Goal: Information Seeking & Learning: Learn about a topic

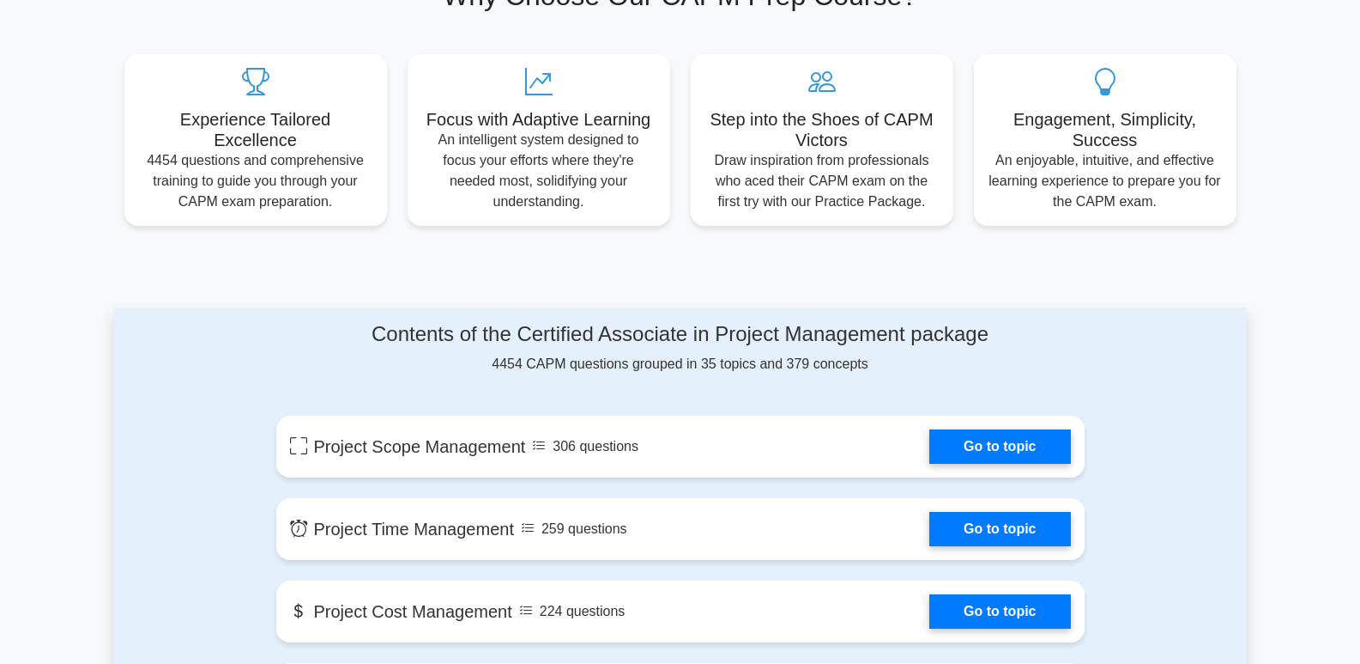
scroll to position [601, 0]
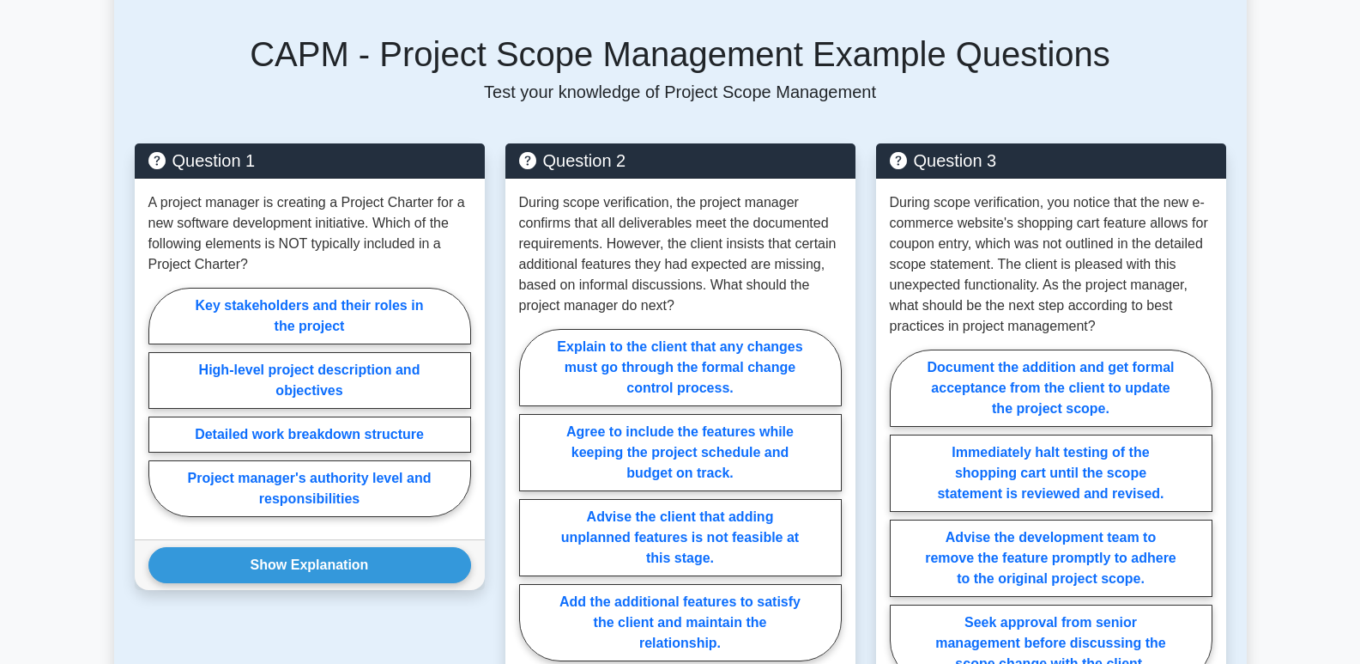
scroll to position [773, 0]
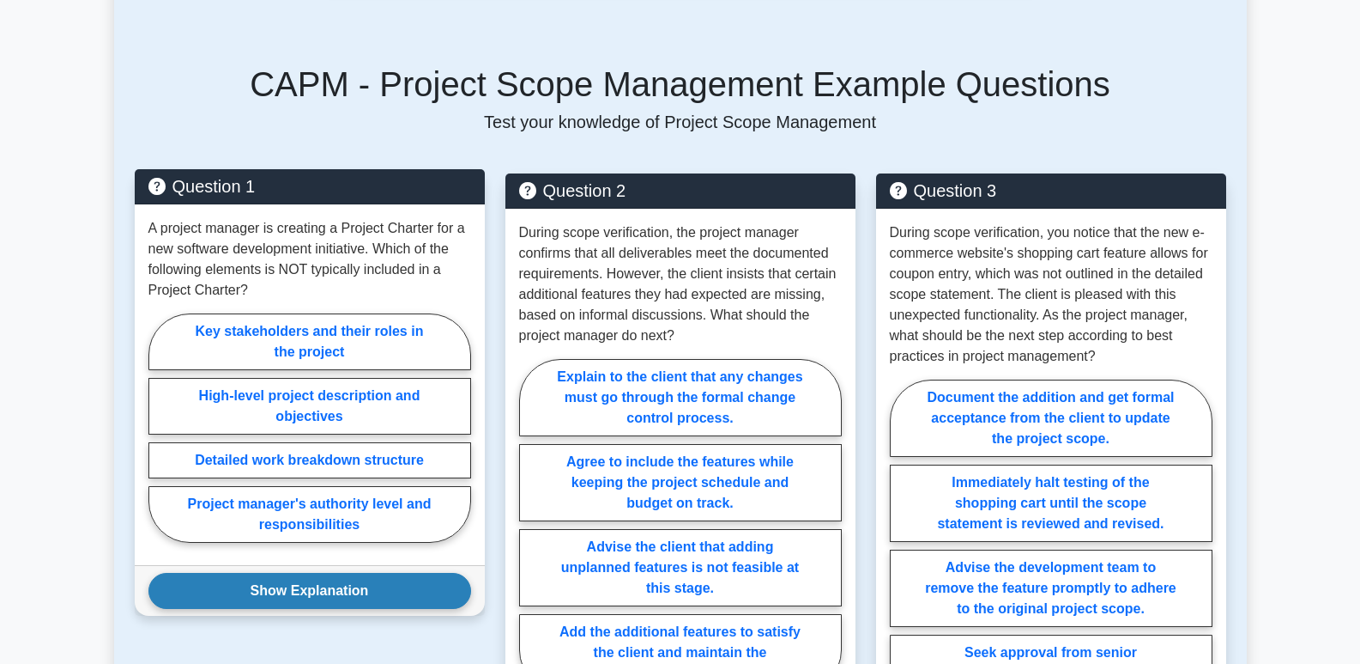
click at [295, 573] on button "Show Explanation" at bounding box center [309, 591] width 323 height 36
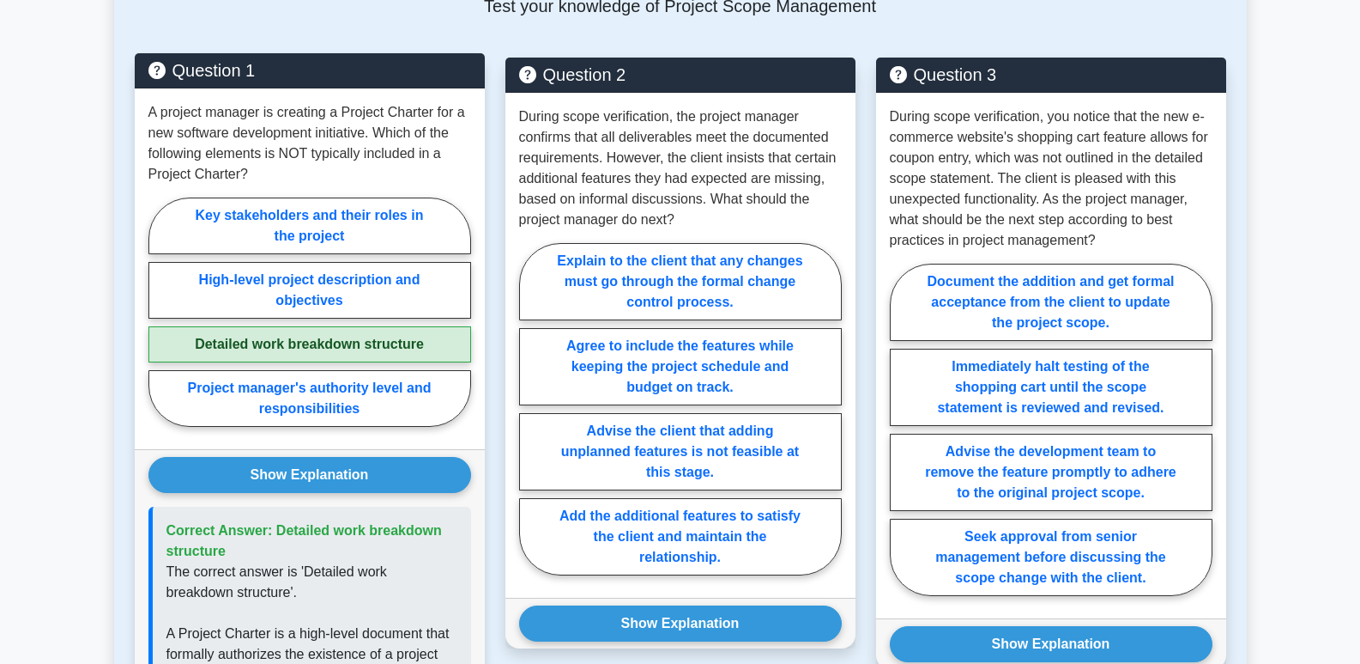
scroll to position [858, 0]
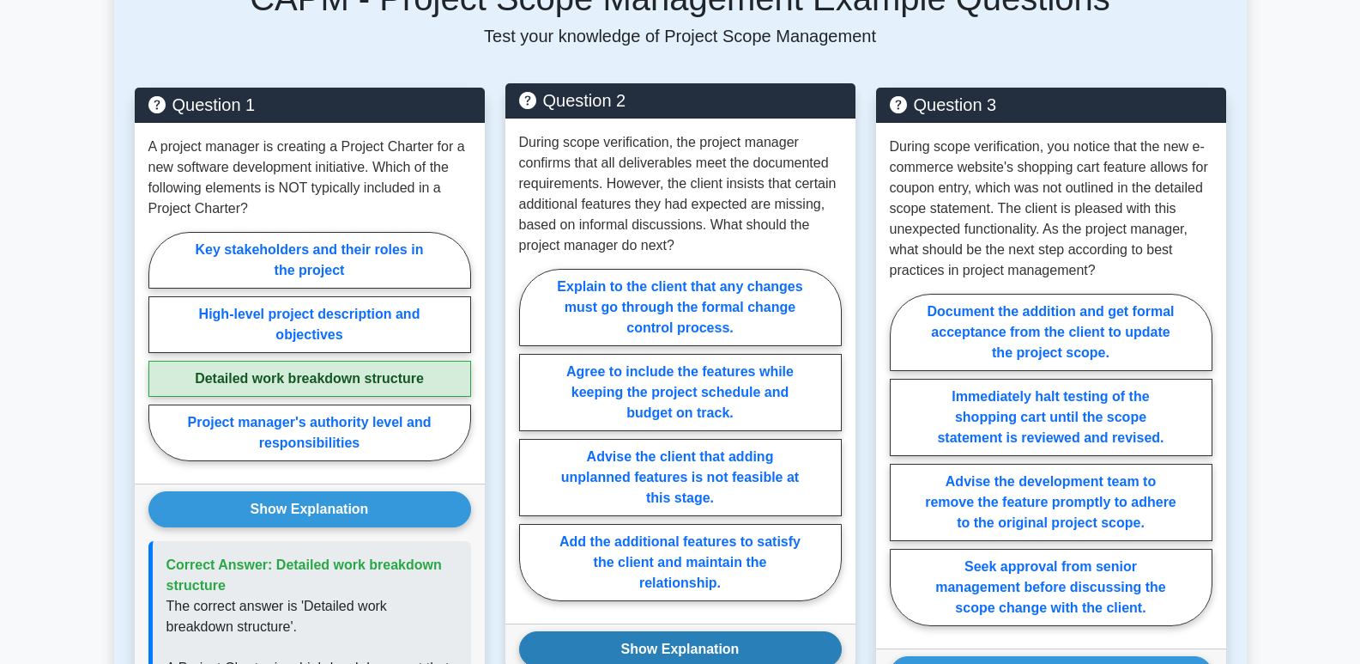
click at [649, 631] on button "Show Explanation" at bounding box center [680, 649] width 323 height 36
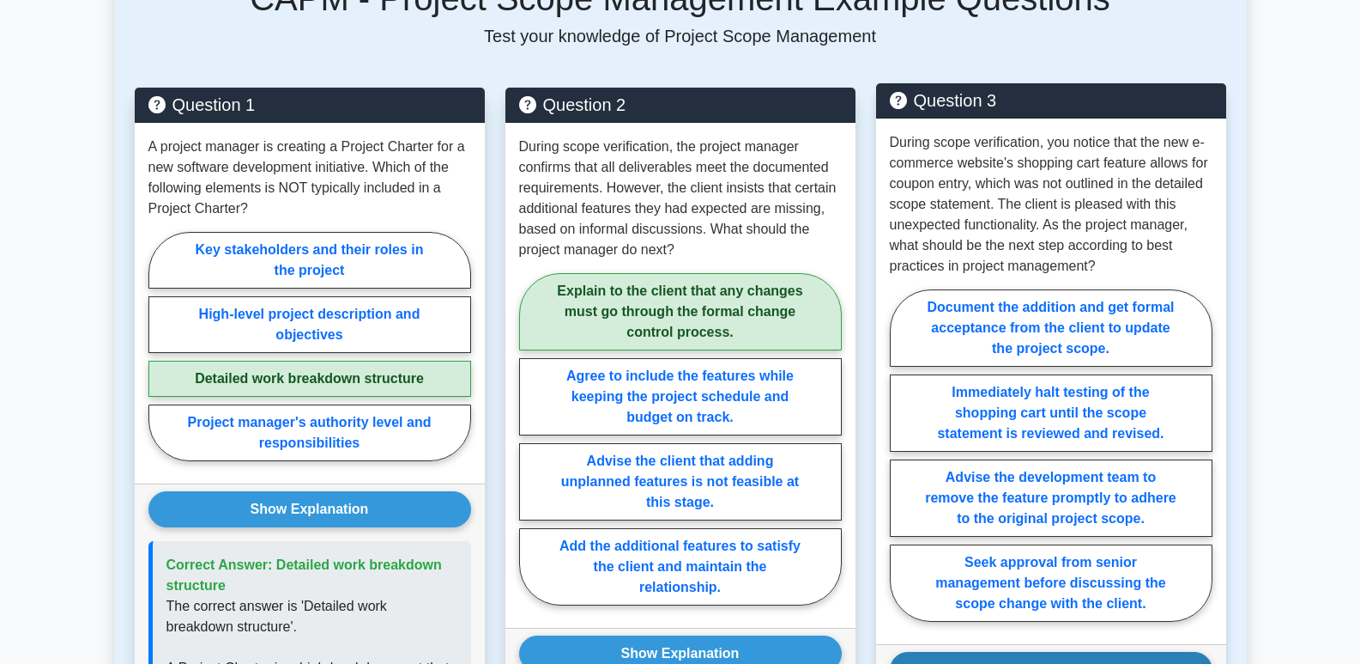
click at [1064, 651] on button "Show Explanation" at bounding box center [1051, 669] width 323 height 36
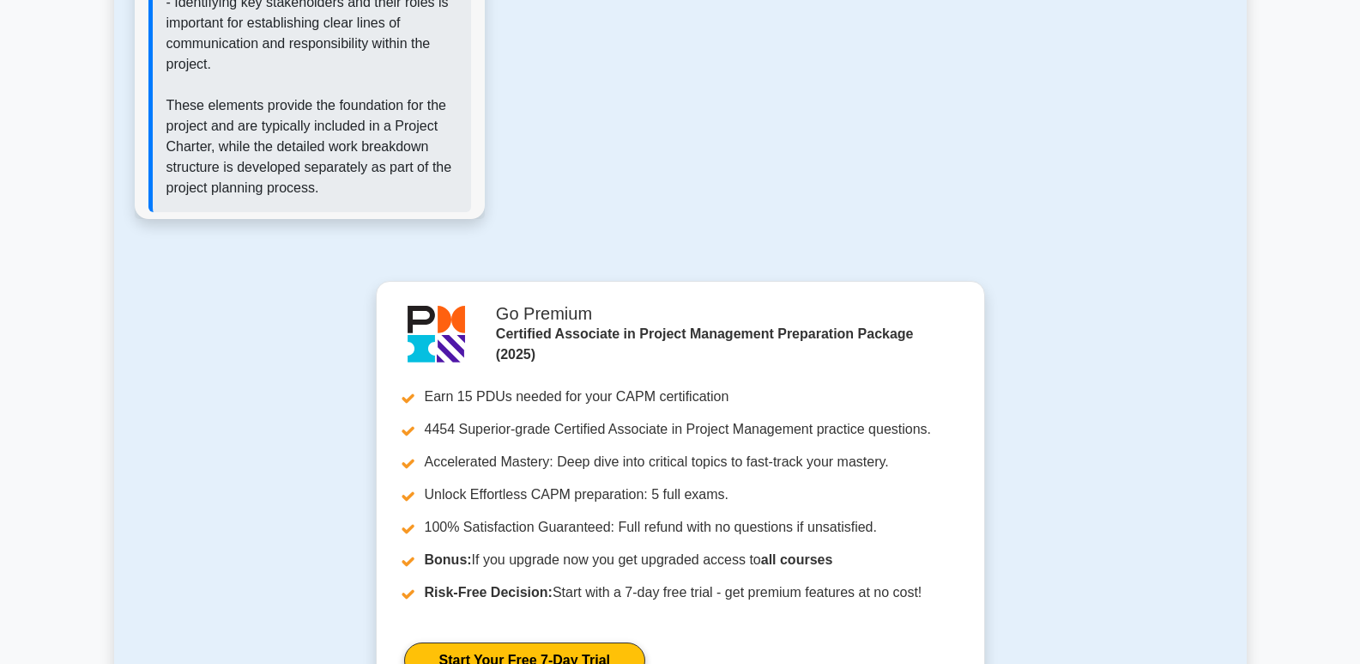
scroll to position [2232, 0]
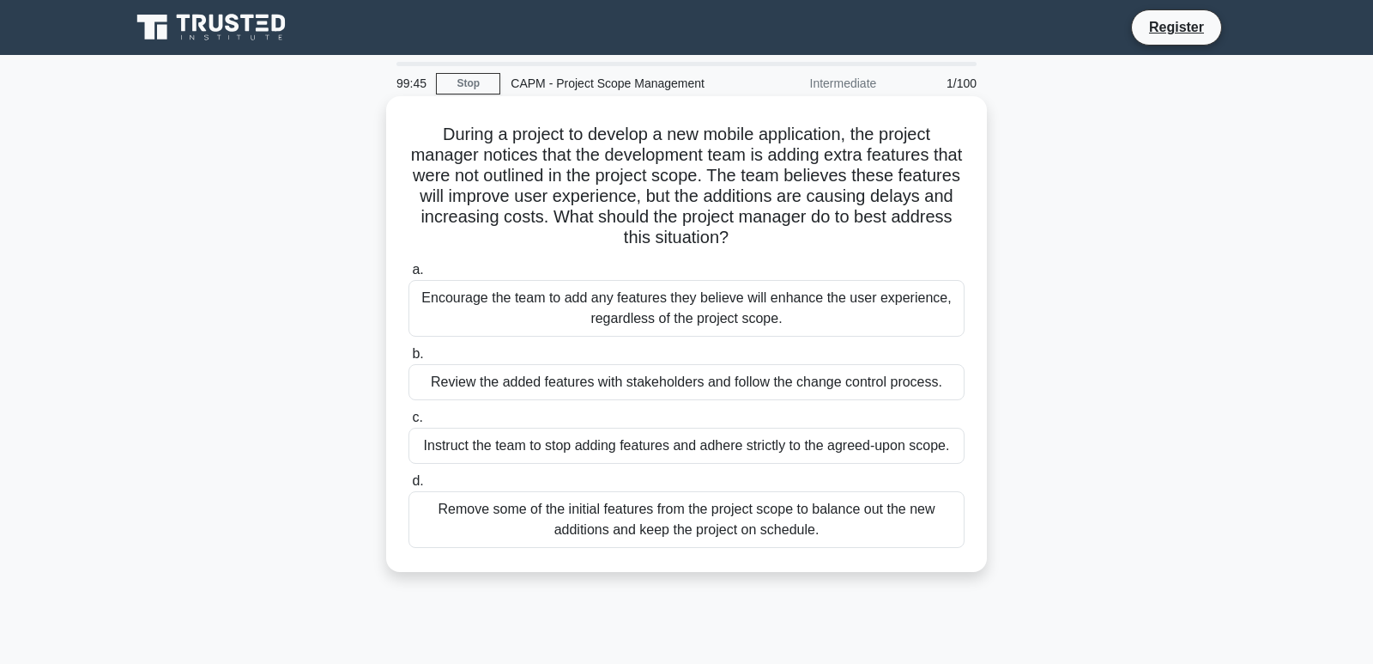
click at [544, 370] on div "Review the added features with stakeholders and follow the change control proce…" at bounding box center [687, 382] width 556 height 36
click at [409, 360] on input "b. Review the added features with stakeholders and follow the change control pr…" at bounding box center [409, 353] width 0 height 11
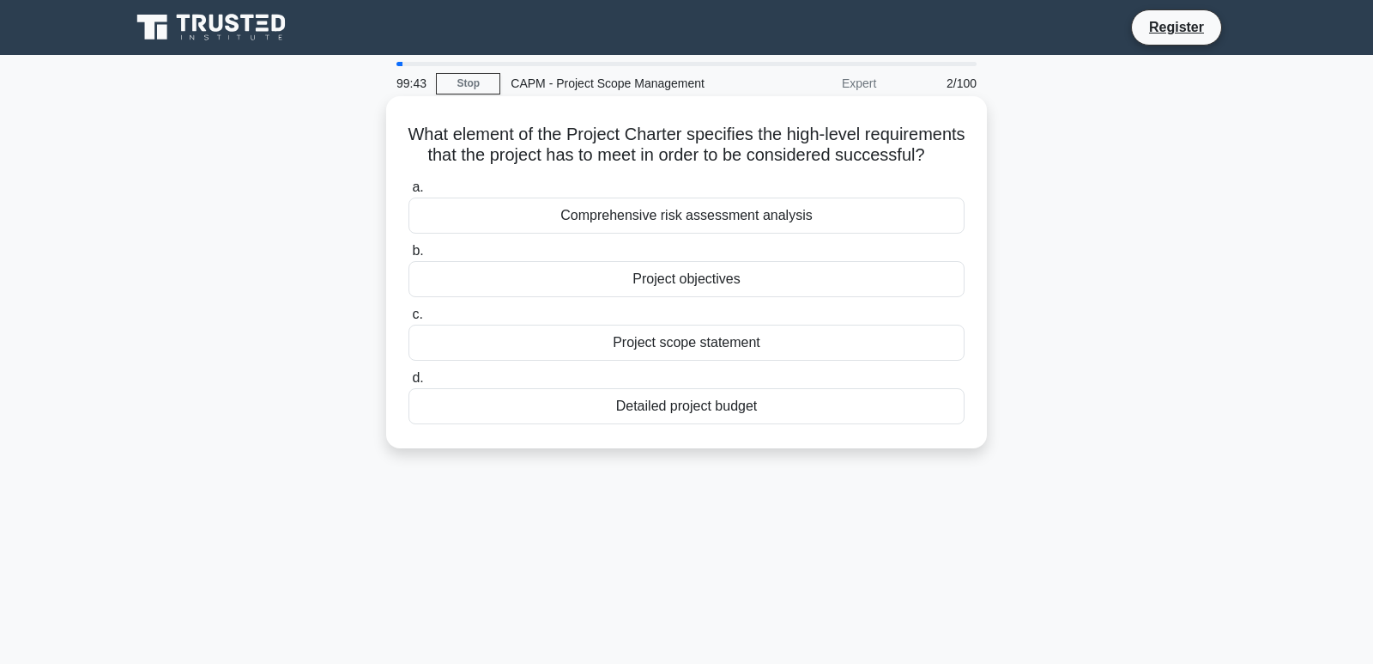
click at [679, 297] on div "Project objectives" at bounding box center [687, 279] width 556 height 36
click at [409, 257] on input "b. Project objectives" at bounding box center [409, 250] width 0 height 11
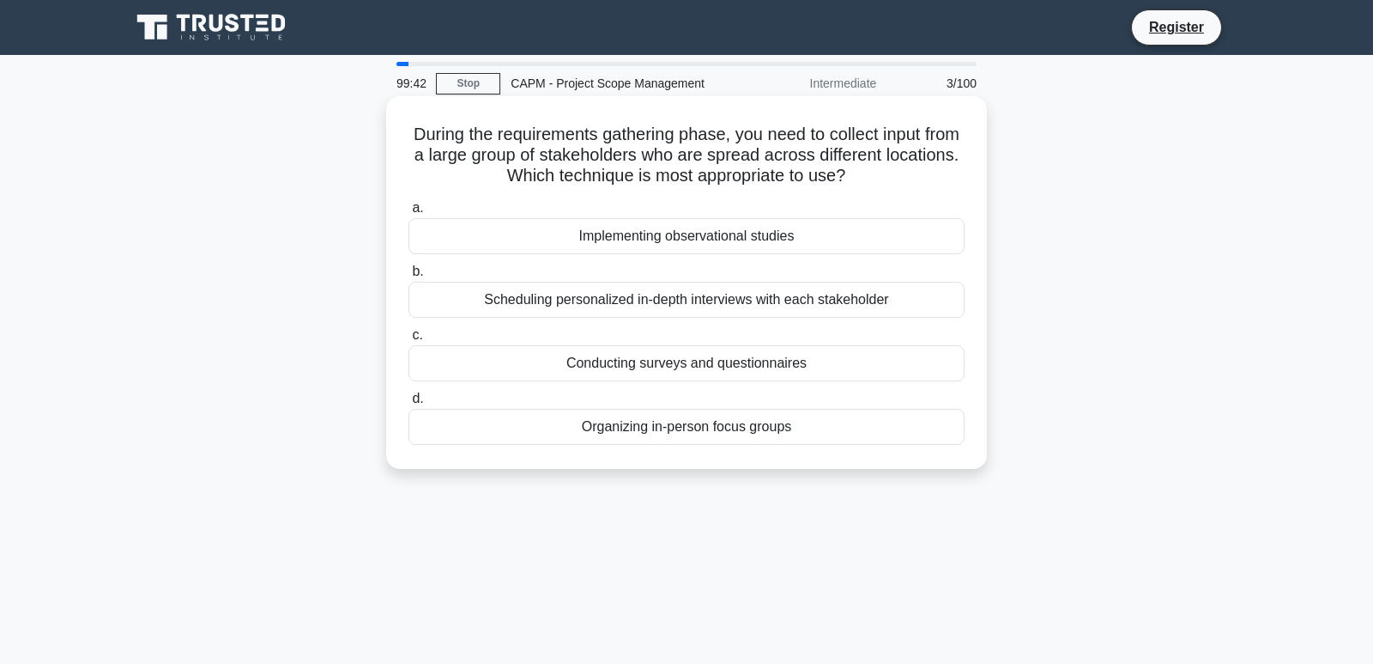
click at [602, 360] on div "Conducting surveys and questionnaires" at bounding box center [687, 363] width 556 height 36
click at [409, 341] on input "c. Conducting surveys and questionnaires" at bounding box center [409, 335] width 0 height 11
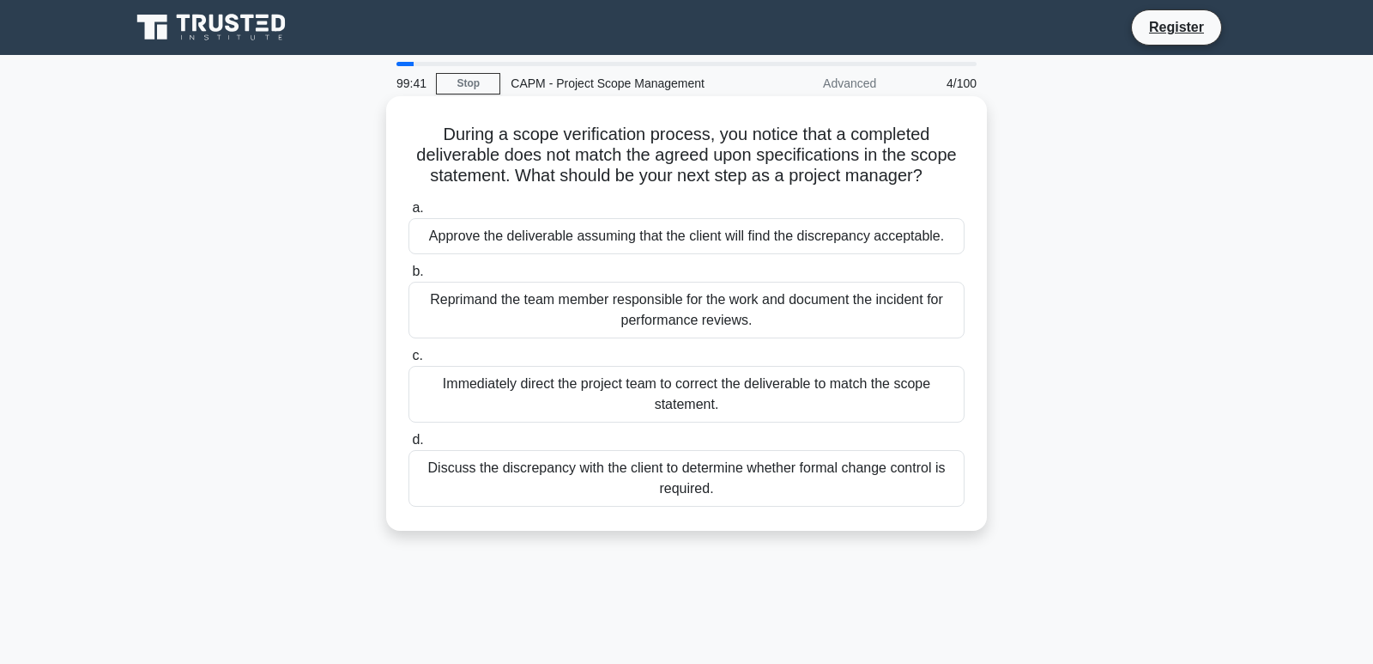
click at [712, 477] on div "Discuss the discrepancy with the client to determine whether formal change cont…" at bounding box center [687, 478] width 556 height 57
click at [409, 445] on input "d. Discuss the discrepancy with the client to determine whether formal change c…" at bounding box center [409, 439] width 0 height 11
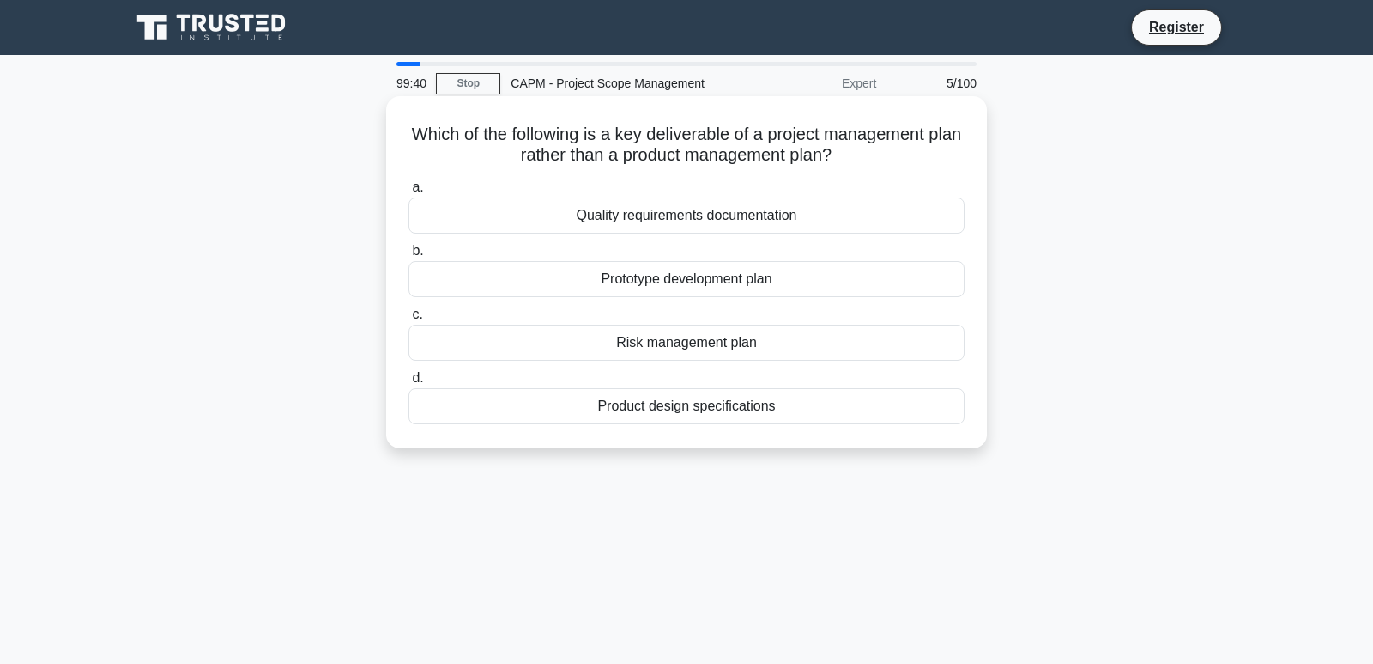
click at [695, 276] on div "Prototype development plan" at bounding box center [687, 279] width 556 height 36
click at [409, 257] on input "b. Prototype development plan" at bounding box center [409, 250] width 0 height 11
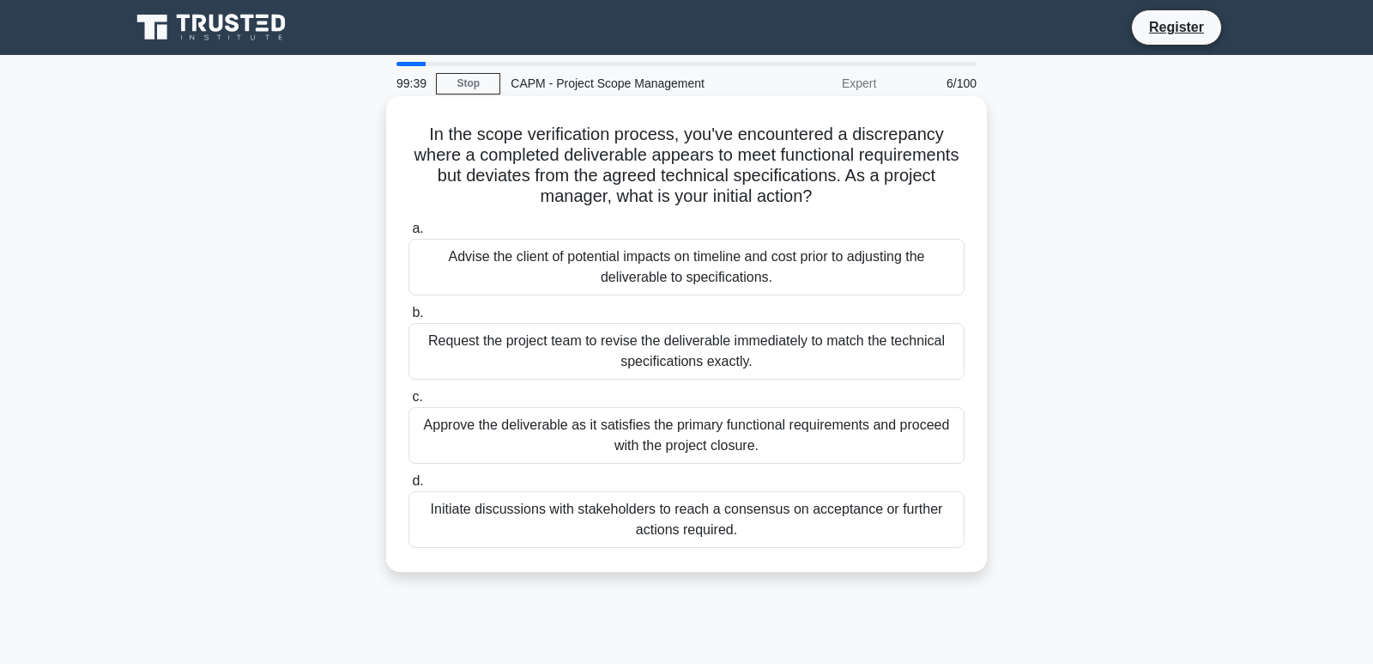
click at [646, 360] on div "Request the project team to revise the deliverable immediately to match the tec…" at bounding box center [687, 351] width 556 height 57
click at [409, 318] on input "b. Request the project team to revise the deliverable immediately to match the …" at bounding box center [409, 312] width 0 height 11
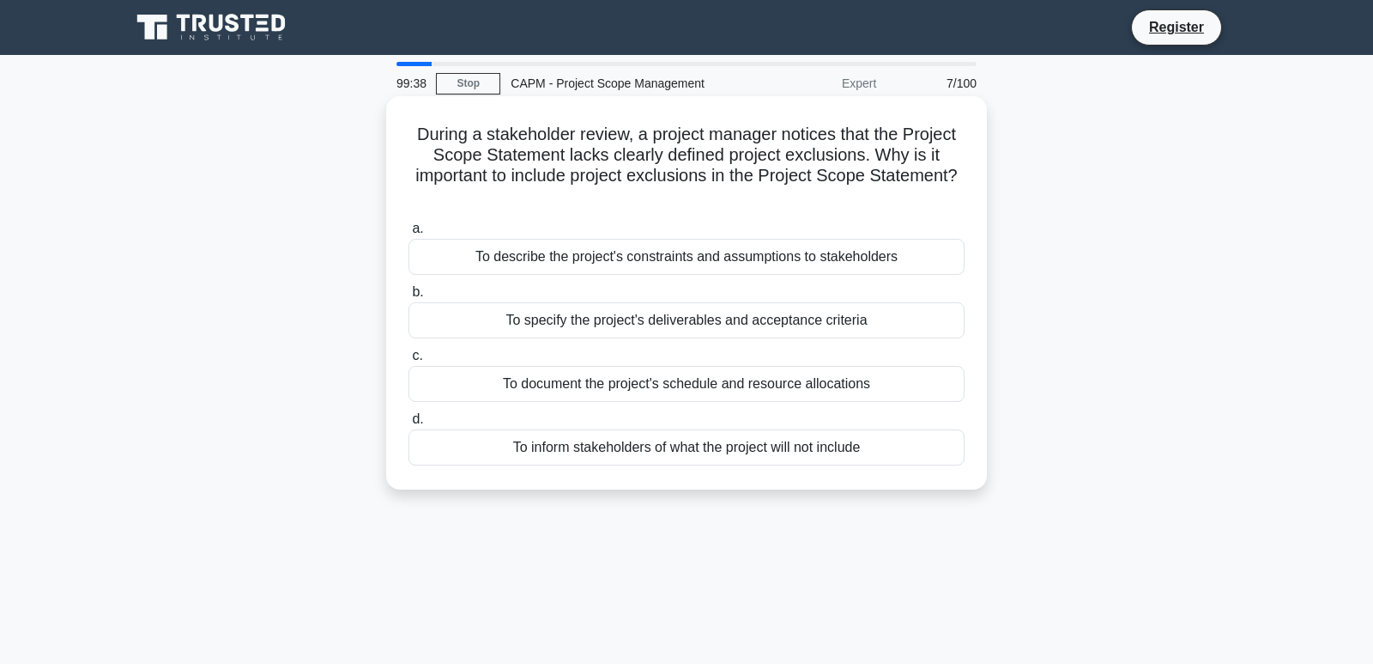
click at [643, 440] on div "To inform stakeholders of what the project will not include" at bounding box center [687, 447] width 556 height 36
click at [409, 425] on input "d. To inform stakeholders of what the project will not include" at bounding box center [409, 419] width 0 height 11
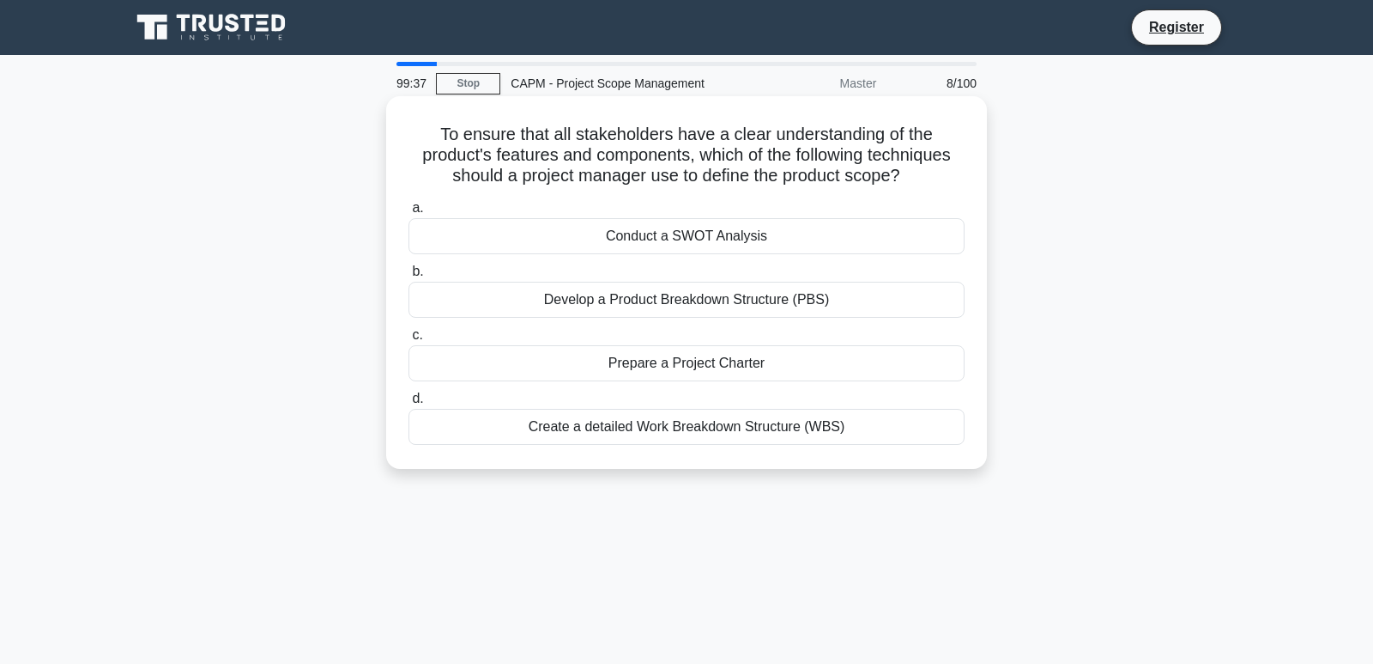
click at [700, 298] on div "Develop a Product Breakdown Structure (PBS)" at bounding box center [687, 300] width 556 height 36
click at [409, 277] on input "b. Develop a Product Breakdown Structure (PBS)" at bounding box center [409, 271] width 0 height 11
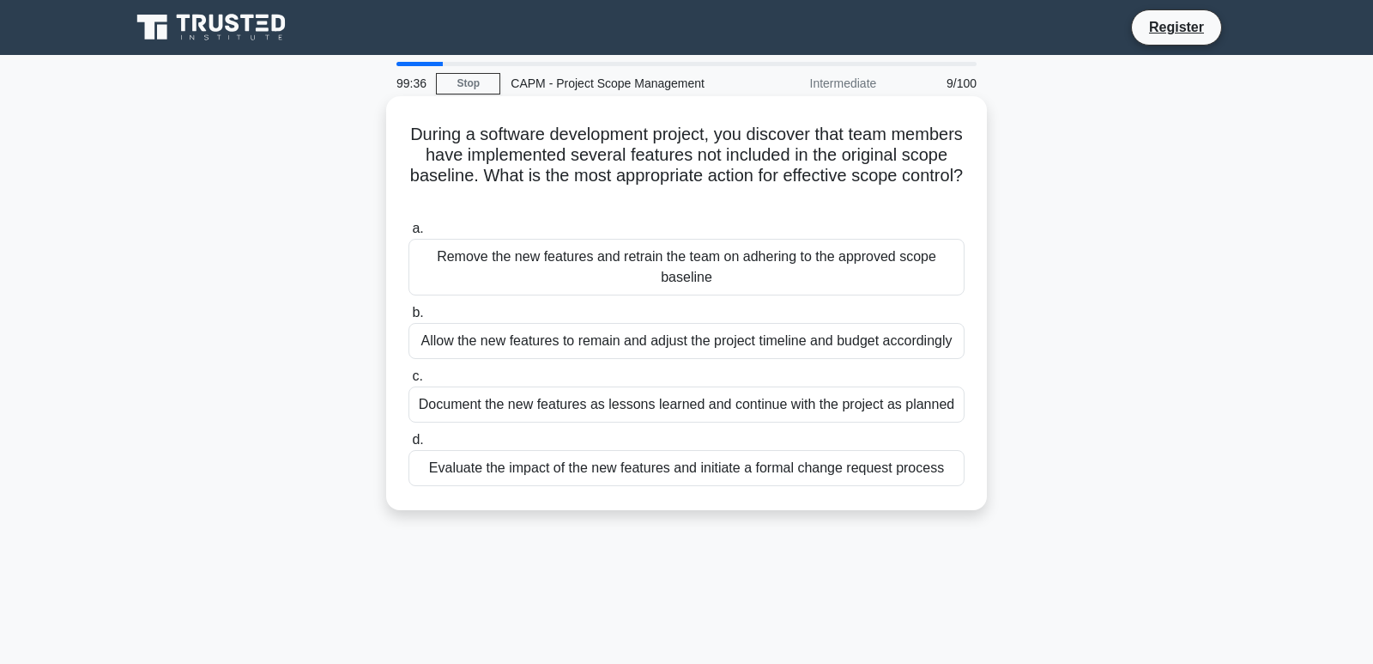
click at [690, 341] on div "Allow the new features to remain and adjust the project timeline and budget acc…" at bounding box center [687, 341] width 556 height 36
click at [409, 318] on input "b. Allow the new features to remain and adjust the project timeline and budget …" at bounding box center [409, 312] width 0 height 11
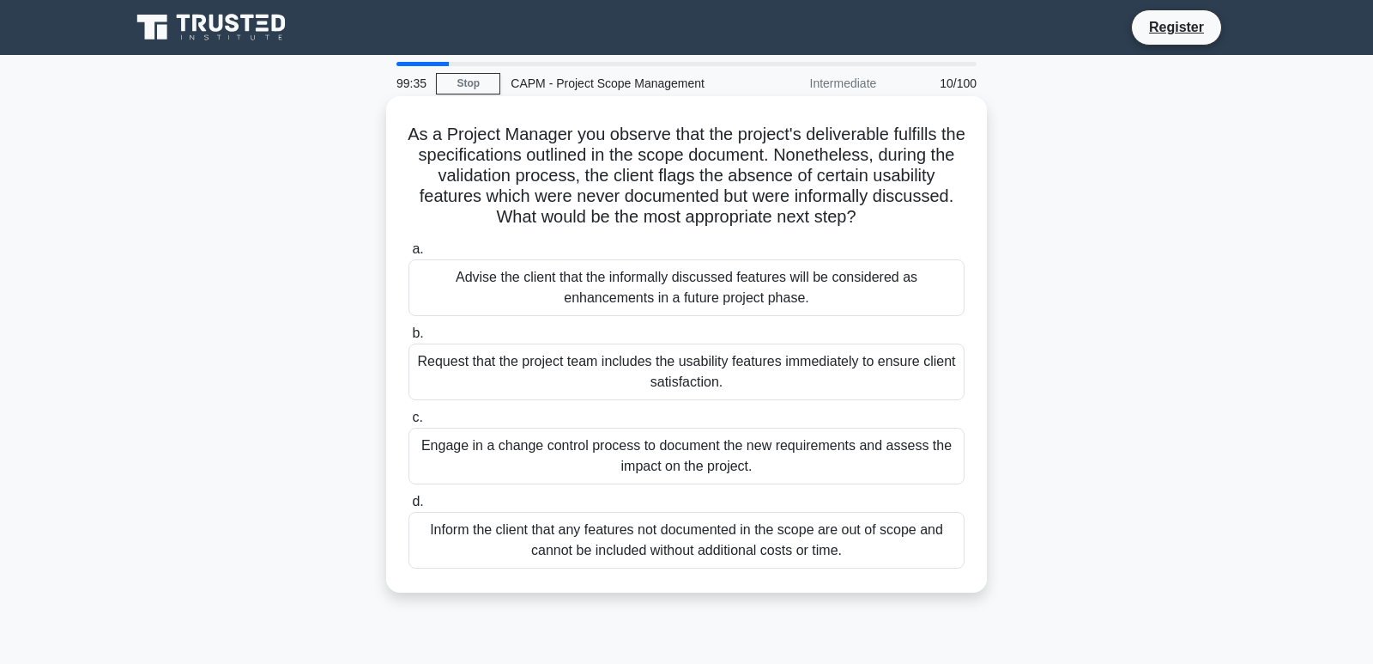
click at [677, 448] on div "Engage in a change control process to document the new requirements and assess …" at bounding box center [687, 455] width 556 height 57
click at [409, 423] on input "c. Engage in a change control process to document the new requirements and asse…" at bounding box center [409, 417] width 0 height 11
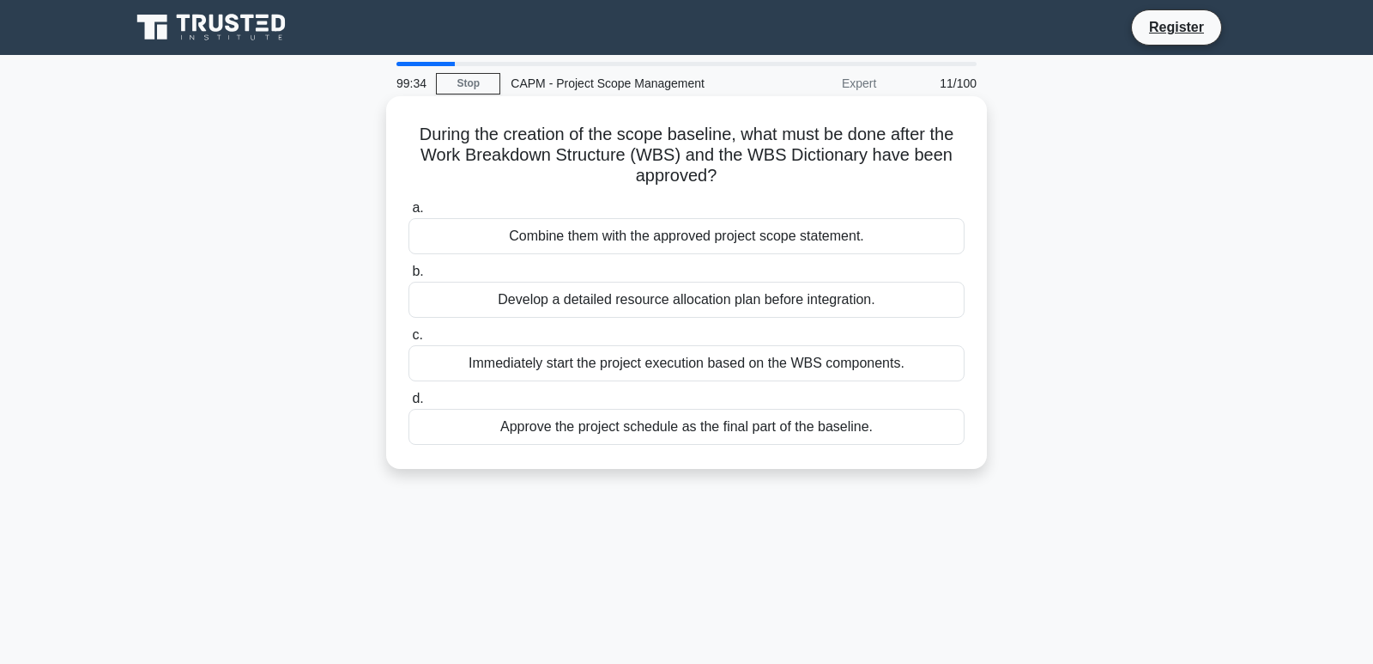
click at [688, 288] on div "Develop a detailed resource allocation plan before integration." at bounding box center [687, 300] width 556 height 36
click at [409, 277] on input "b. Develop a detailed resource allocation plan before integration." at bounding box center [409, 271] width 0 height 11
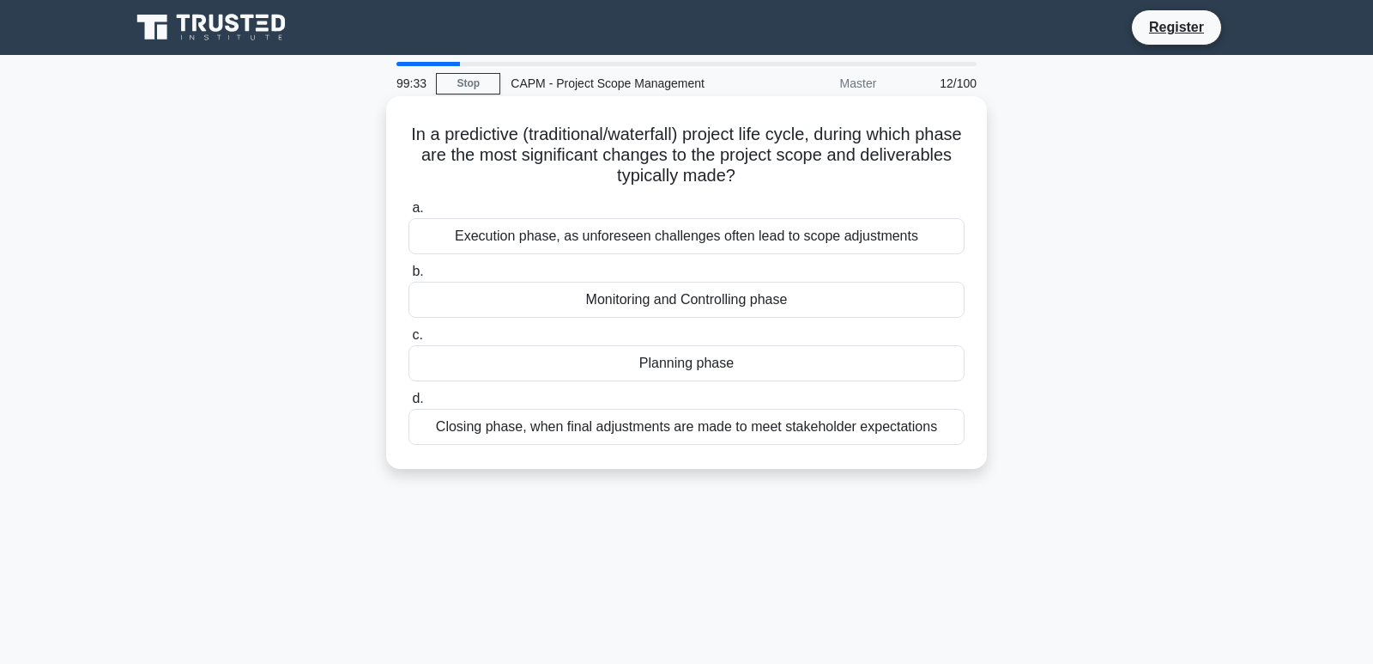
click at [711, 227] on div "Execution phase, as unforeseen challenges often lead to scope adjustments" at bounding box center [687, 236] width 556 height 36
click at [409, 214] on input "a. Execution phase, as unforeseen challenges often lead to scope adjustments" at bounding box center [409, 208] width 0 height 11
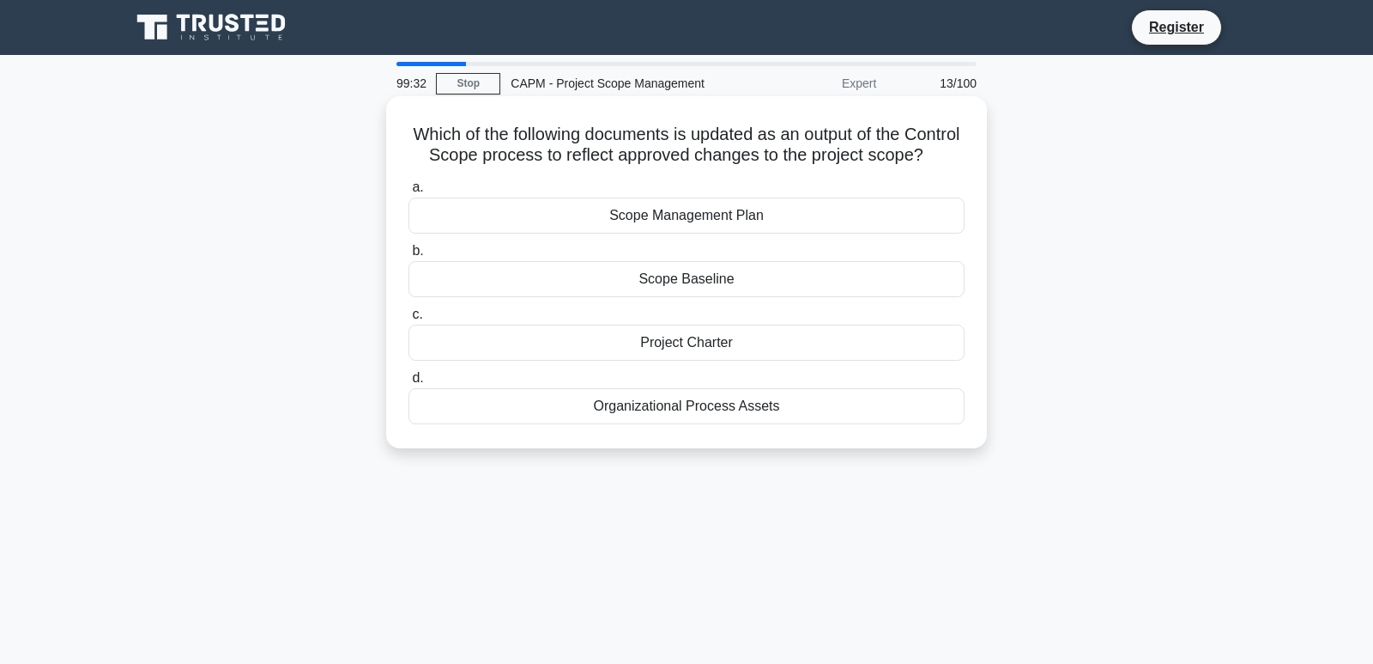
click at [709, 361] on div "Project Charter" at bounding box center [687, 342] width 556 height 36
click at [409, 320] on input "c. Project Charter" at bounding box center [409, 314] width 0 height 11
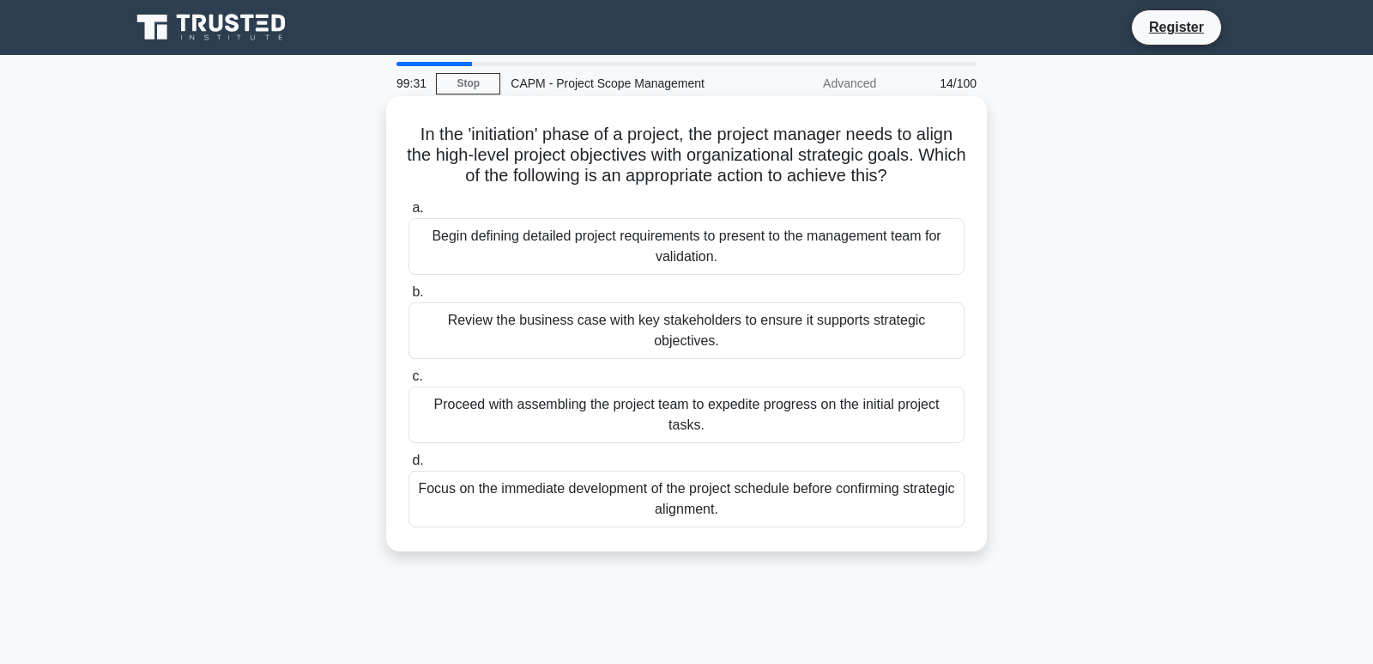
click at [677, 317] on div "Review the business case with key stakeholders to ensure it supports strategic …" at bounding box center [687, 330] width 556 height 57
click at [409, 298] on input "b. Review the business case with key stakeholders to ensure it supports strateg…" at bounding box center [409, 292] width 0 height 11
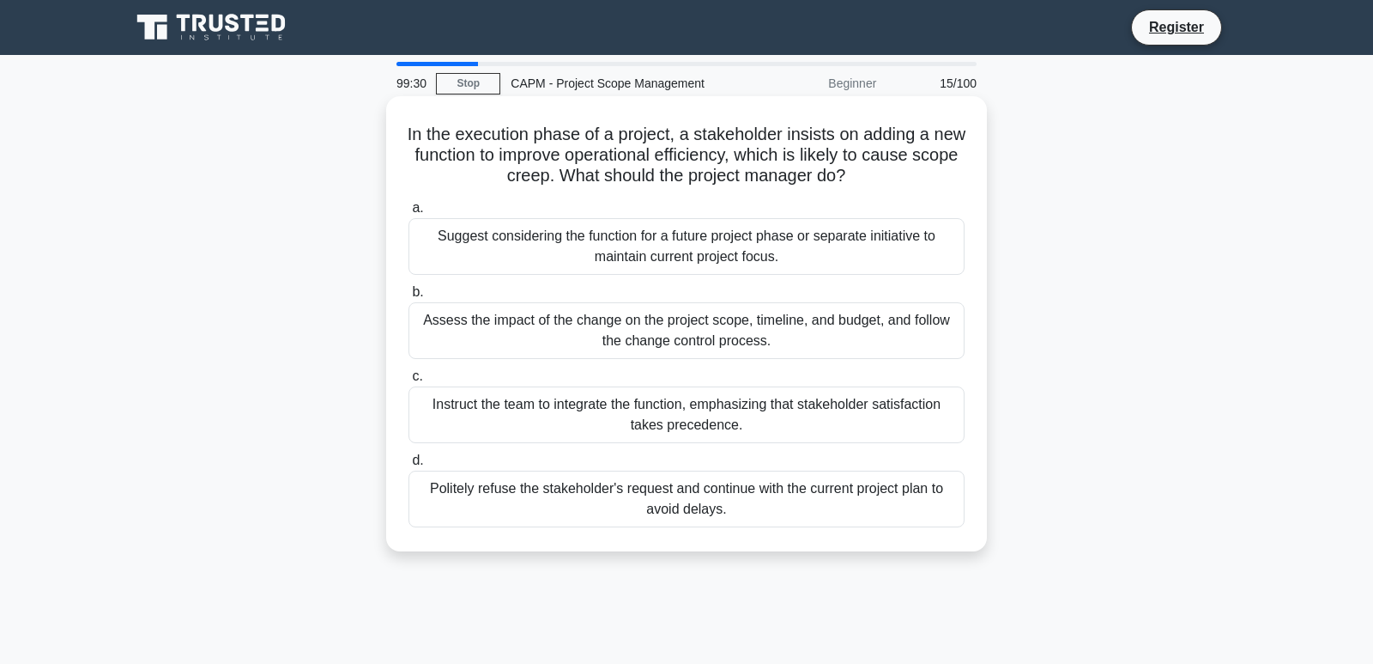
click at [666, 241] on div "Suggest considering the function for a future project phase or separate initiat…" at bounding box center [687, 246] width 556 height 57
click at [409, 214] on input "a. Suggest considering the function for a future project phase or separate init…" at bounding box center [409, 208] width 0 height 11
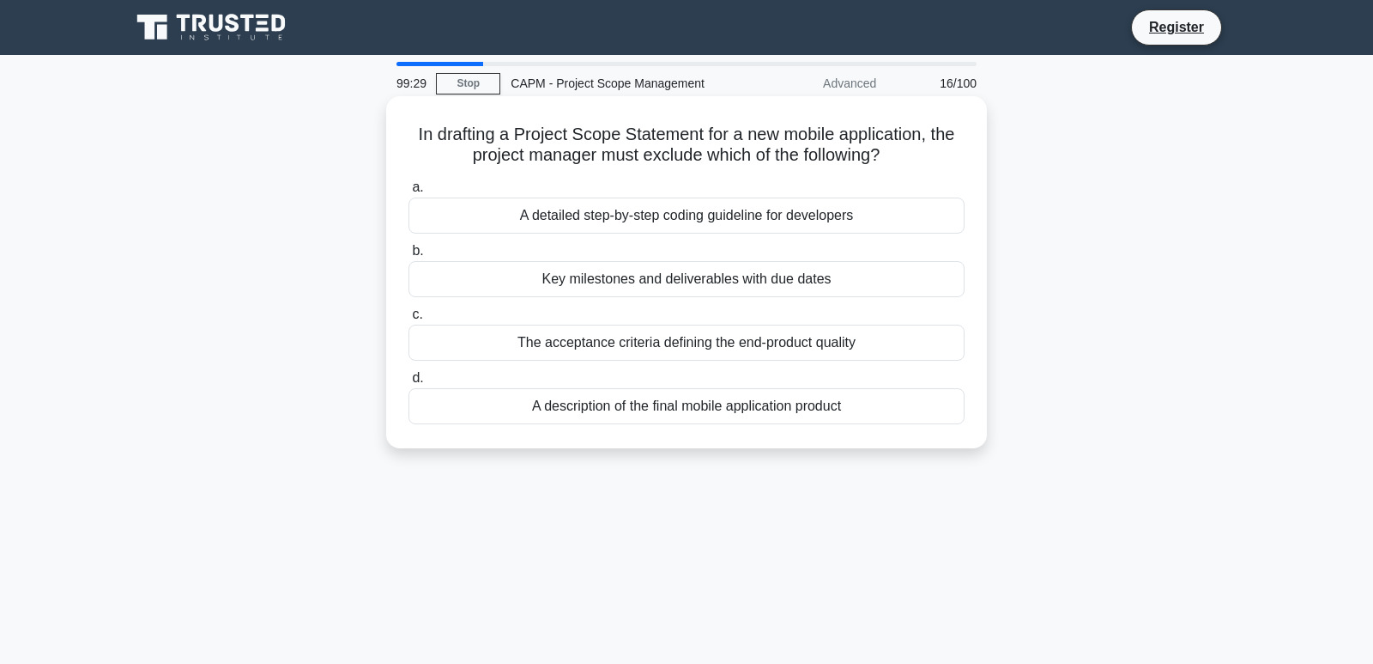
click at [673, 350] on div "The acceptance criteria defining the end-product quality" at bounding box center [687, 342] width 556 height 36
click at [409, 320] on input "c. The acceptance criteria defining the end-product quality" at bounding box center [409, 314] width 0 height 11
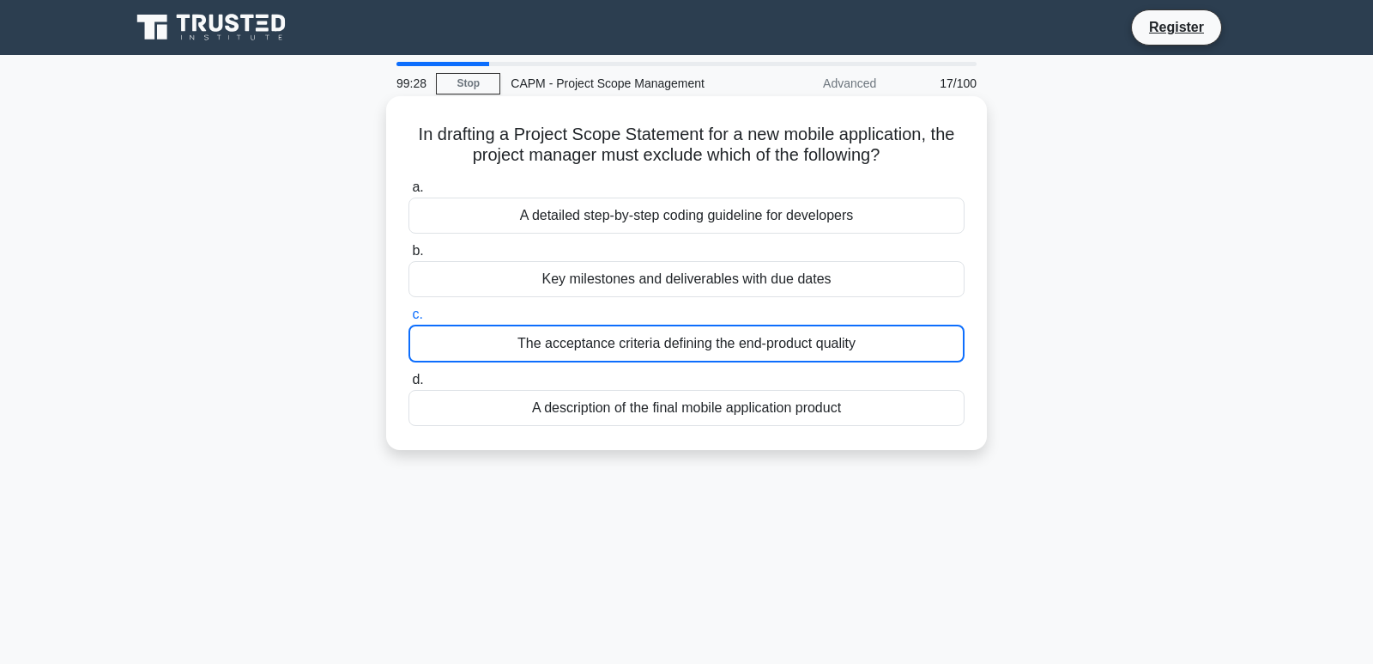
click at [682, 273] on div "Key milestones and deliverables with due dates" at bounding box center [687, 279] width 556 height 36
click at [409, 257] on input "b. Key milestones and deliverables with due dates" at bounding box center [409, 250] width 0 height 11
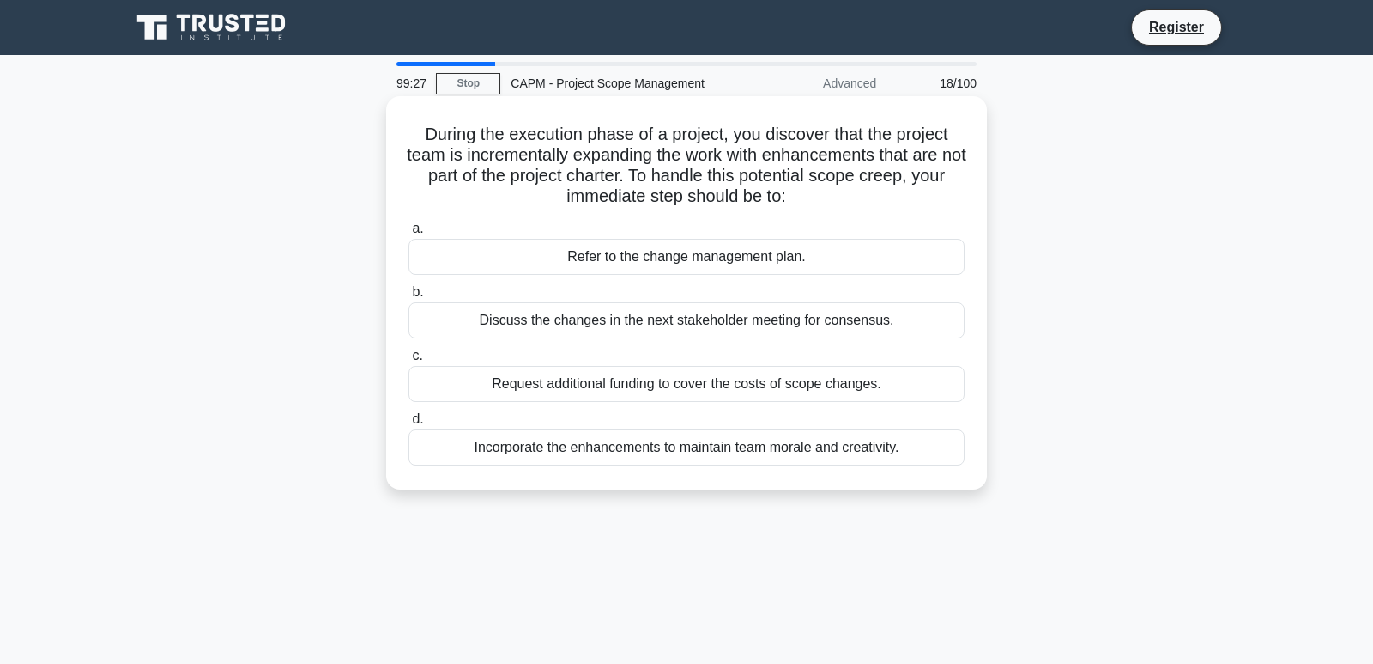
click at [683, 316] on div "Discuss the changes in the next stakeholder meeting for consensus." at bounding box center [687, 320] width 556 height 36
click at [409, 298] on input "b. Discuss the changes in the next stakeholder meeting for consensus." at bounding box center [409, 292] width 0 height 11
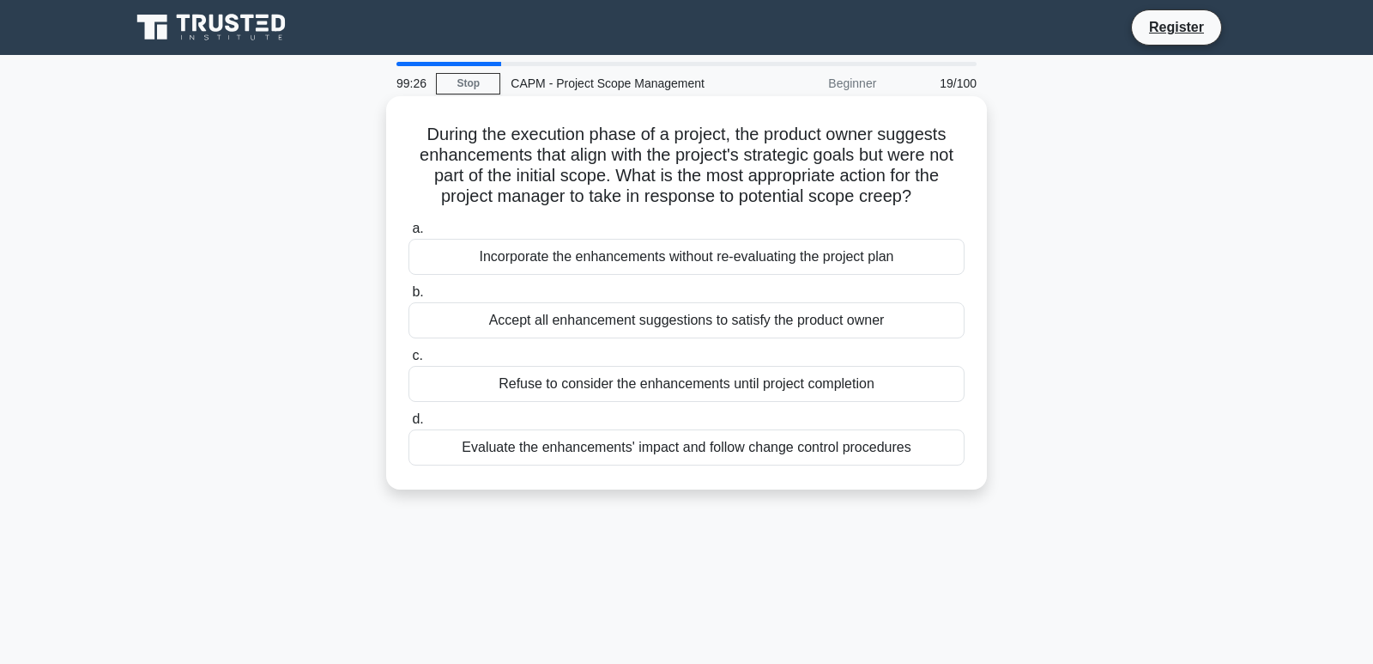
click at [677, 382] on div "Refuse to consider the enhancements until project completion" at bounding box center [687, 384] width 556 height 36
click at [409, 361] on input "c. Refuse to consider the enhancements until project completion" at bounding box center [409, 355] width 0 height 11
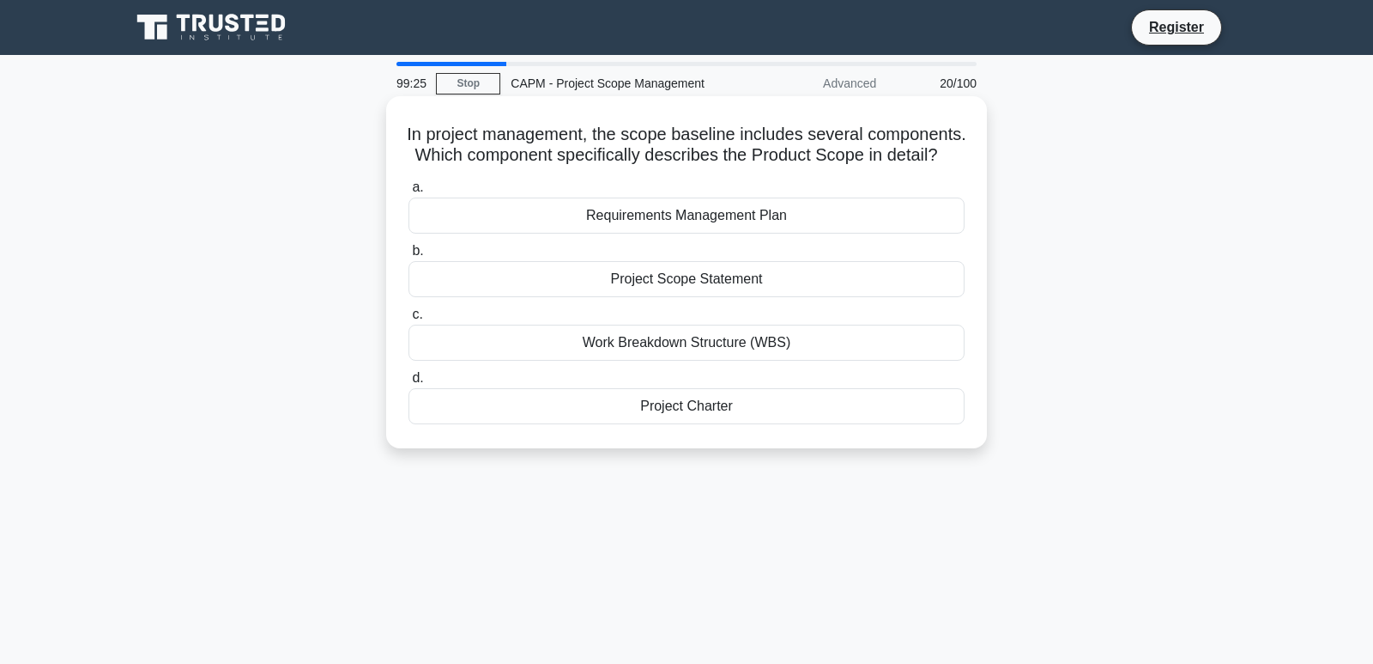
click at [644, 227] on div "Requirements Management Plan" at bounding box center [687, 215] width 556 height 36
click at [409, 193] on input "a. Requirements Management Plan" at bounding box center [409, 187] width 0 height 11
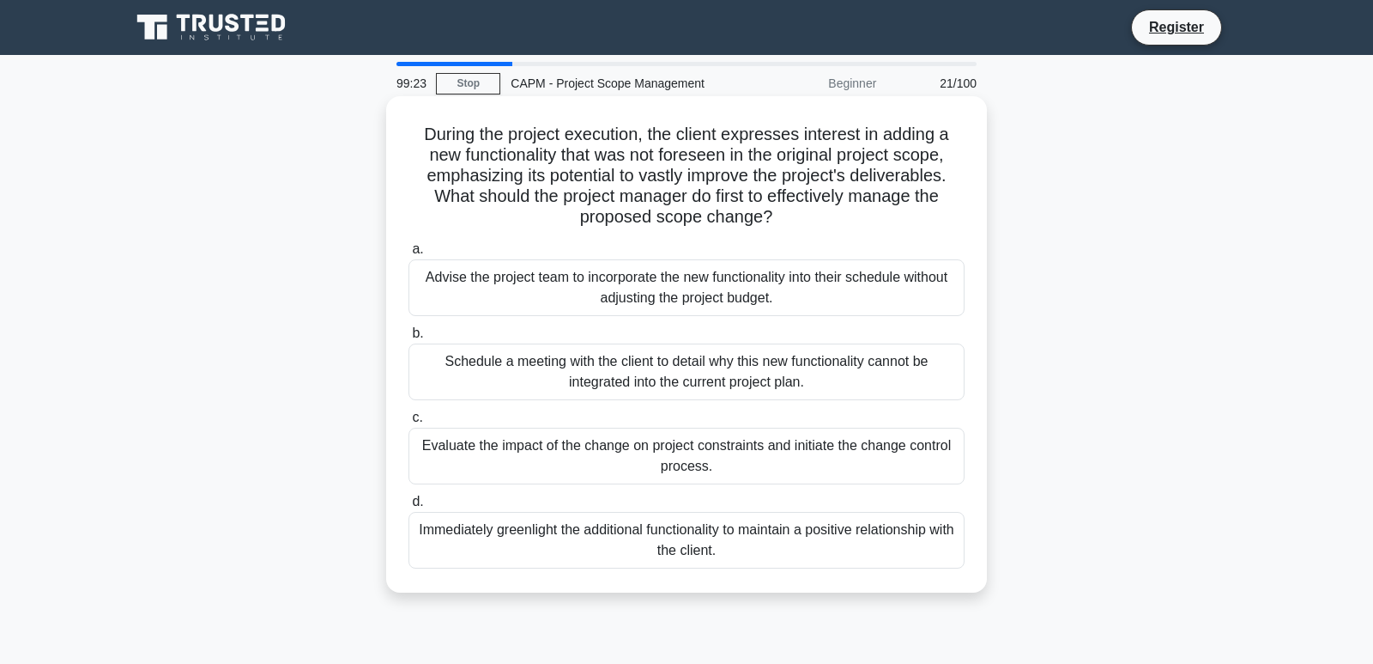
click at [648, 517] on div "Immediately greenlight the additional functionality to maintain a positive rela…" at bounding box center [687, 540] width 556 height 57
click at [409, 507] on input "d. Immediately greenlight the additional functionality to maintain a positive r…" at bounding box center [409, 501] width 0 height 11
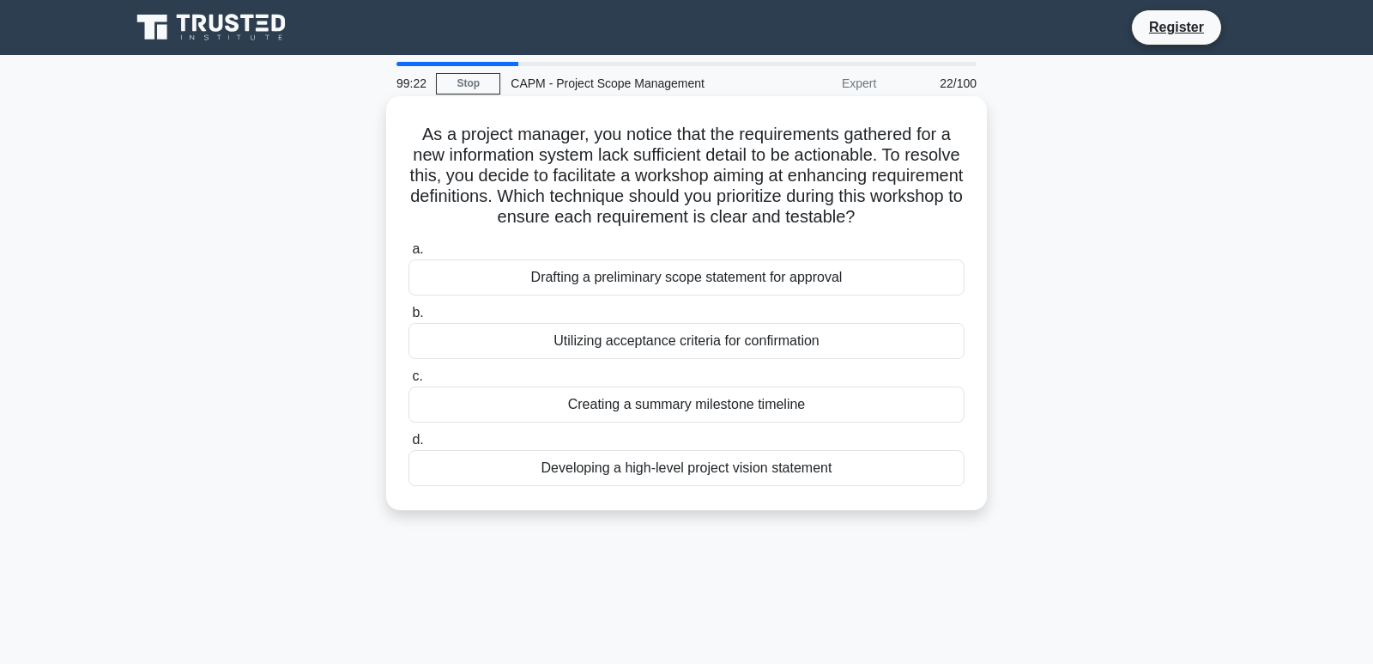
click at [656, 464] on div "Developing a high-level project vision statement" at bounding box center [687, 468] width 556 height 36
click at [409, 445] on input "d. Developing a high-level project vision statement" at bounding box center [409, 439] width 0 height 11
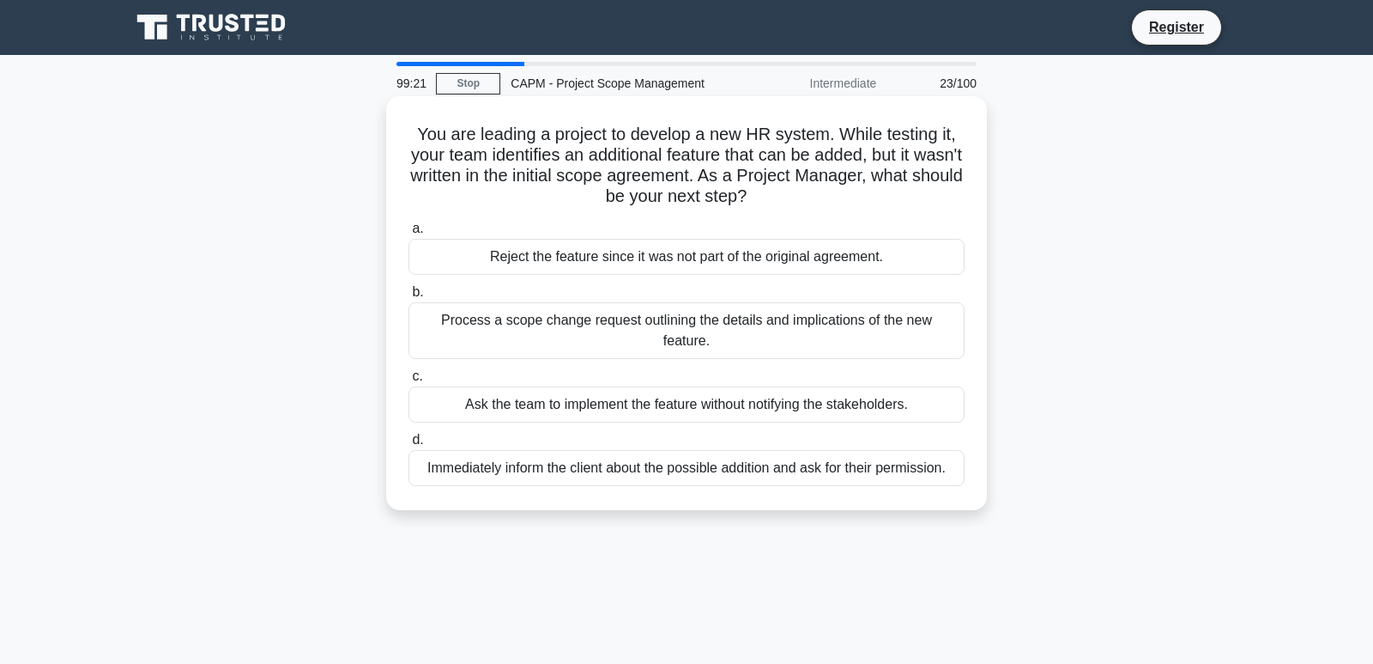
click at [633, 258] on div "Reject the feature since it was not part of the original agreement." at bounding box center [687, 257] width 556 height 36
click at [409, 234] on input "a. Reject the feature since it was not part of the original agreement." at bounding box center [409, 228] width 0 height 11
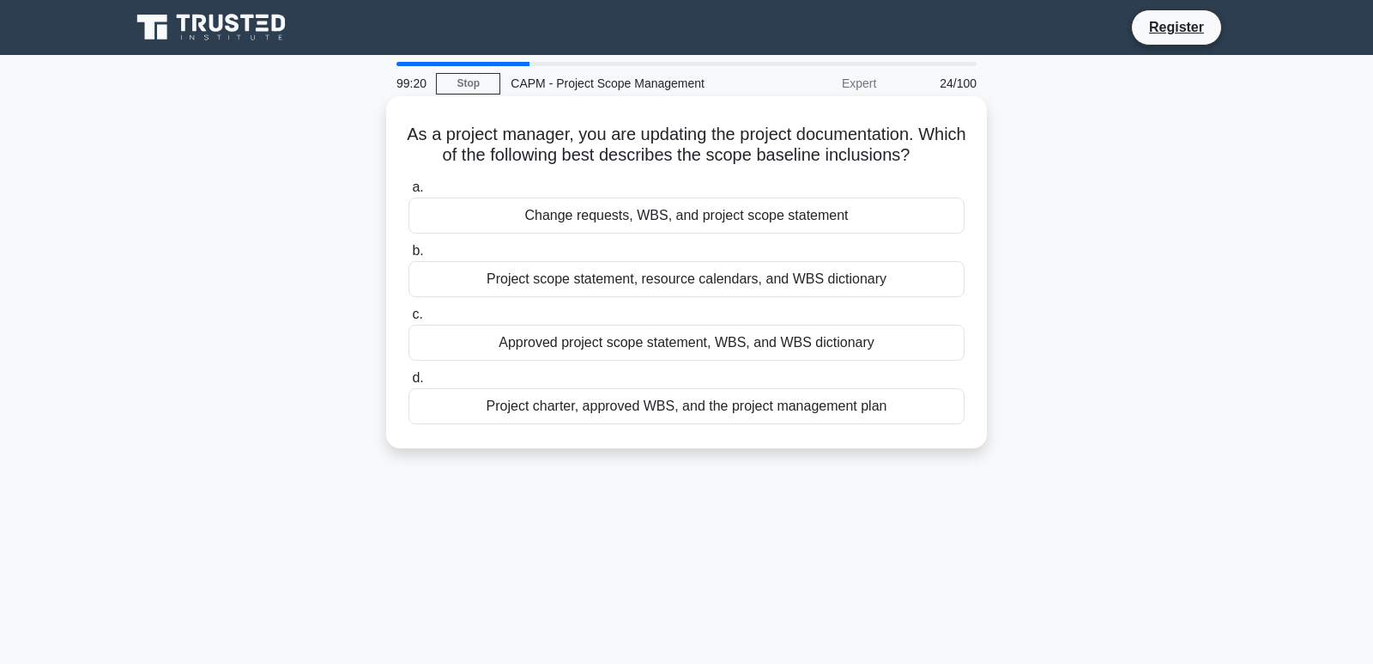
click at [635, 270] on div "Project scope statement, resource calendars, and WBS dictionary" at bounding box center [687, 279] width 556 height 36
click at [409, 257] on input "b. Project scope statement, resource calendars, and WBS dictionary" at bounding box center [409, 250] width 0 height 11
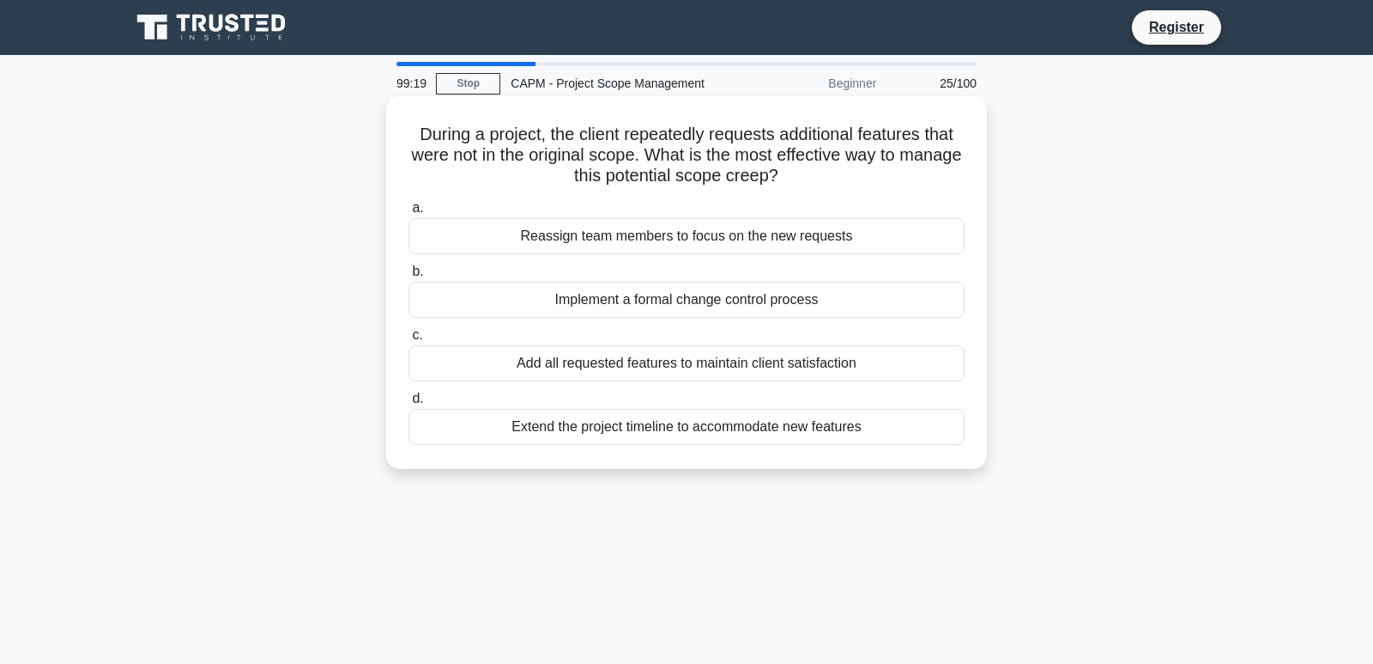
click at [631, 365] on div "Add all requested features to maintain client satisfaction" at bounding box center [687, 363] width 556 height 36
click at [409, 341] on input "c. Add all requested features to maintain client satisfaction" at bounding box center [409, 335] width 0 height 11
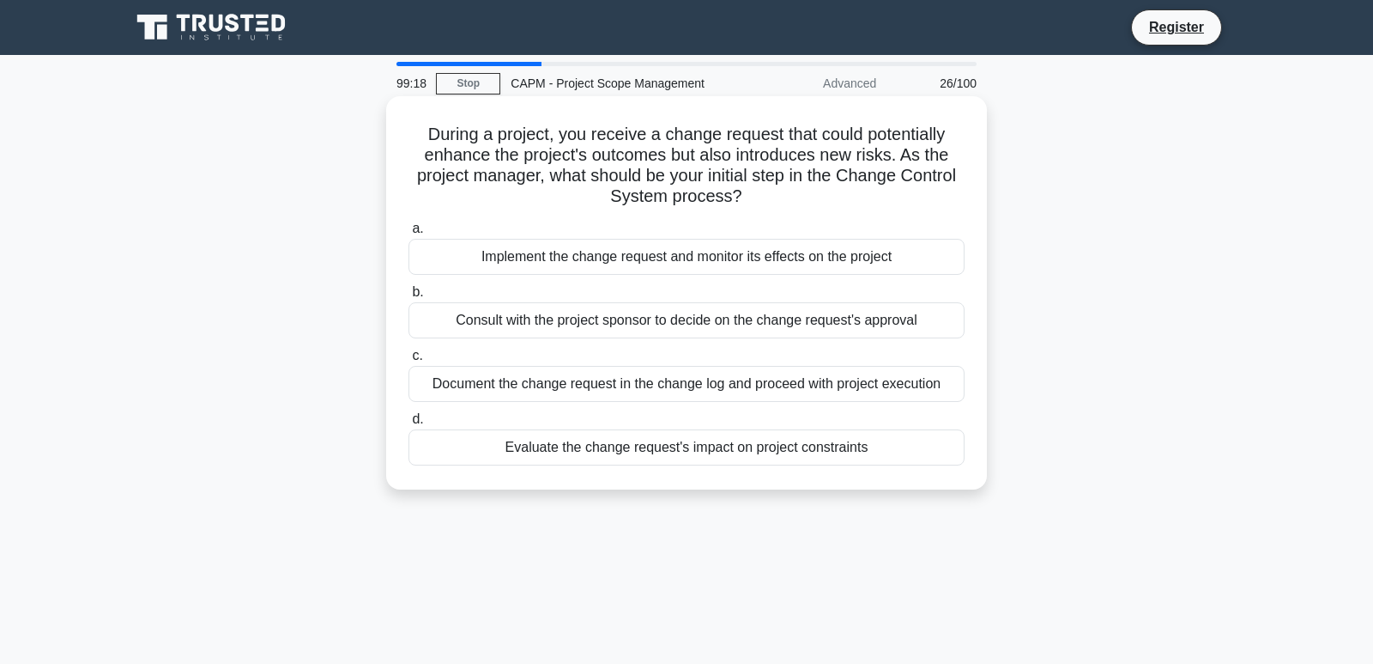
click at [620, 442] on div "Evaluate the change request's impact on project constraints" at bounding box center [687, 447] width 556 height 36
click at [409, 425] on input "d. Evaluate the change request's impact on project constraints" at bounding box center [409, 419] width 0 height 11
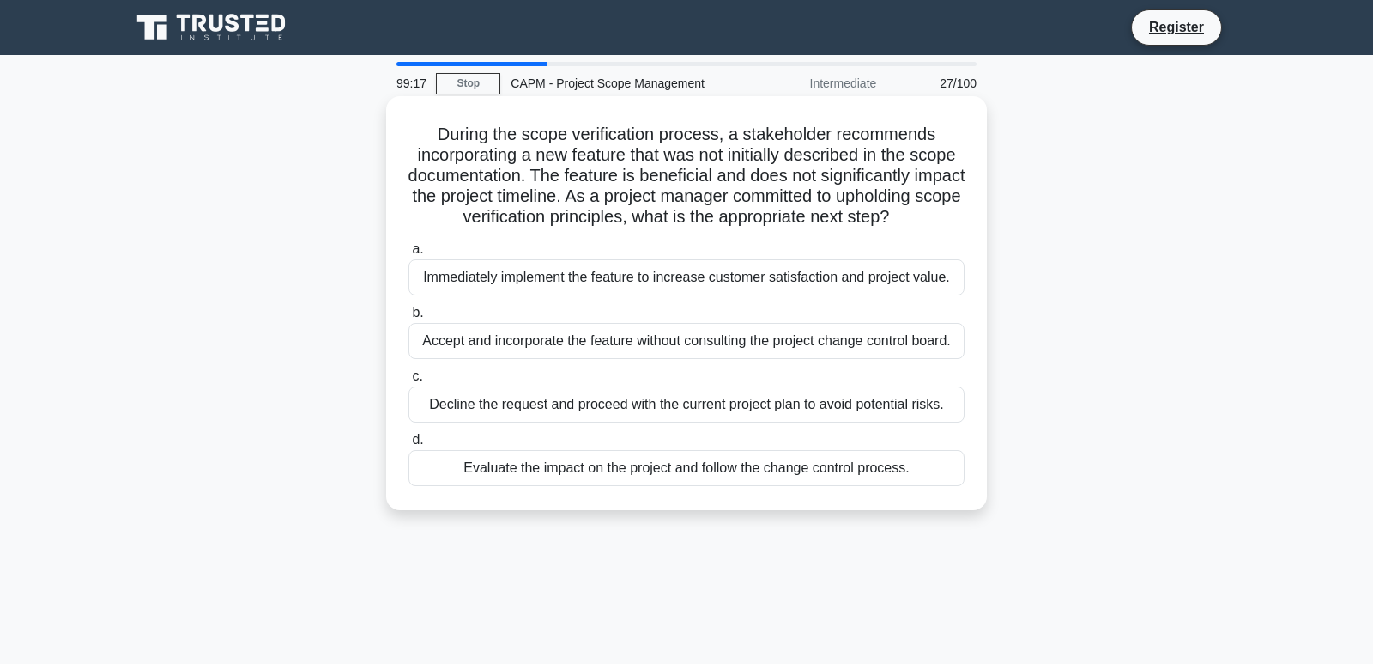
click at [576, 355] on div "Accept and incorporate the feature without consulting the project change contro…" at bounding box center [687, 341] width 556 height 36
click at [409, 318] on input "b. Accept and incorporate the feature without consulting the project change con…" at bounding box center [409, 312] width 0 height 11
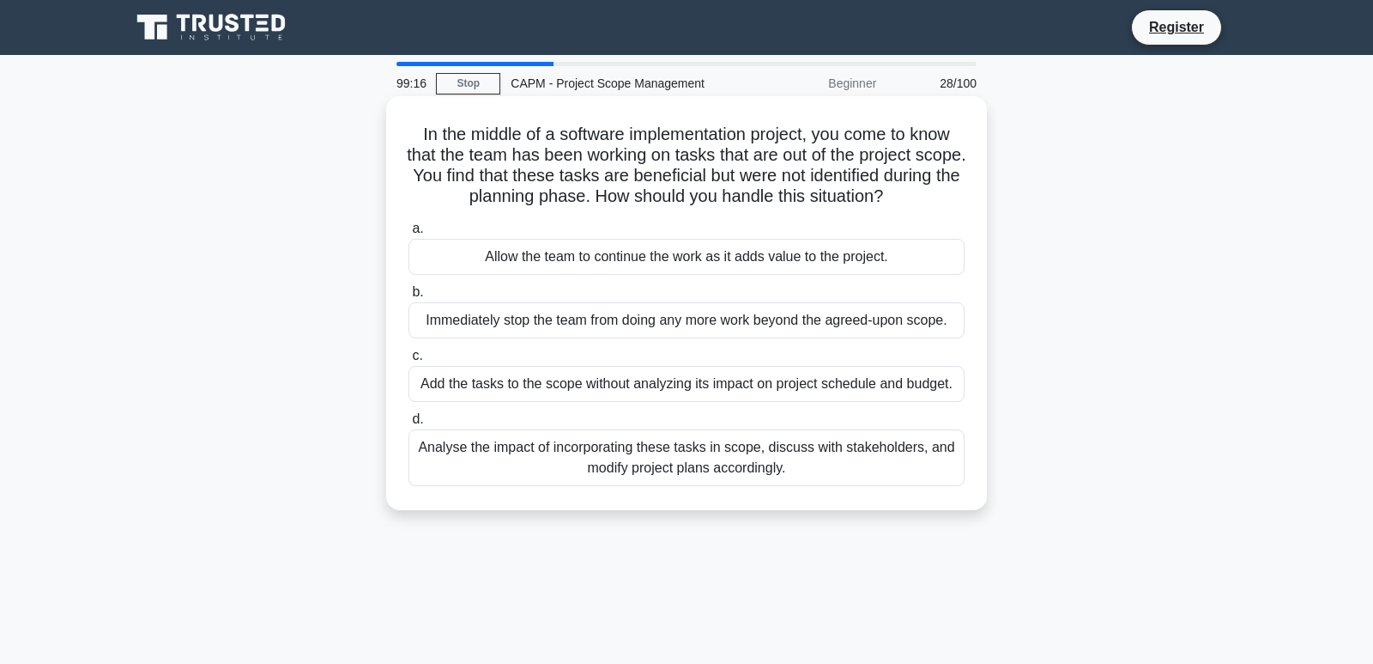
click at [536, 375] on div "Add the tasks to the scope without analyzing its impact on project schedule and…" at bounding box center [687, 384] width 556 height 36
click at [409, 361] on input "c. Add the tasks to the scope without analyzing its impact on project schedule …" at bounding box center [409, 355] width 0 height 11
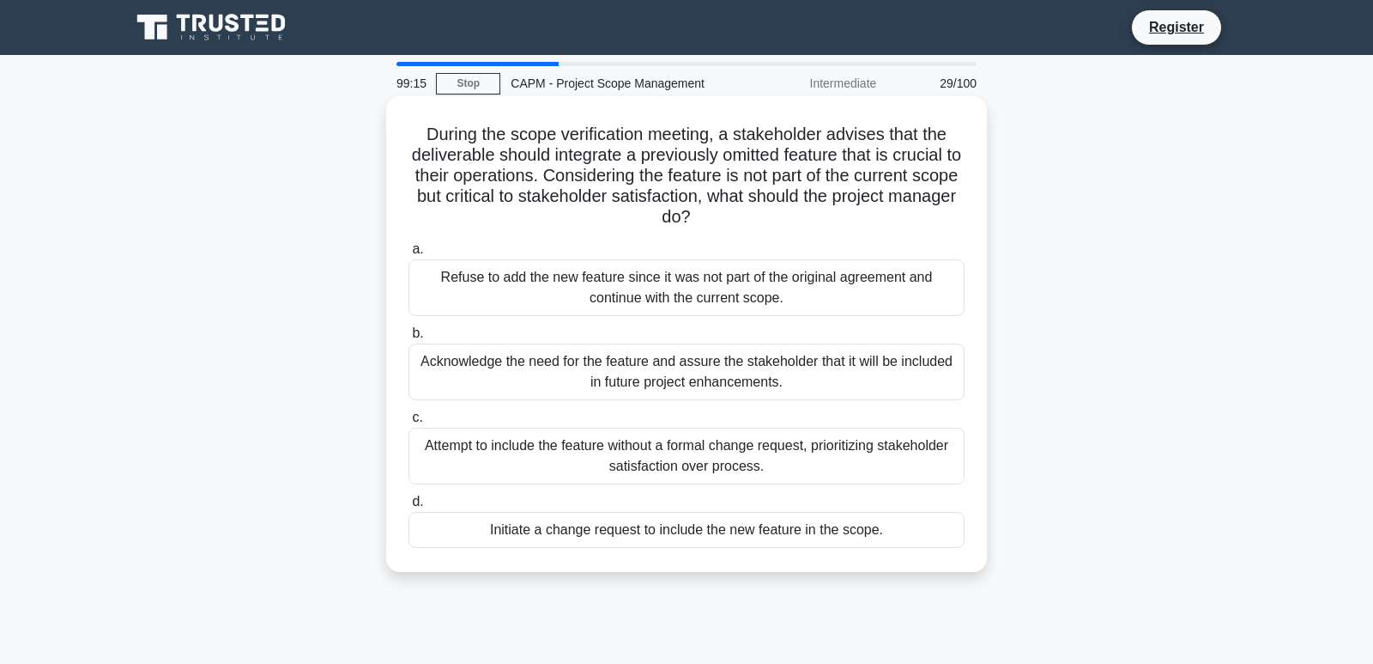
click at [706, 300] on div "Refuse to add the new feature since it was not part of the original agreement a…" at bounding box center [687, 287] width 556 height 57
click at [409, 255] on input "a. Refuse to add the new feature since it was not part of the original agreemen…" at bounding box center [409, 249] width 0 height 11
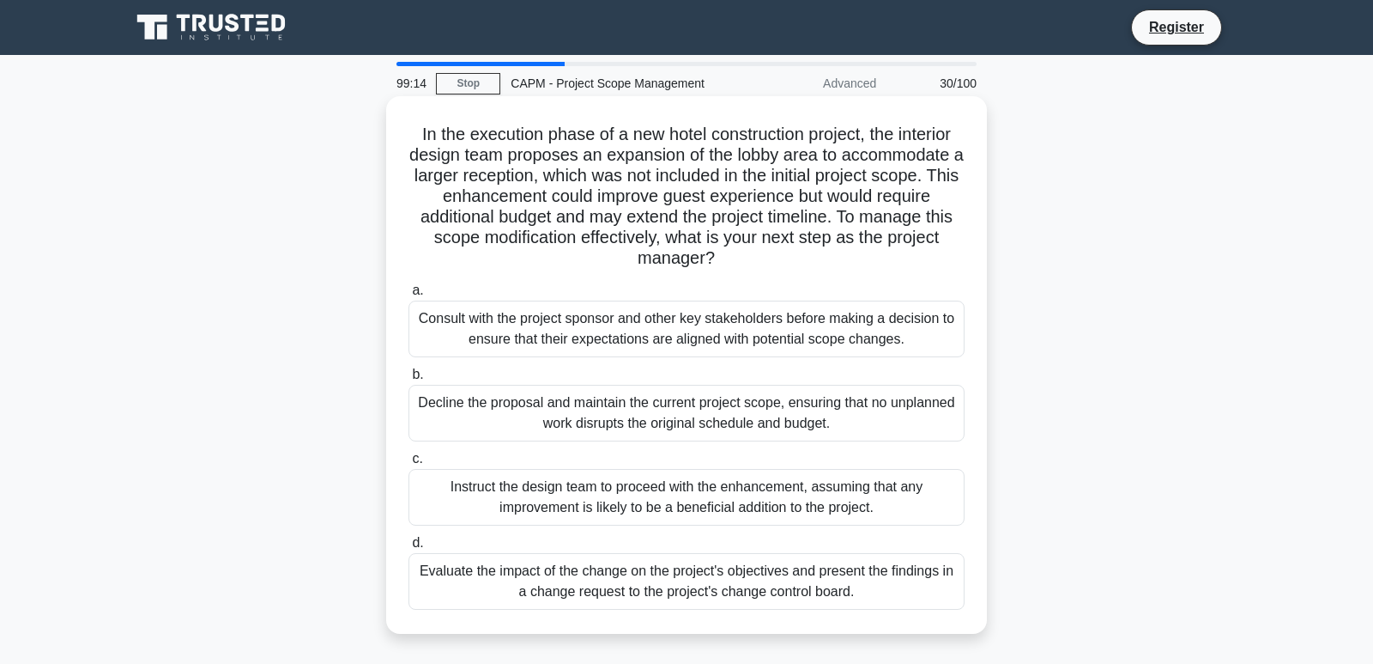
click at [688, 403] on div "Decline the proposal and maintain the current project scope, ensuring that no u…" at bounding box center [687, 413] width 556 height 57
click at [409, 380] on input "b. Decline the proposal and maintain the current project scope, ensuring that n…" at bounding box center [409, 374] width 0 height 11
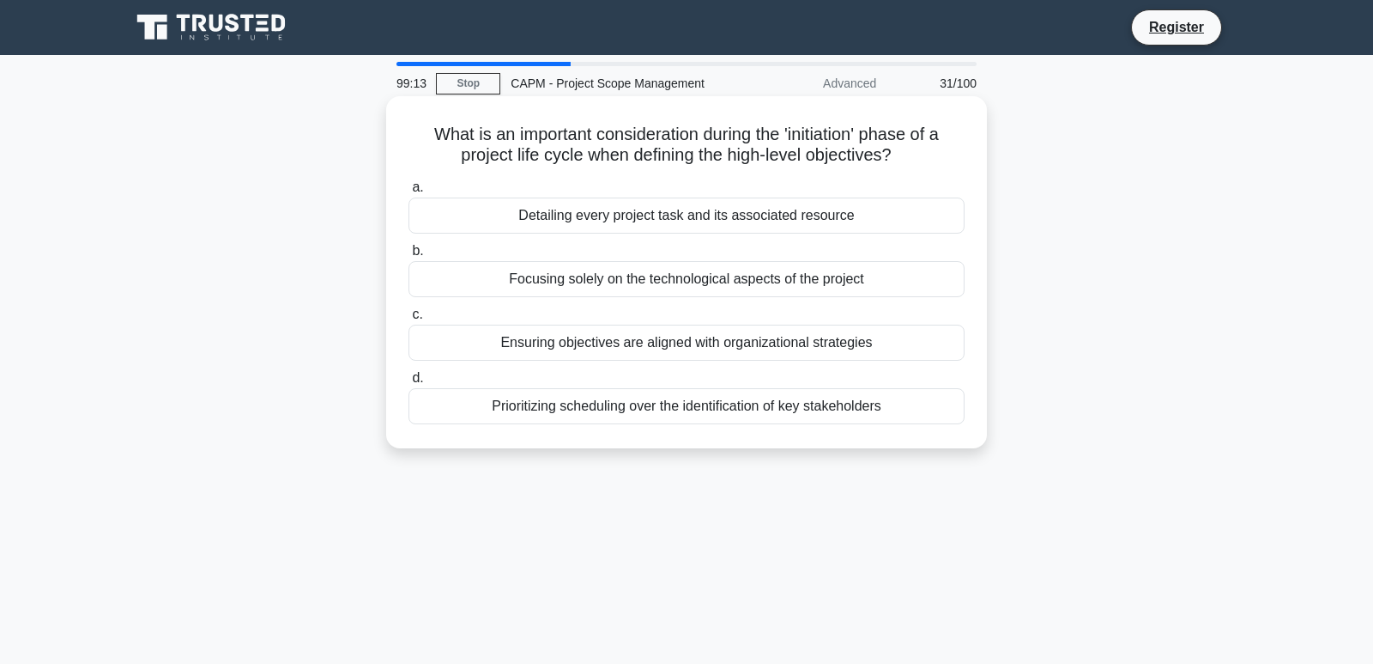
click at [655, 402] on div "Prioritizing scheduling over the identification of key stakeholders" at bounding box center [687, 406] width 556 height 36
click at [409, 384] on input "d. Prioritizing scheduling over the identification of key stakeholders" at bounding box center [409, 378] width 0 height 11
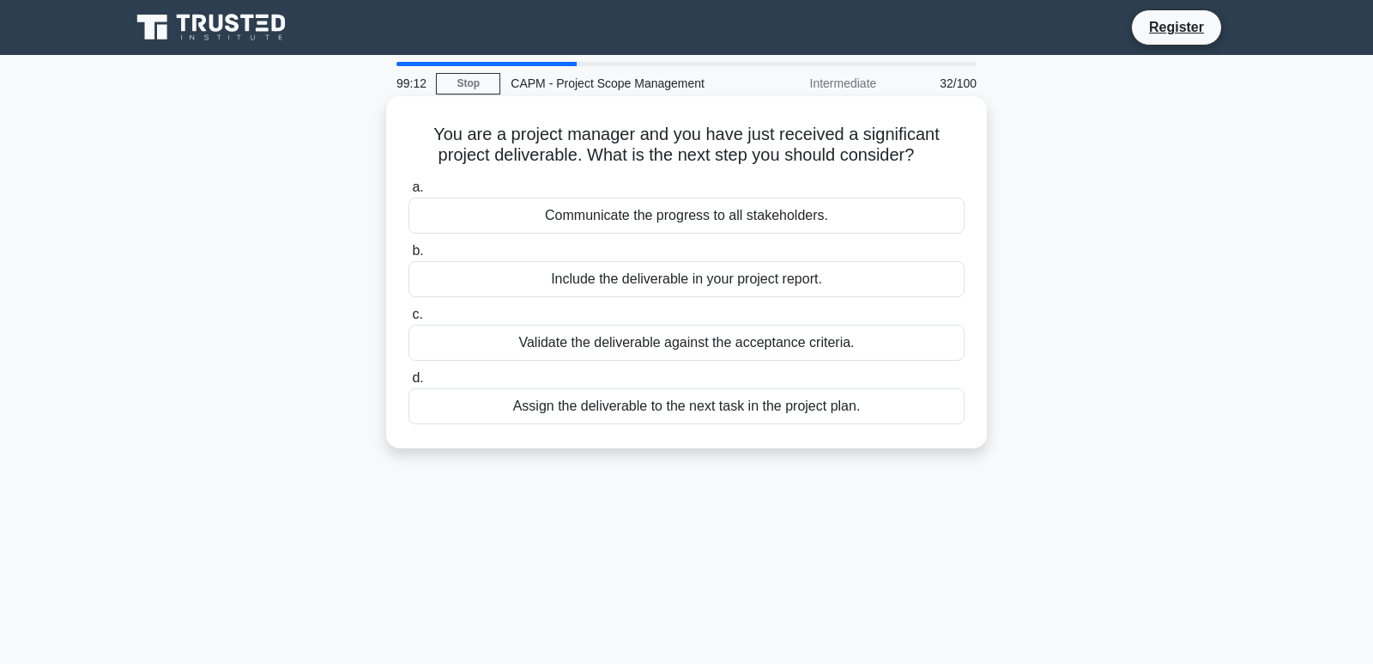
click at [664, 342] on div "Validate the deliverable against the acceptance criteria." at bounding box center [687, 342] width 556 height 36
click at [409, 320] on input "c. Validate the deliverable against the acceptance criteria." at bounding box center [409, 314] width 0 height 11
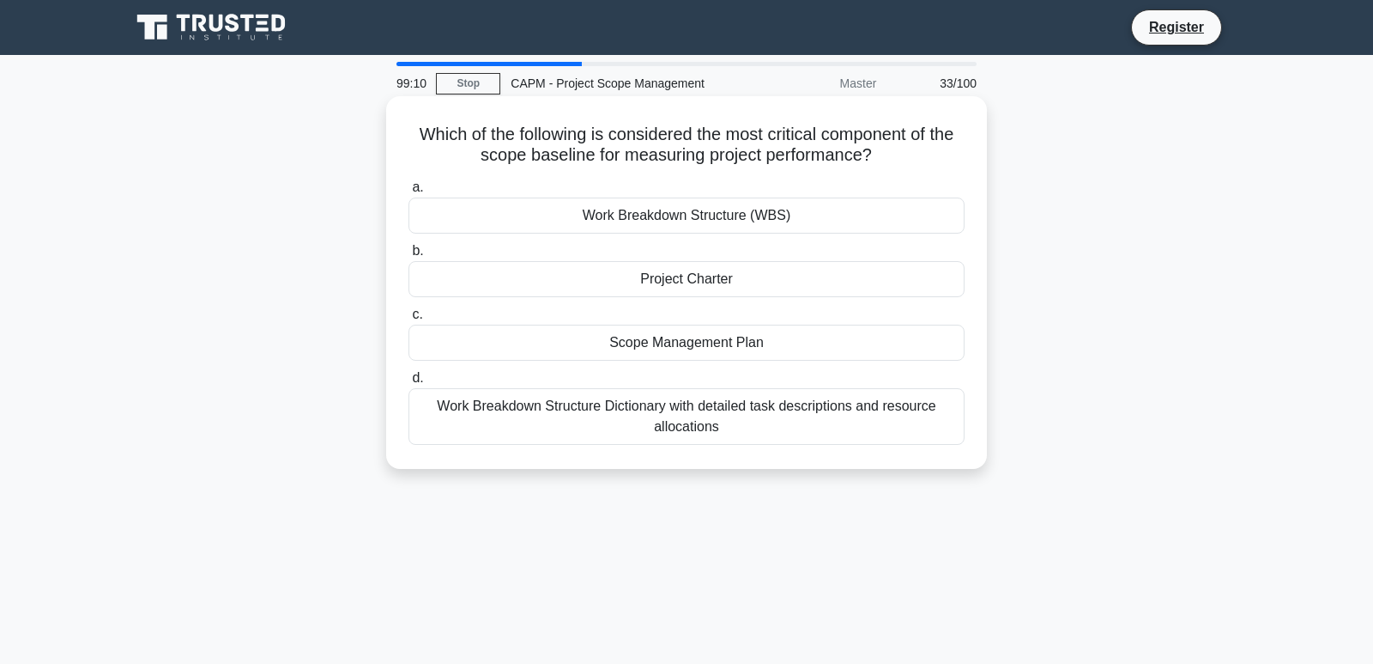
click at [651, 405] on div "Work Breakdown Structure Dictionary with detailed task descriptions and resourc…" at bounding box center [687, 416] width 556 height 57
click at [409, 384] on input "d. Work Breakdown Structure Dictionary with detailed task descriptions and reso…" at bounding box center [409, 378] width 0 height 11
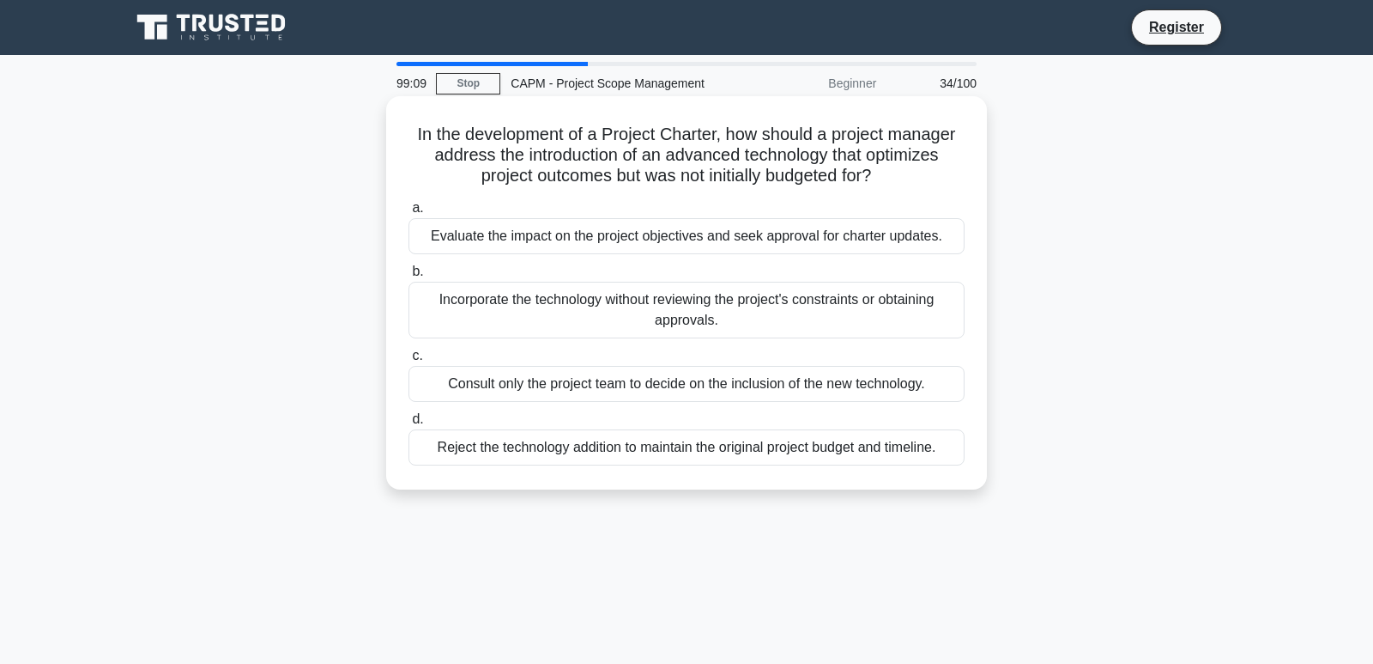
click at [657, 374] on div "Consult only the project team to decide on the inclusion of the new technology." at bounding box center [687, 384] width 556 height 36
click at [409, 361] on input "c. Consult only the project team to decide on the inclusion of the new technolo…" at bounding box center [409, 355] width 0 height 11
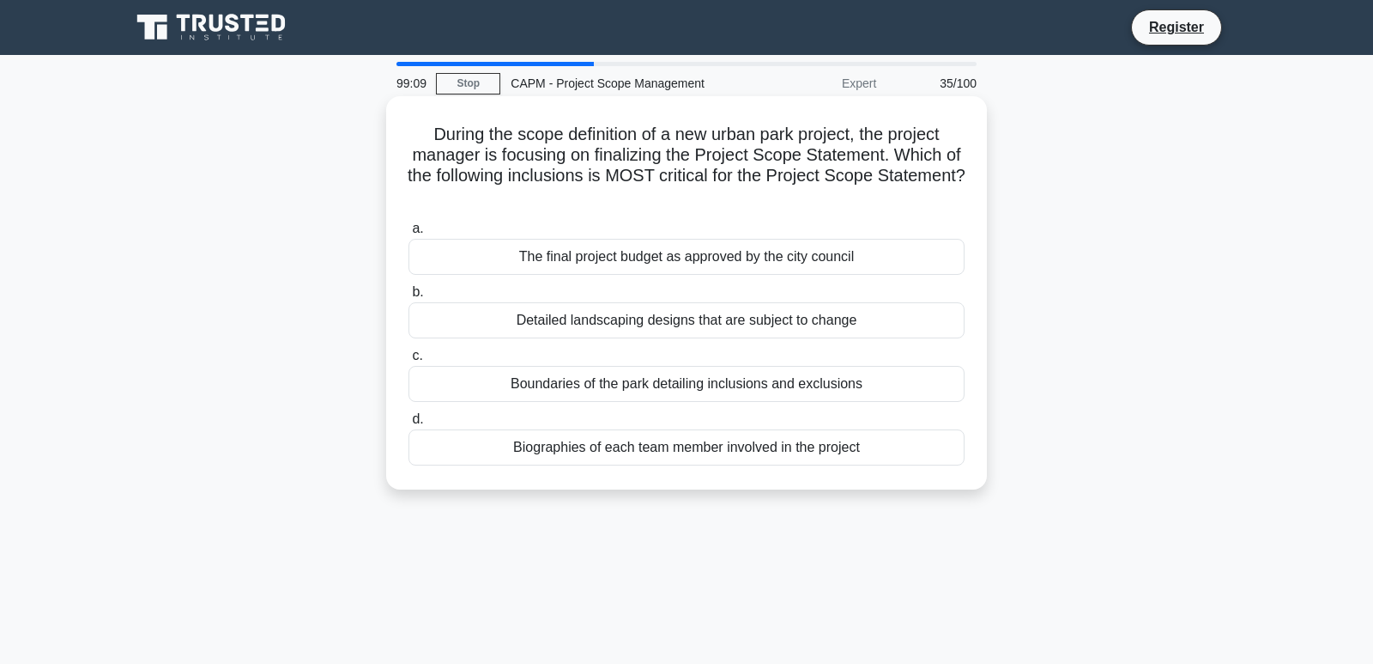
click at [667, 312] on div "Detailed landscaping designs that are subject to change" at bounding box center [687, 320] width 556 height 36
click at [409, 298] on input "b. Detailed landscaping designs that are subject to change" at bounding box center [409, 292] width 0 height 11
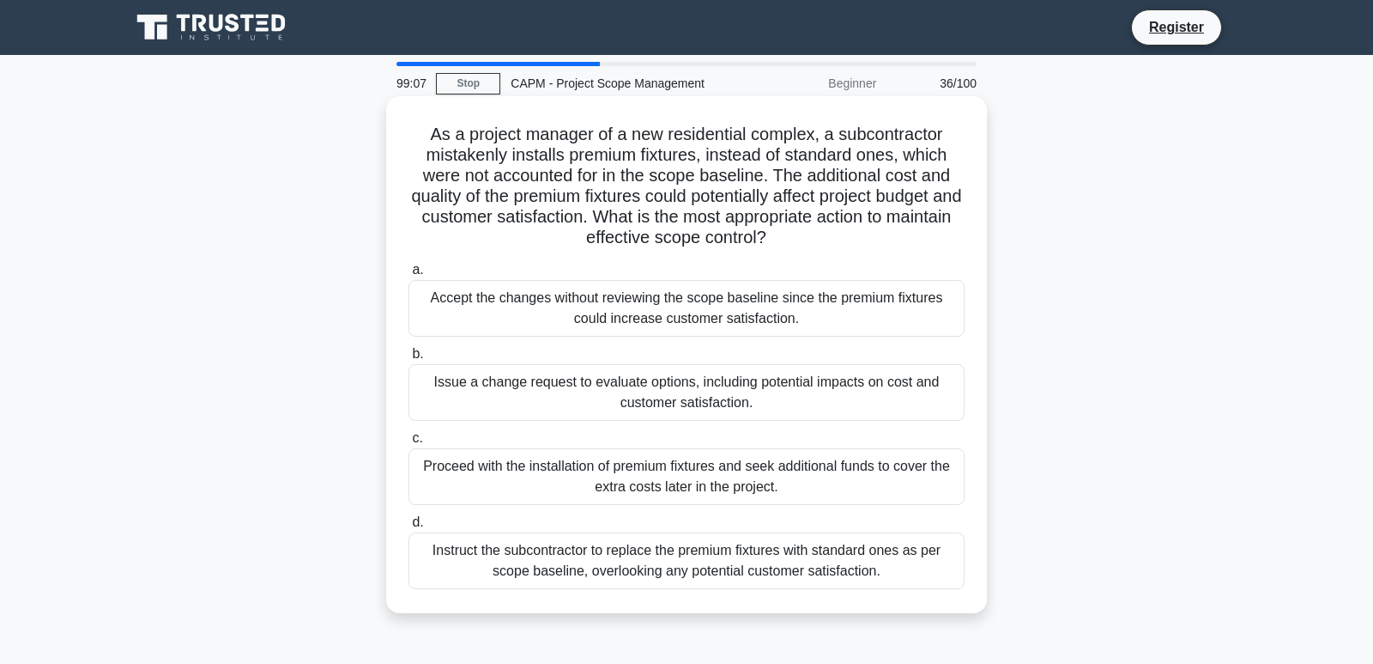
click at [675, 292] on div "Accept the changes without reviewing the scope baseline since the premium fixtu…" at bounding box center [687, 308] width 556 height 57
click at [409, 276] on input "a. Accept the changes without reviewing the scope baseline since the premium fi…" at bounding box center [409, 269] width 0 height 11
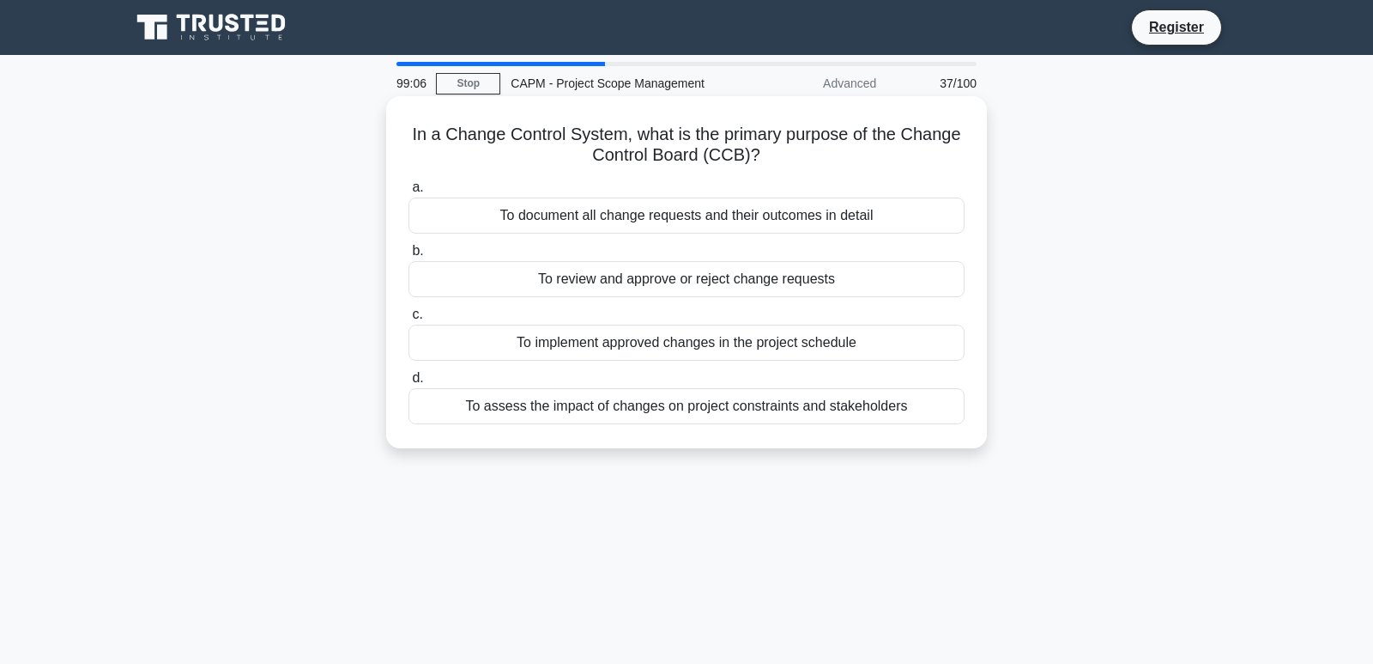
click at [663, 344] on div "To implement approved changes in the project schedule" at bounding box center [687, 342] width 556 height 36
click at [409, 320] on input "c. To implement approved changes in the project schedule" at bounding box center [409, 314] width 0 height 11
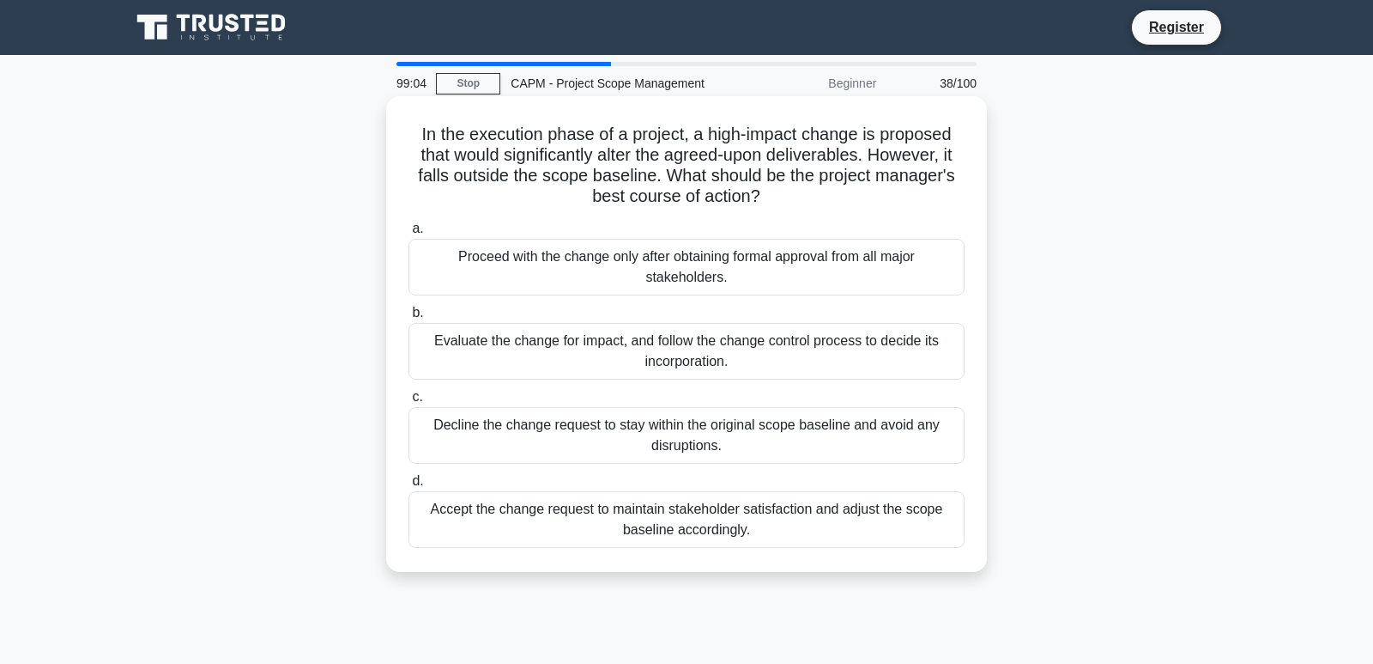
click at [675, 417] on div "Decline the change request to stay within the original scope baseline and avoid…" at bounding box center [687, 435] width 556 height 57
click at [409, 403] on input "c. Decline the change request to stay within the original scope baseline and av…" at bounding box center [409, 396] width 0 height 11
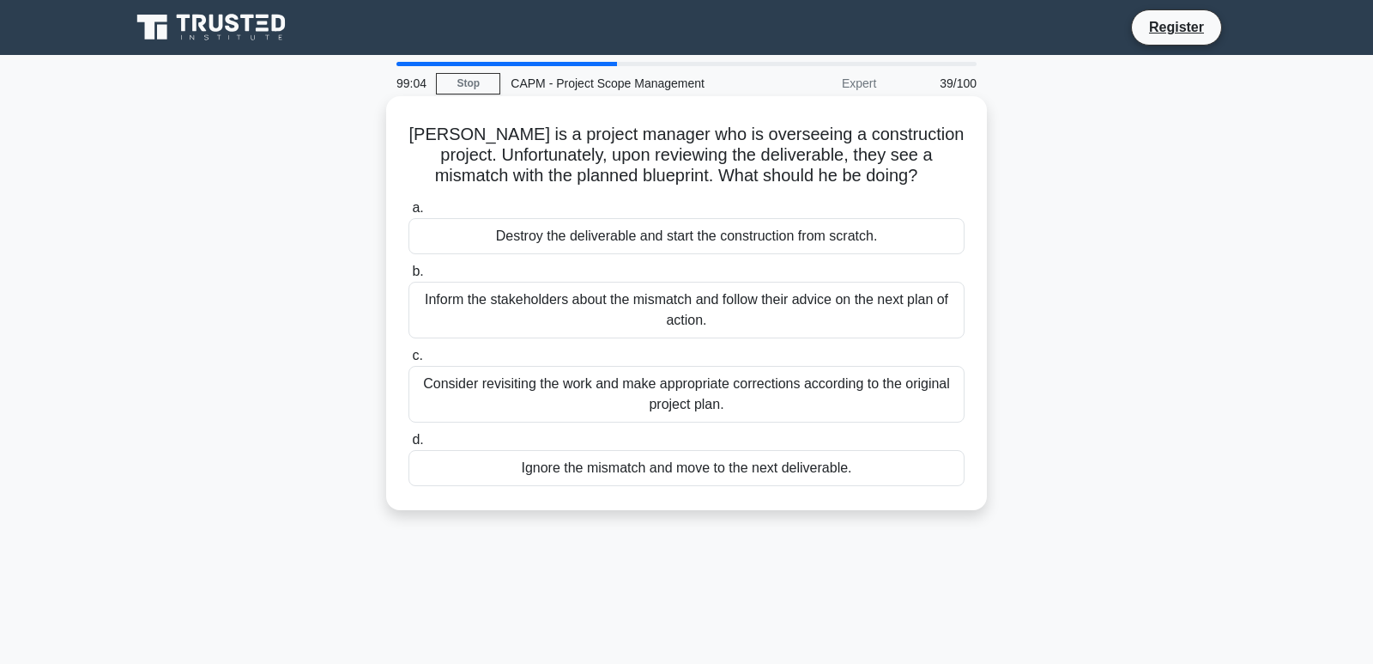
click at [677, 455] on div "Ignore the mismatch and move to the next deliverable." at bounding box center [687, 468] width 556 height 36
click at [409, 445] on input "d. Ignore the mismatch and move to the next deliverable." at bounding box center [409, 439] width 0 height 11
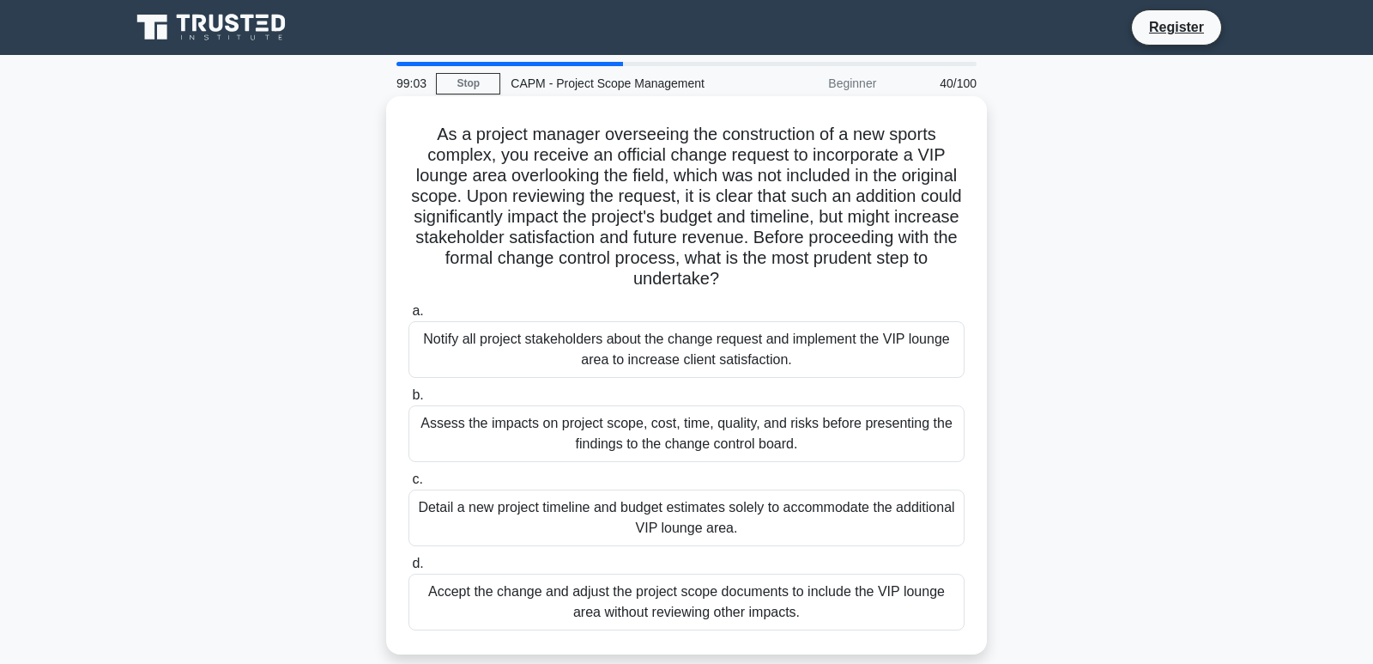
click at [707, 344] on div "Notify all project stakeholders about the change request and implement the VIP …" at bounding box center [687, 349] width 556 height 57
click at [409, 317] on input "a. Notify all project stakeholders about the change request and implement the V…" at bounding box center [409, 311] width 0 height 11
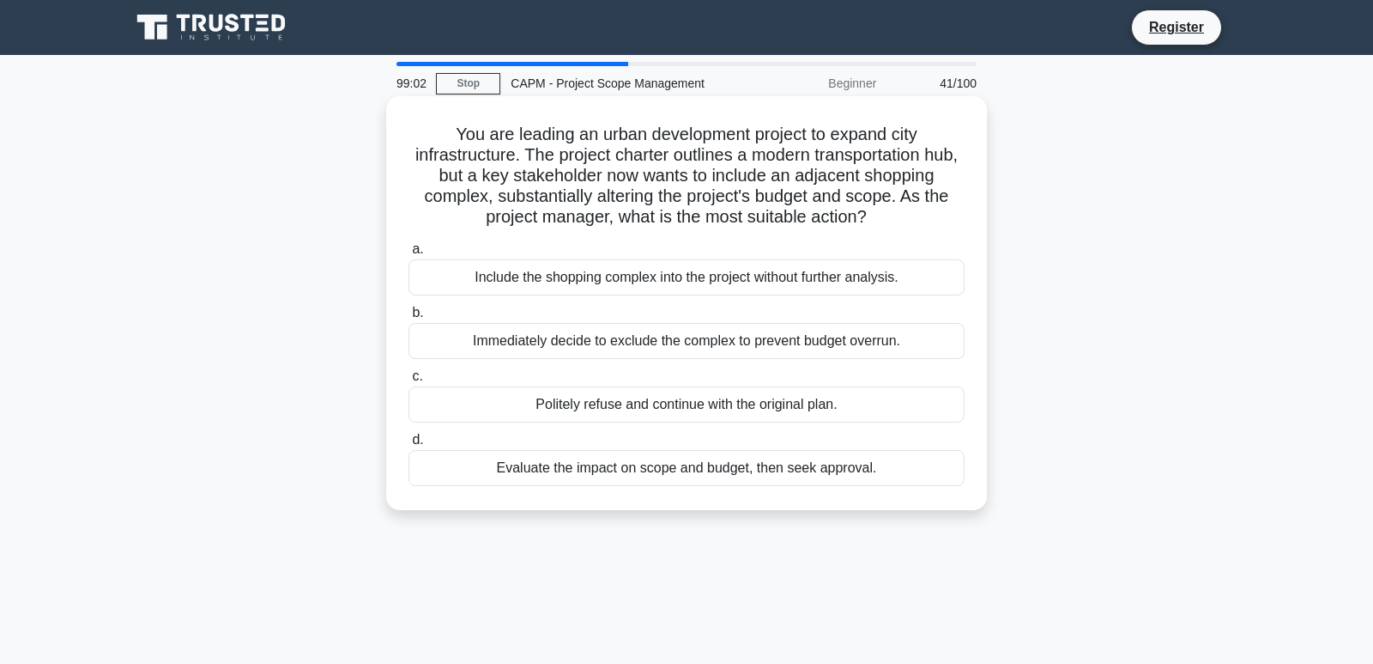
click at [693, 401] on div "Politely refuse and continue with the original plan." at bounding box center [687, 404] width 556 height 36
click at [409, 382] on input "c. Politely refuse and continue with the original plan." at bounding box center [409, 376] width 0 height 11
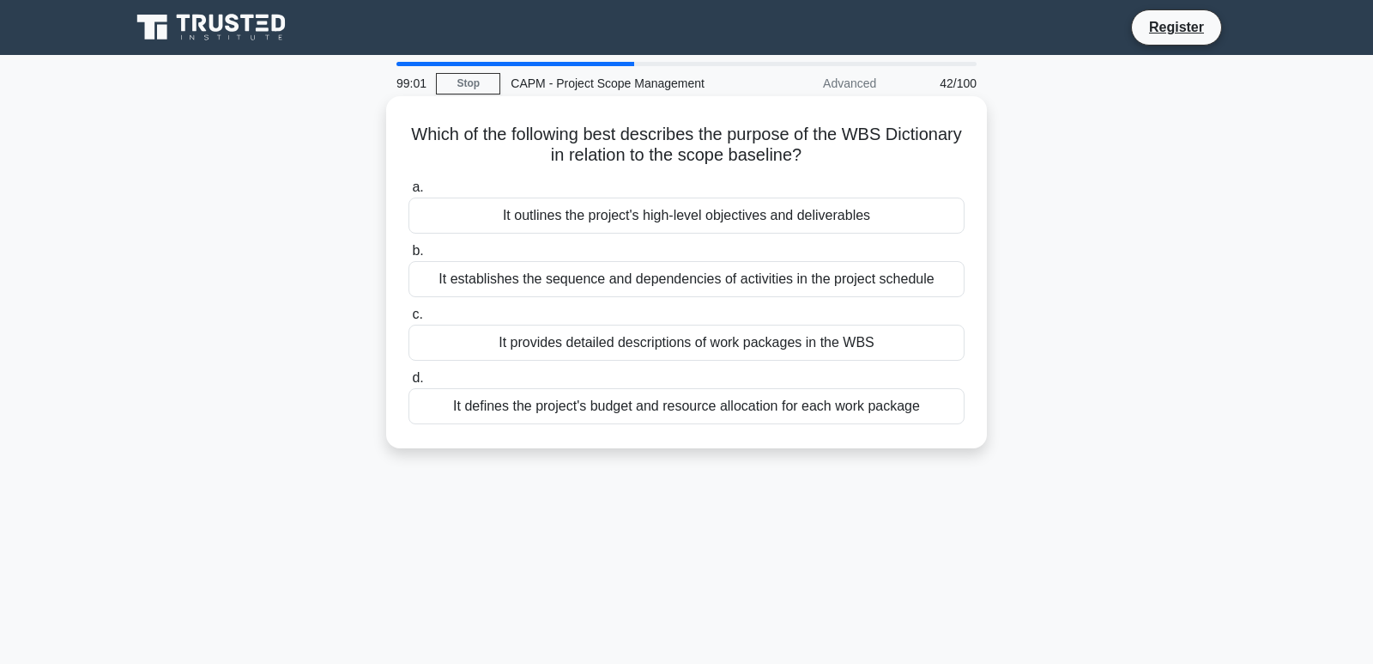
click at [706, 400] on div "It defines the project's budget and resource allocation for each work package" at bounding box center [687, 406] width 556 height 36
click at [409, 384] on input "d. It defines the project's budget and resource allocation for each work package" at bounding box center [409, 378] width 0 height 11
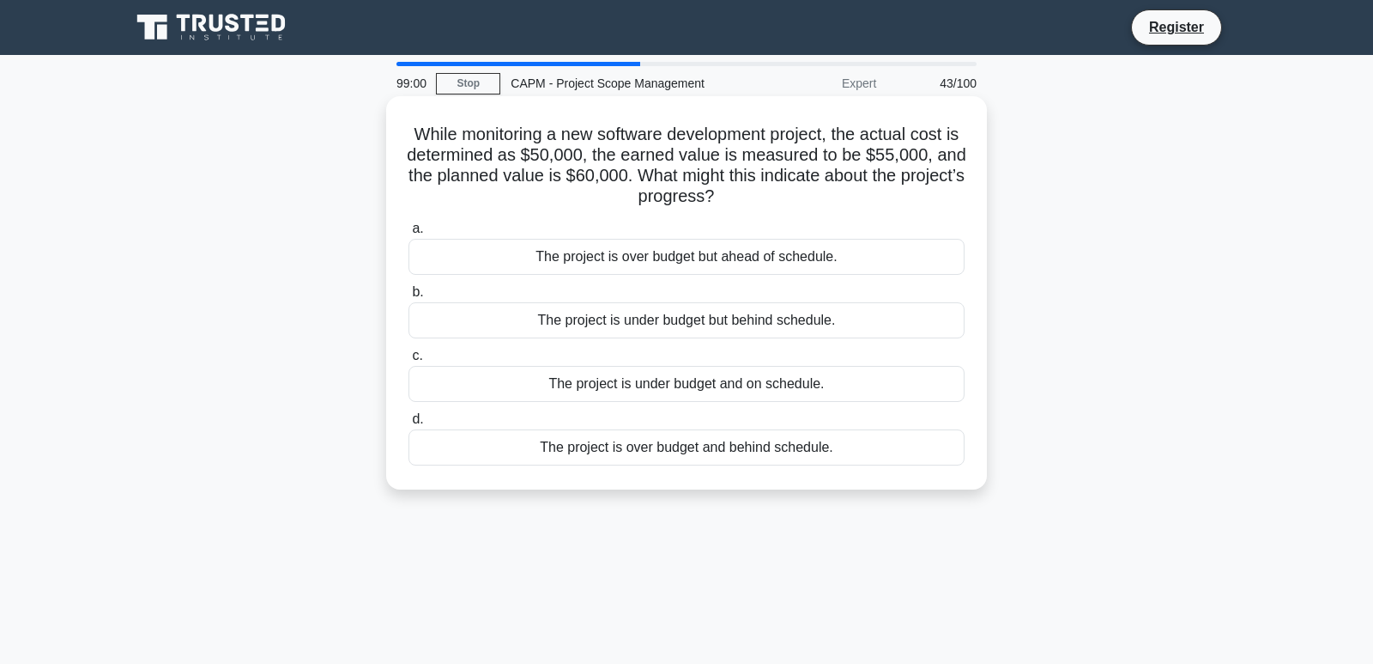
click at [694, 248] on div "The project is over budget but ahead of schedule." at bounding box center [687, 257] width 556 height 36
click at [409, 234] on input "a. The project is over budget but ahead of schedule." at bounding box center [409, 228] width 0 height 11
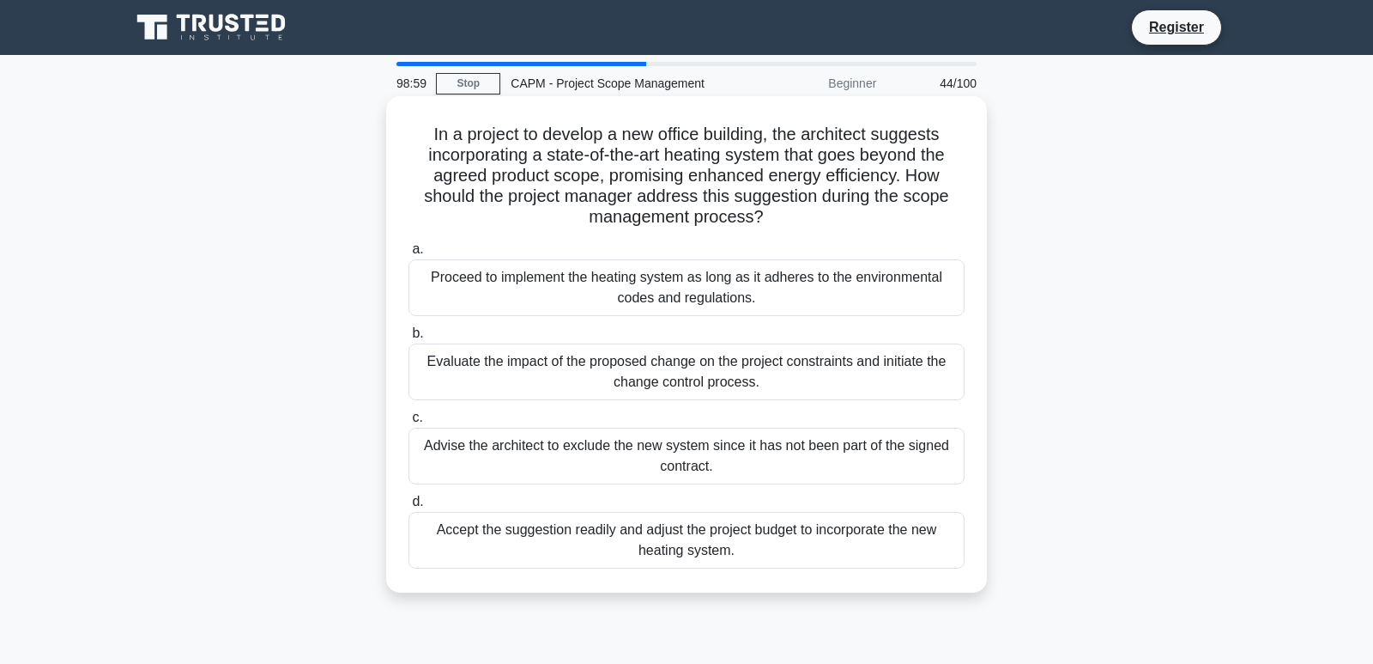
click at [695, 291] on div "Proceed to implement the heating system as long as it adheres to the environmen…" at bounding box center [687, 287] width 556 height 57
click at [409, 255] on input "a. Proceed to implement the heating system as long as it adheres to the environ…" at bounding box center [409, 249] width 0 height 11
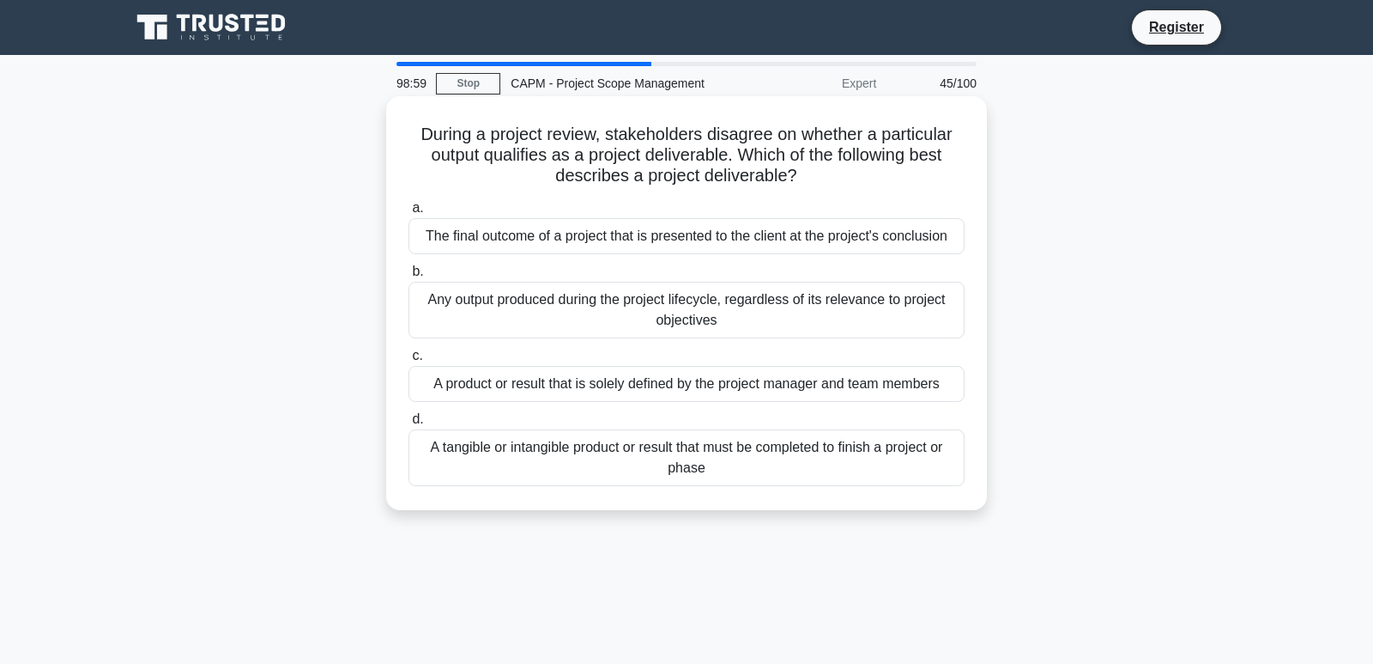
click at [693, 309] on div "Any output produced during the project lifecycle, regardless of its relevance t…" at bounding box center [687, 310] width 556 height 57
click at [409, 277] on input "b. Any output produced during the project lifecycle, regardless of its relevanc…" at bounding box center [409, 271] width 0 height 11
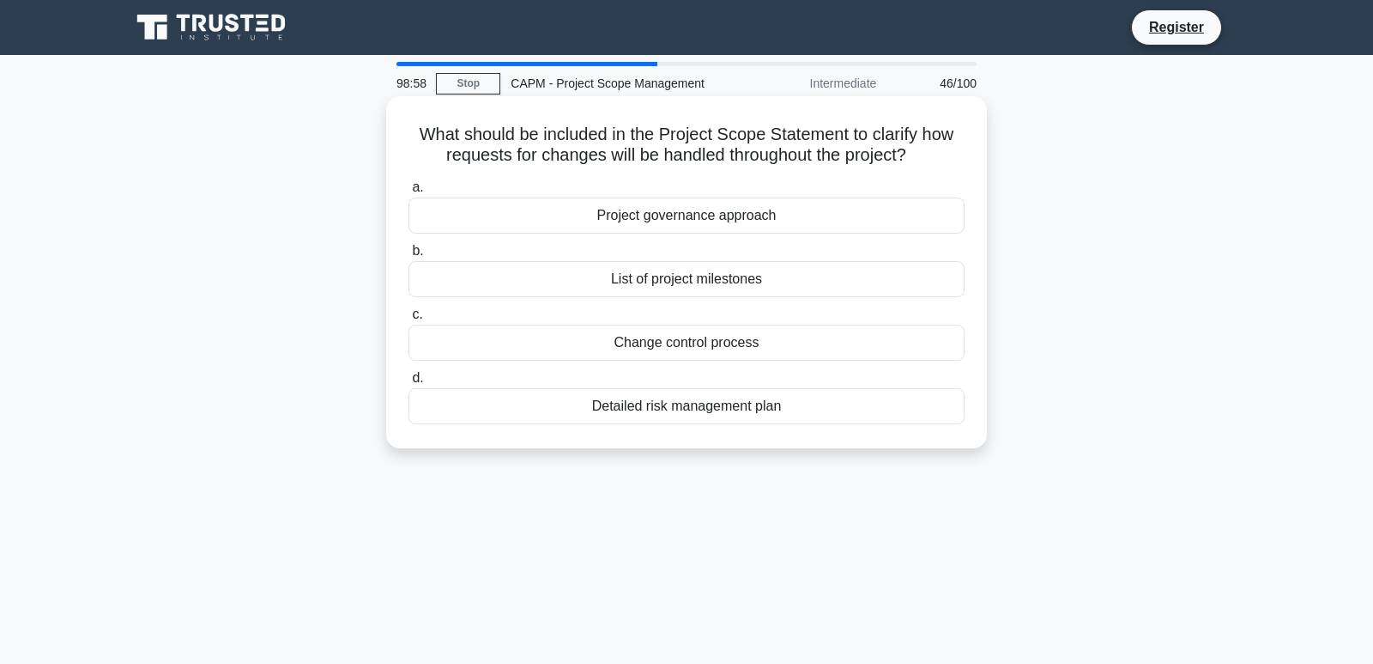
click at [685, 337] on div "Change control process" at bounding box center [687, 342] width 556 height 36
click at [409, 320] on input "c. Change control process" at bounding box center [409, 314] width 0 height 11
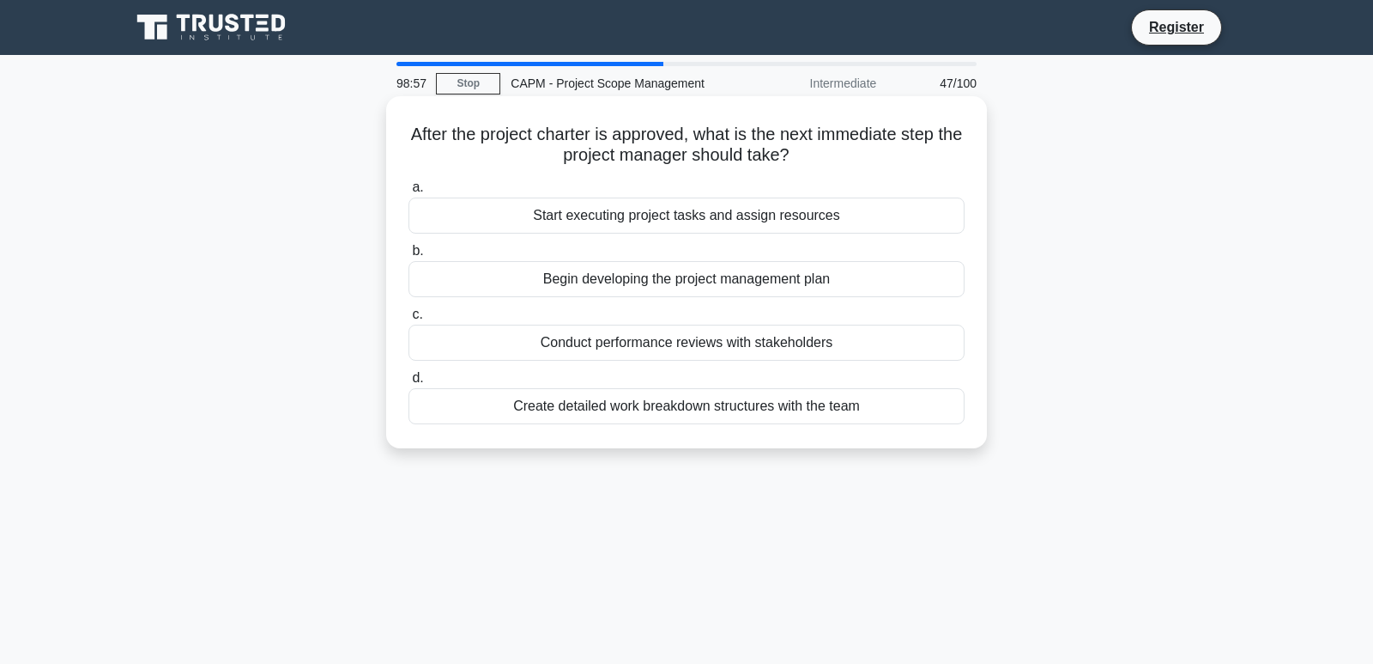
click at [680, 340] on div "Conduct performance reviews with stakeholders" at bounding box center [687, 342] width 556 height 36
click at [409, 320] on input "c. Conduct performance reviews with stakeholders" at bounding box center [409, 314] width 0 height 11
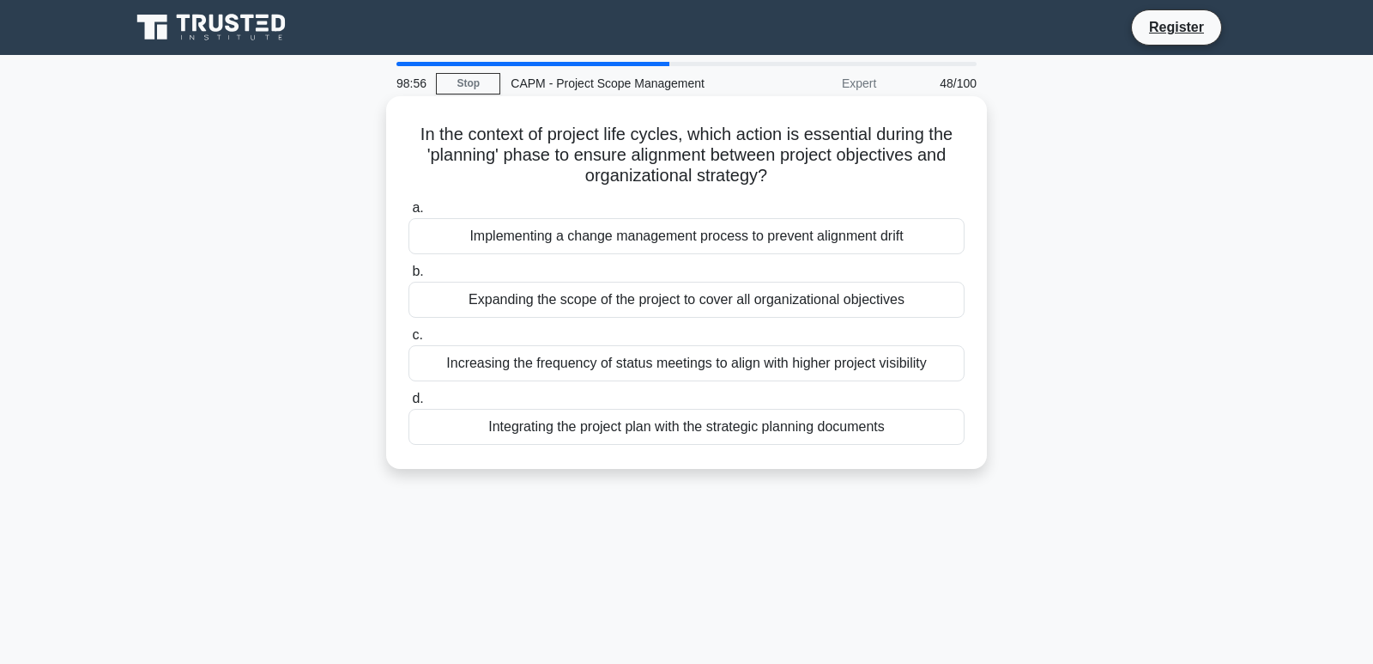
click at [651, 295] on div "Expanding the scope of the project to cover all organizational objectives" at bounding box center [687, 300] width 556 height 36
click at [409, 277] on input "b. Expanding the scope of the project to cover all organizational objectives" at bounding box center [409, 271] width 0 height 11
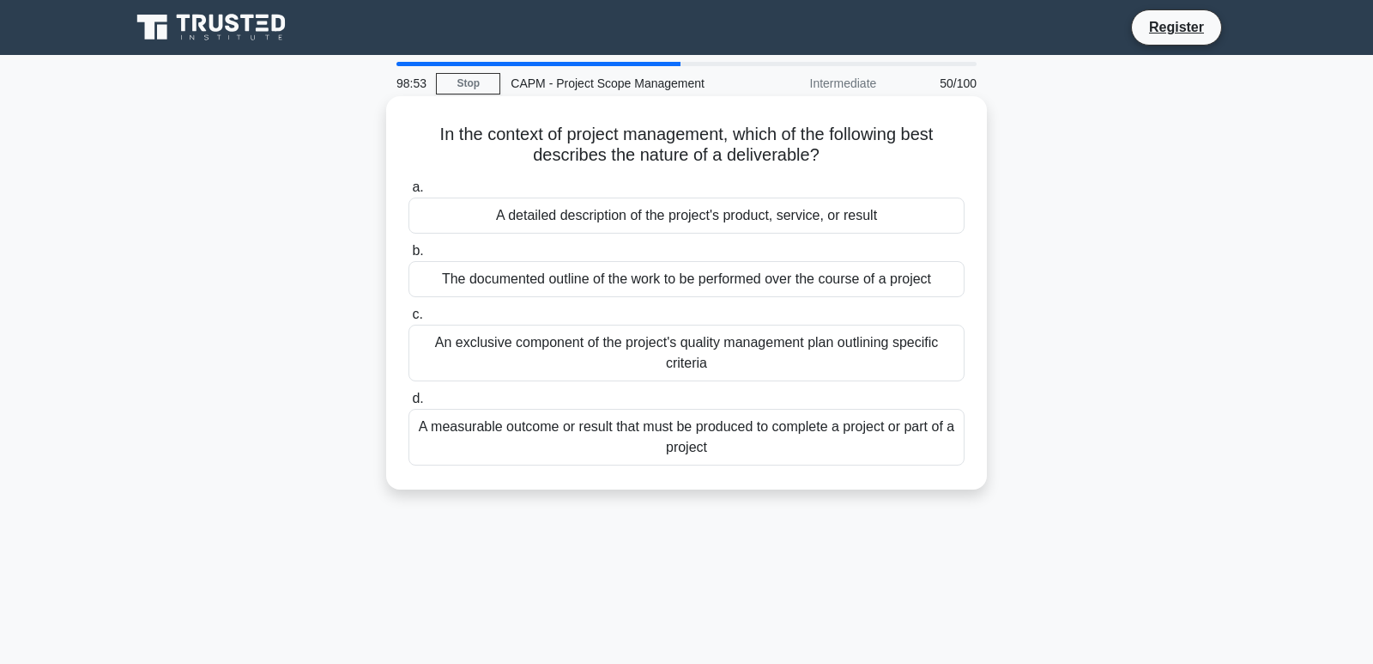
click at [683, 352] on div "An exclusive component of the project's quality management plan outlining speci…" at bounding box center [687, 352] width 556 height 57
click at [409, 320] on input "c. An exclusive component of the project's quality management plan outlining sp…" at bounding box center [409, 314] width 0 height 11
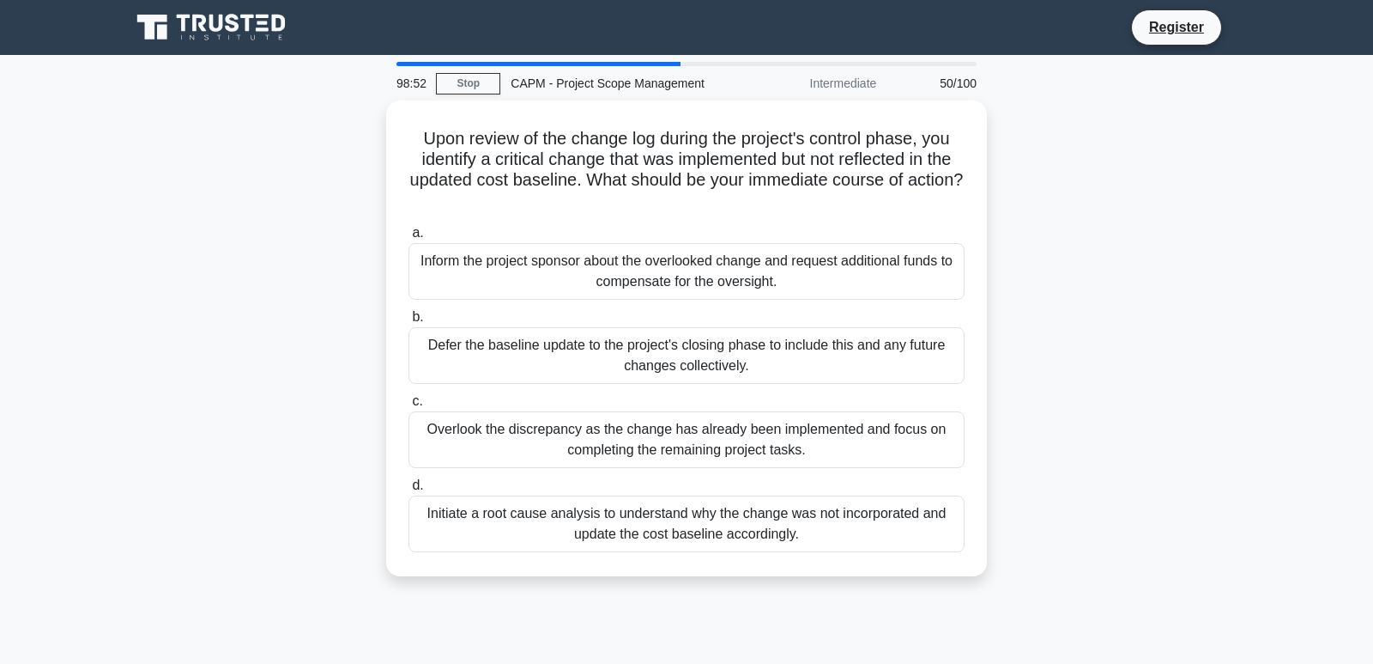
click at [683, 352] on div "Defer the baseline update to the project's closing phase to include this and an…" at bounding box center [687, 355] width 556 height 57
click at [409, 323] on input "b. Defer the baseline update to the project's closing phase to include this and…" at bounding box center [409, 317] width 0 height 11
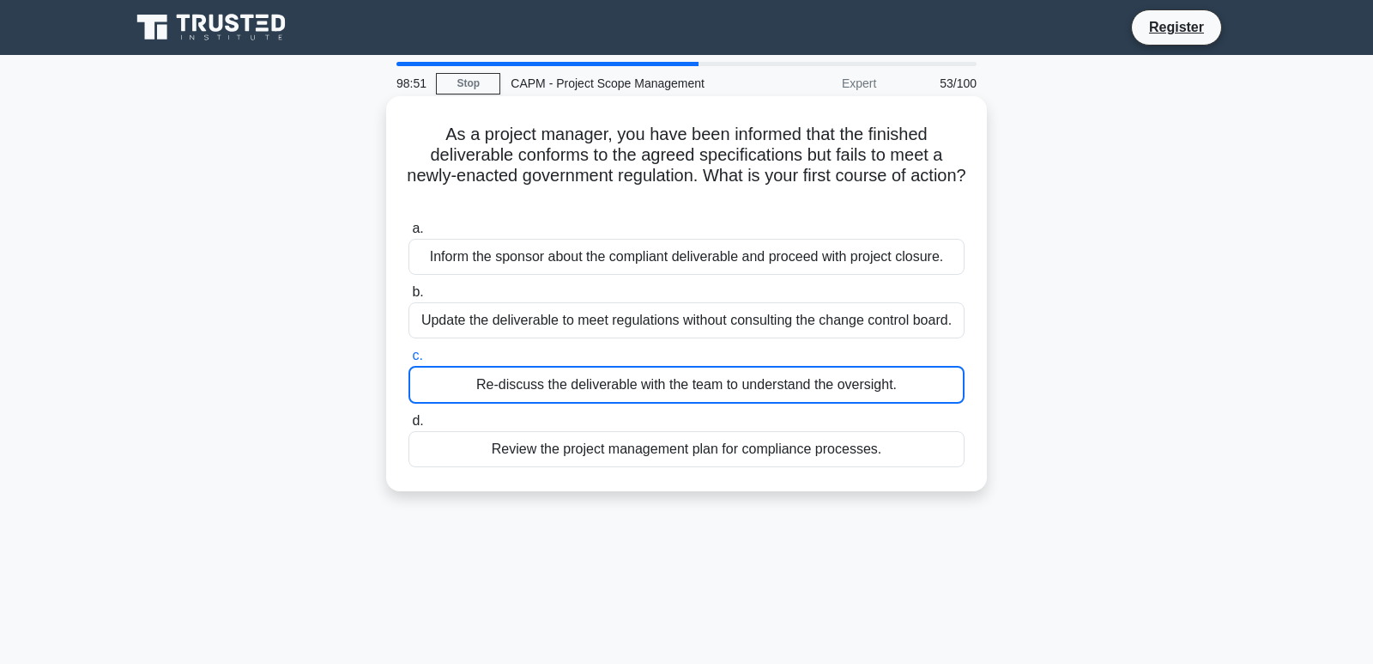
click at [692, 395] on div "Re-discuss the deliverable with the team to understand the oversight." at bounding box center [687, 385] width 556 height 38
click at [409, 361] on input "c. Re-discuss the deliverable with the team to understand the oversight." at bounding box center [409, 355] width 0 height 11
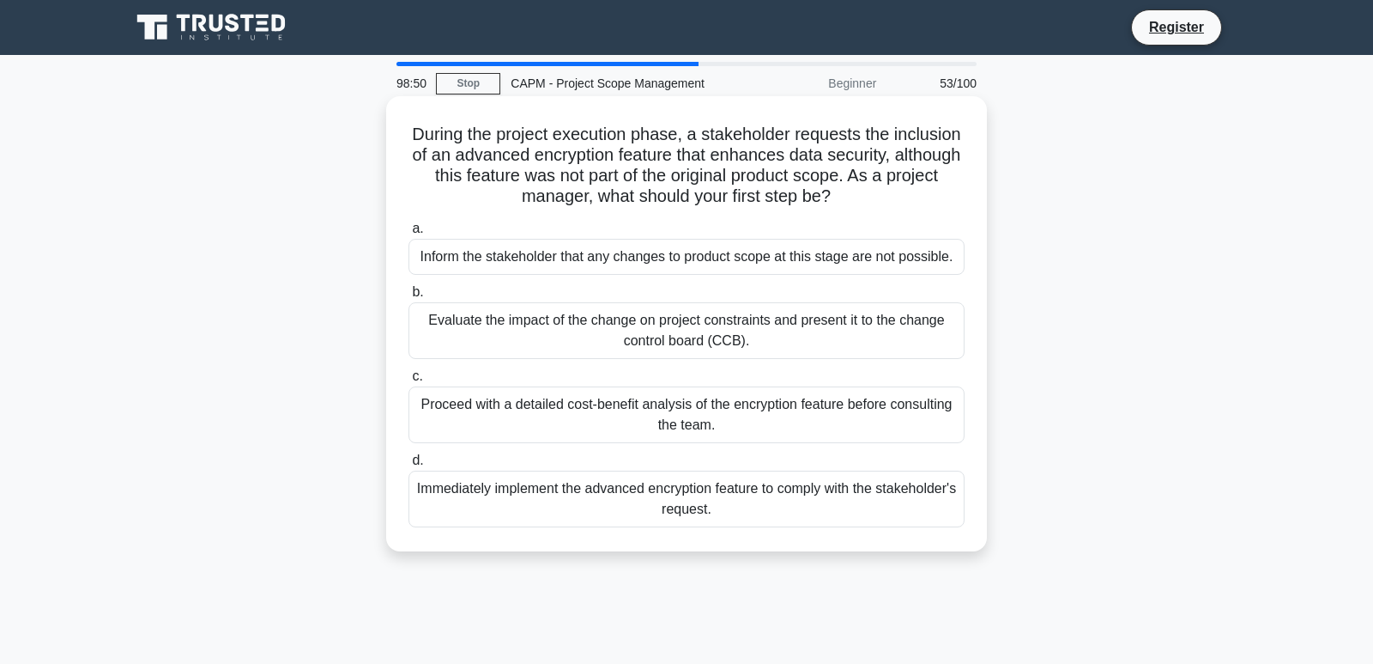
click at [727, 310] on div "Evaluate the impact of the change on project constraints and present it to the …" at bounding box center [687, 330] width 556 height 57
click at [409, 298] on input "b. Evaluate the impact of the change on project constraints and present it to t…" at bounding box center [409, 292] width 0 height 11
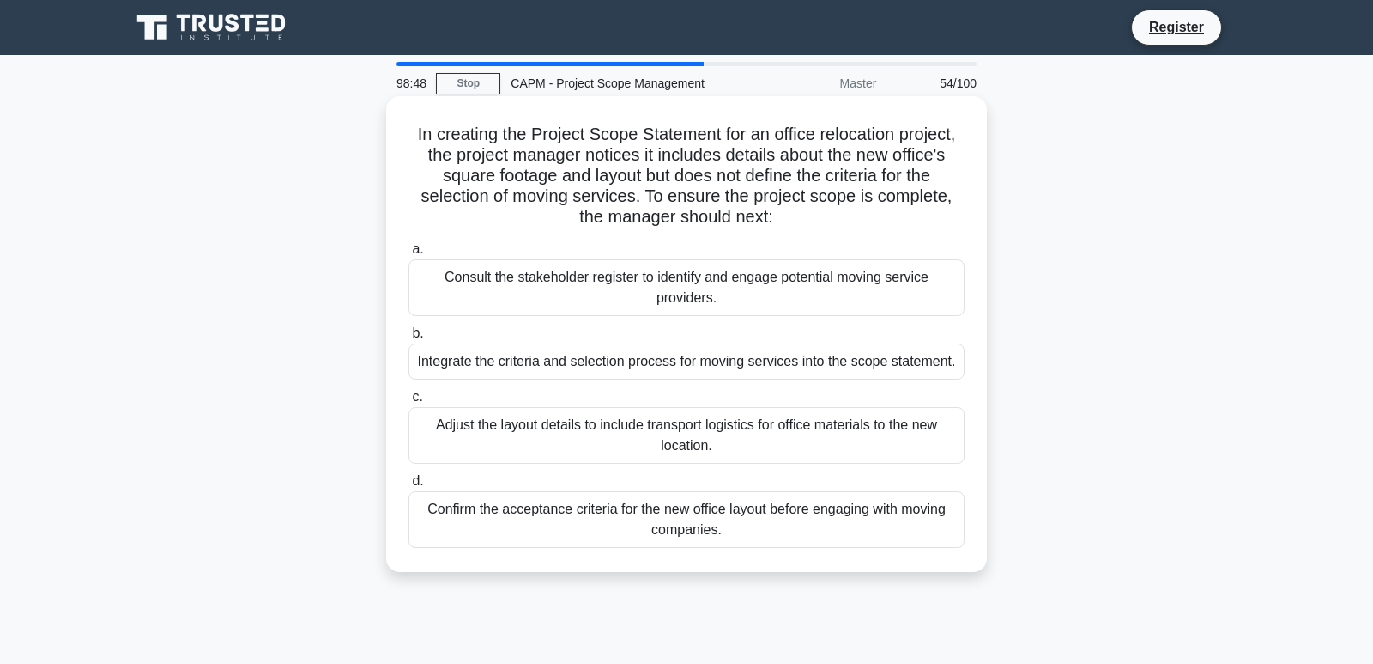
click at [716, 365] on div "Integrate the criteria and selection process for moving services into the scope…" at bounding box center [687, 361] width 556 height 36
click at [409, 339] on input "b. Integrate the criteria and selection process for moving services into the sc…" at bounding box center [409, 333] width 0 height 11
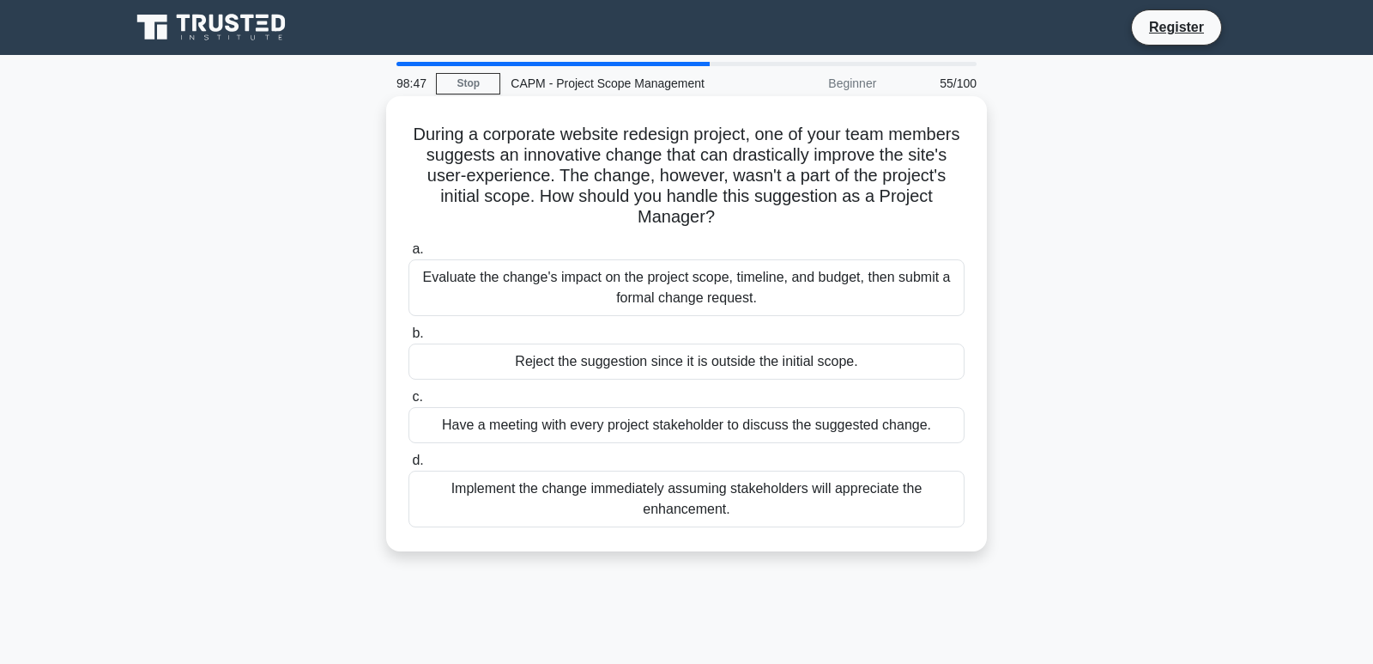
click at [725, 424] on div "Have a meeting with every project stakeholder to discuss the suggested change." at bounding box center [687, 425] width 556 height 36
click at [409, 403] on input "c. Have a meeting with every project stakeholder to discuss the suggested chang…" at bounding box center [409, 396] width 0 height 11
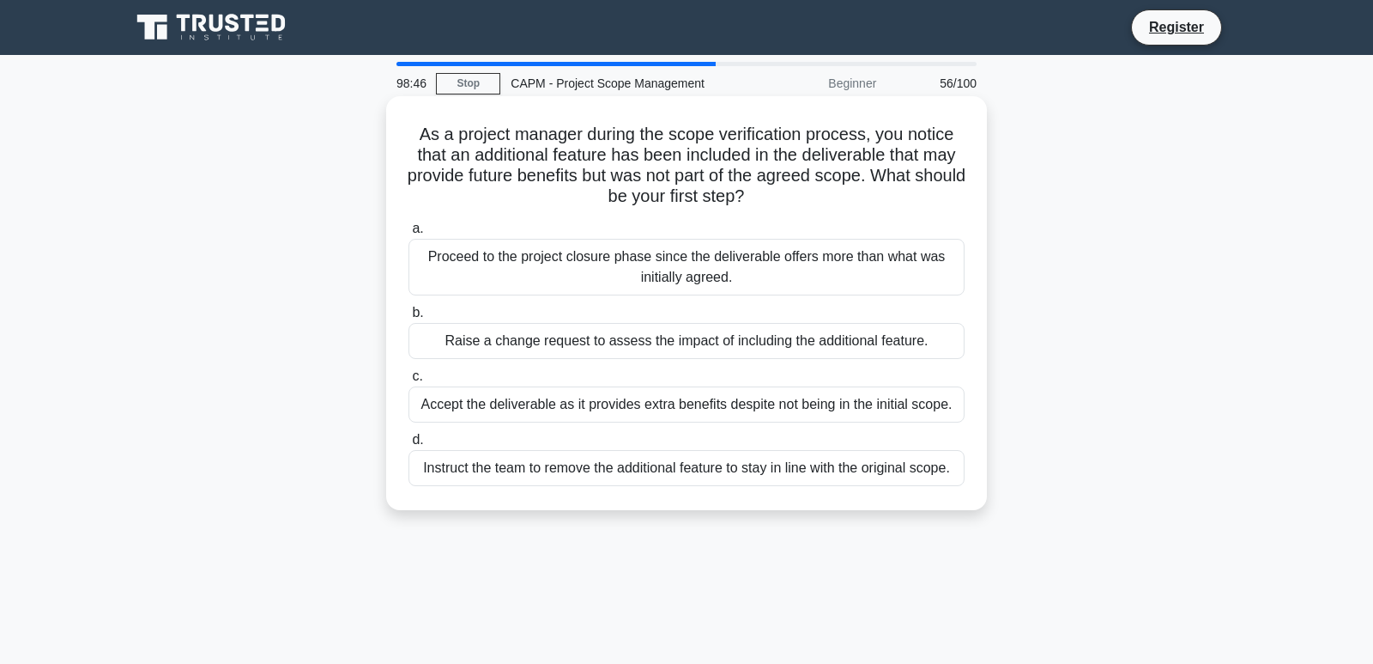
click at [728, 461] on div "Instruct the team to remove the additional feature to stay in line with the ori…" at bounding box center [687, 468] width 556 height 36
click at [409, 445] on input "d. Instruct the team to remove the additional feature to stay in line with the …" at bounding box center [409, 439] width 0 height 11
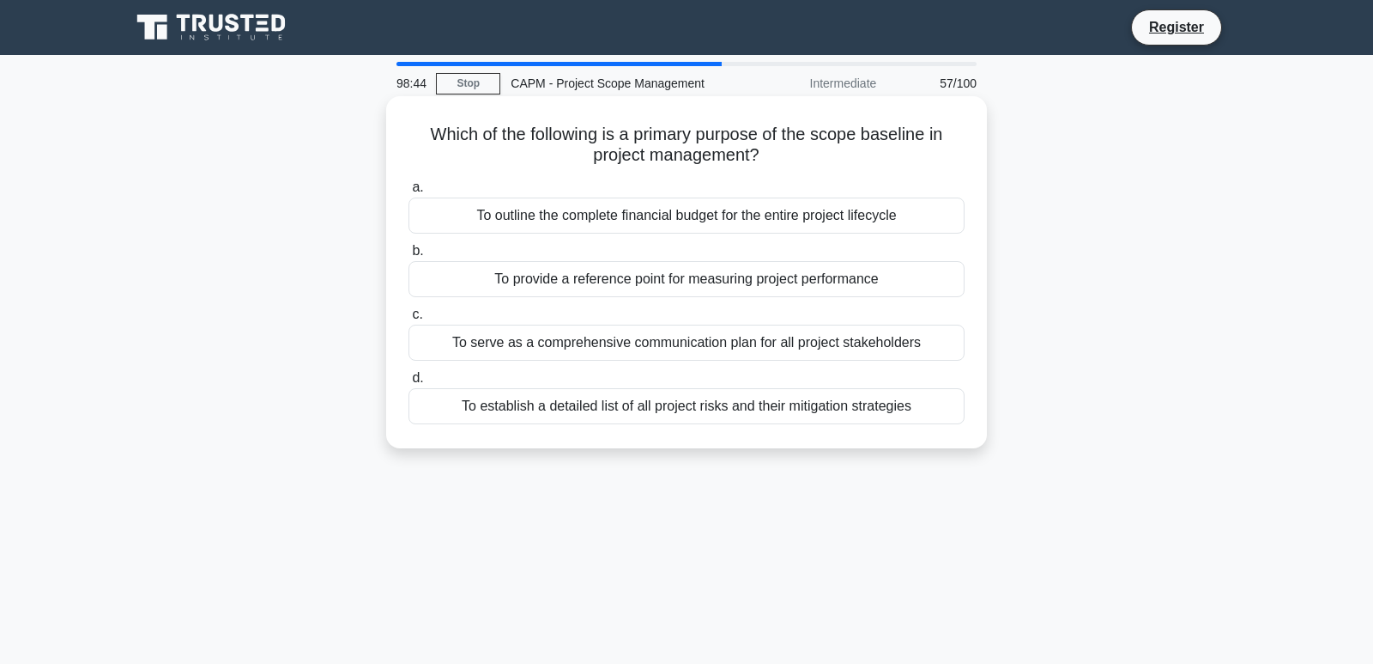
click at [763, 344] on div "To serve as a comprehensive communication plan for all project stakeholders" at bounding box center [687, 342] width 556 height 36
click at [409, 320] on input "c. To serve as a comprehensive communication plan for all project stakeholders" at bounding box center [409, 314] width 0 height 11
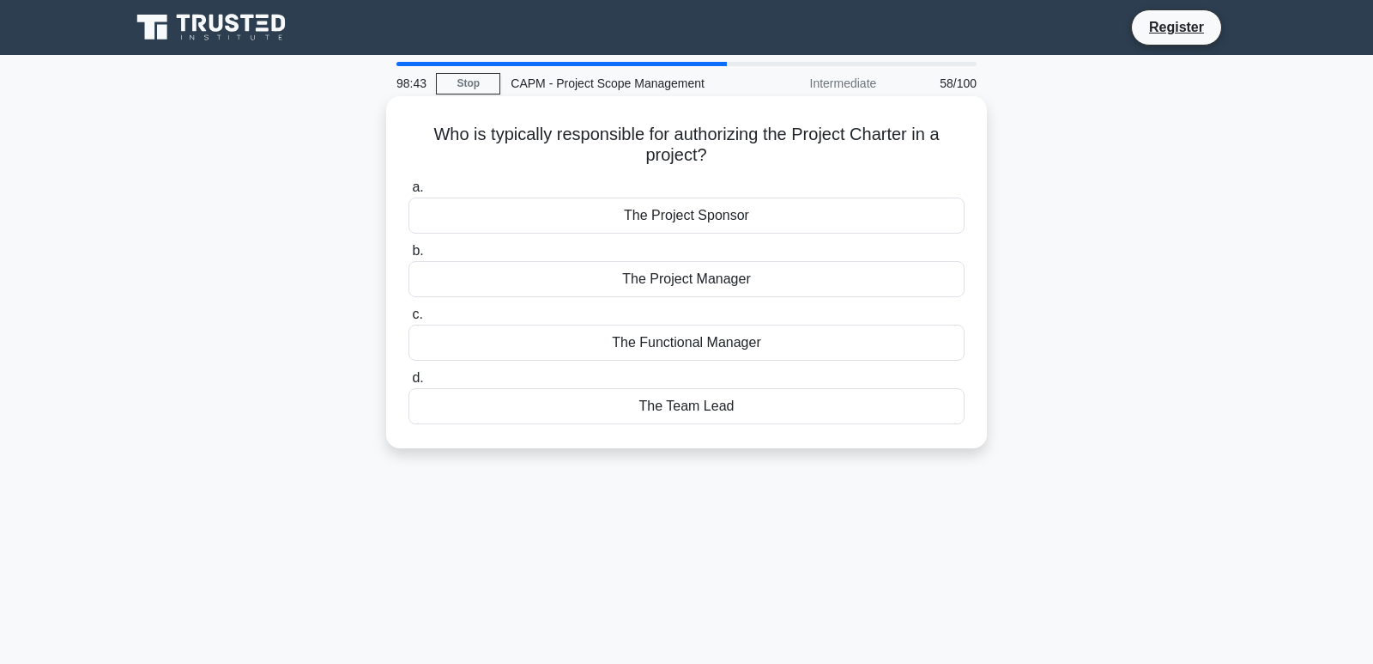
click at [713, 220] on div "The Project Sponsor" at bounding box center [687, 215] width 556 height 36
click at [409, 193] on input "a. The Project Sponsor" at bounding box center [409, 187] width 0 height 11
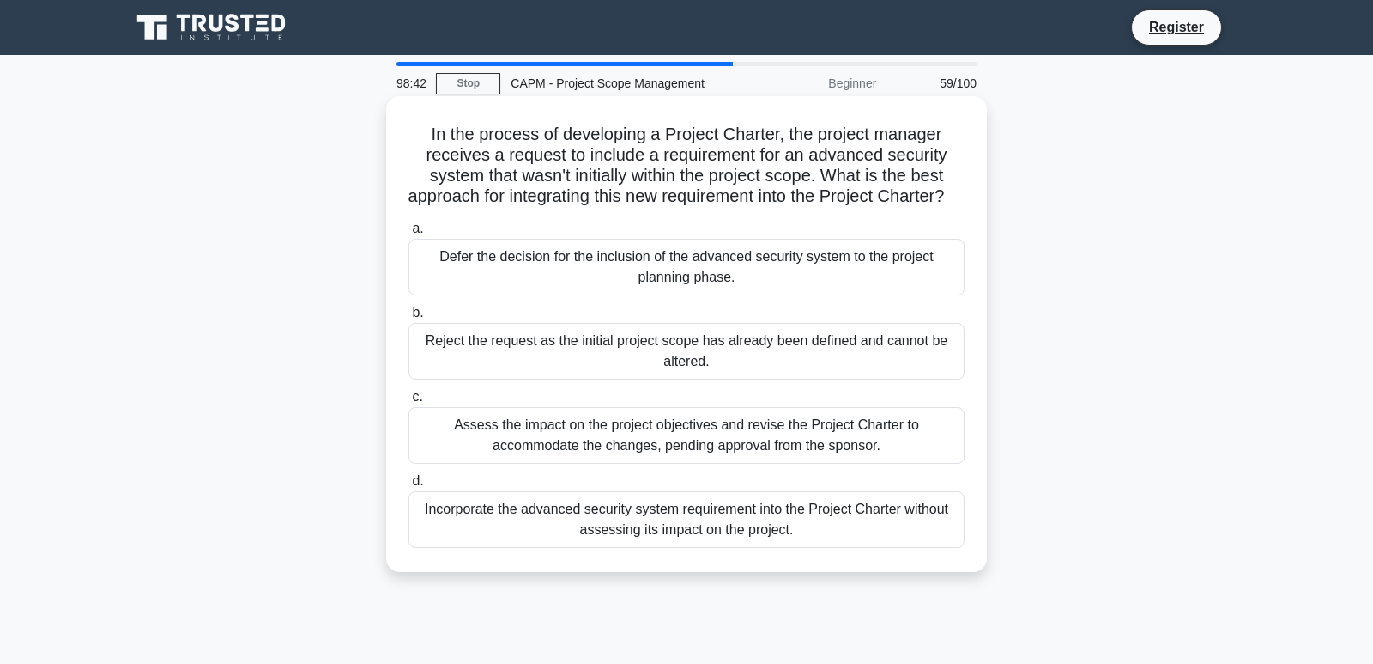
click at [673, 346] on div "Reject the request as the initial project scope has already been defined and ca…" at bounding box center [687, 351] width 556 height 57
click at [409, 318] on input "b. Reject the request as the initial project scope has already been defined and…" at bounding box center [409, 312] width 0 height 11
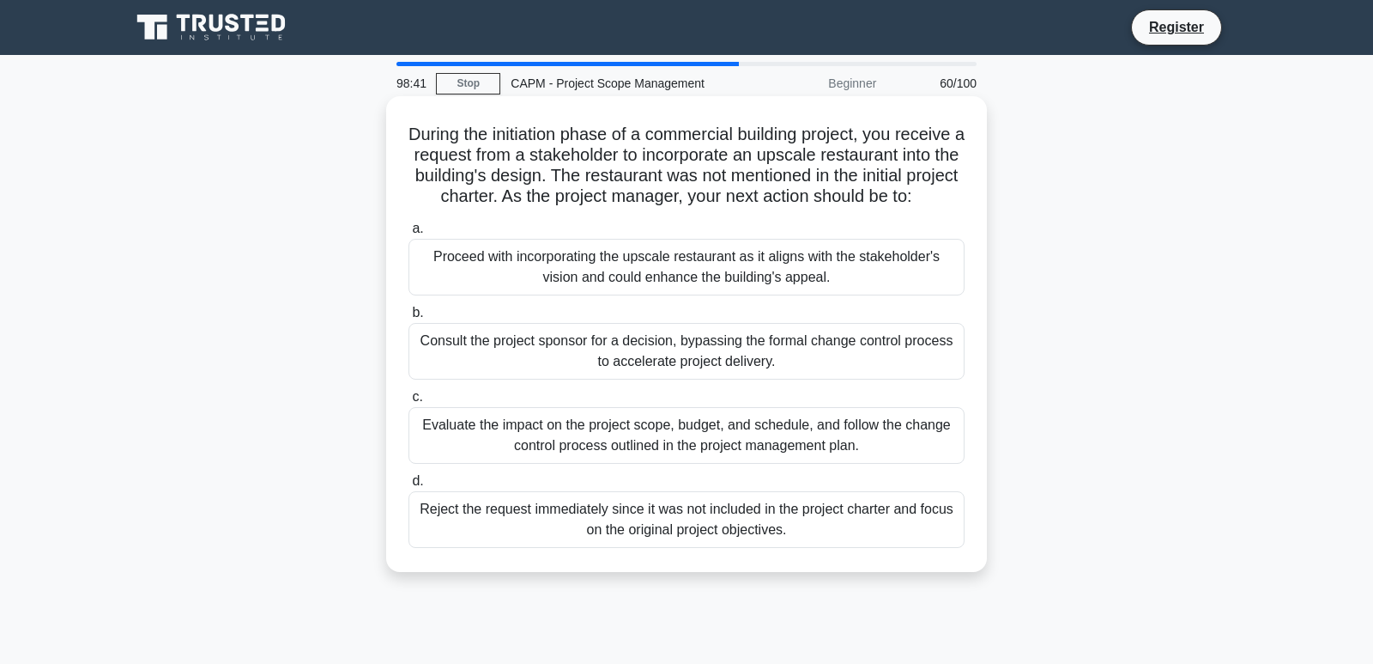
click at [664, 432] on div "Evaluate the impact on the project scope, budget, and schedule, and follow the …" at bounding box center [687, 435] width 556 height 57
click at [409, 403] on input "c. Evaluate the impact on the project scope, budget, and schedule, and follow t…" at bounding box center [409, 396] width 0 height 11
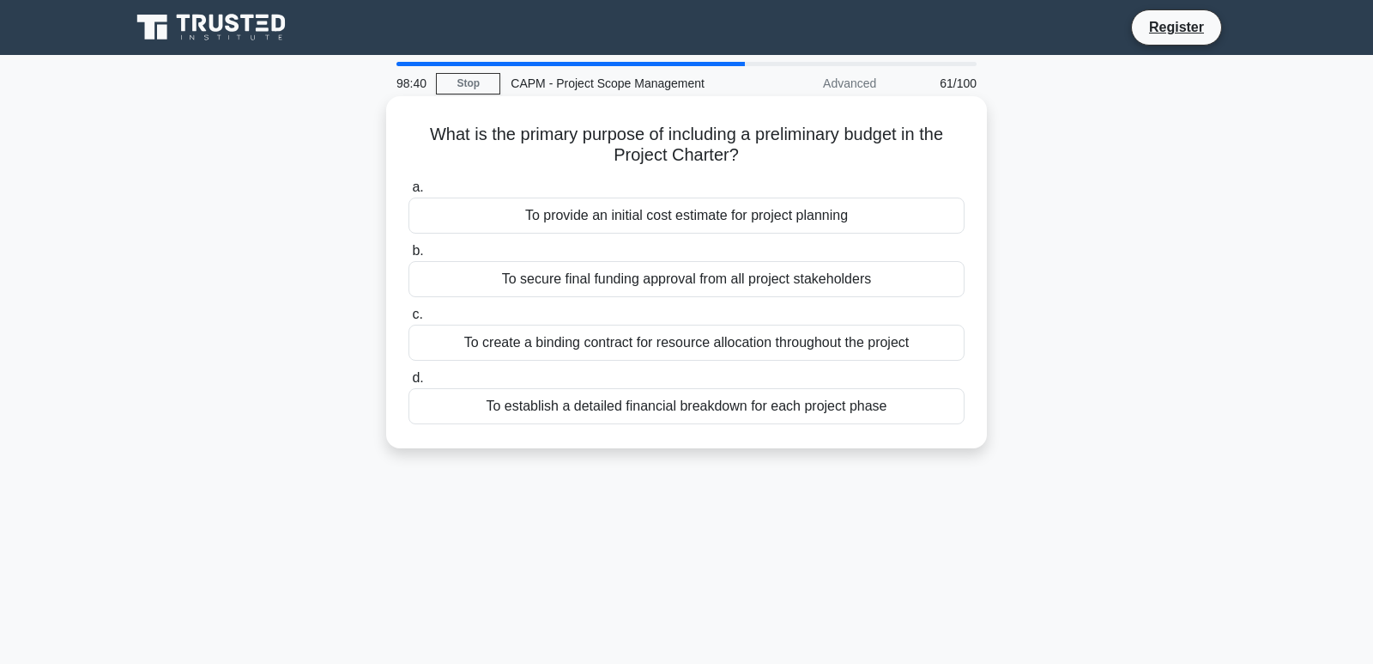
click at [687, 401] on div "To establish a detailed financial breakdown for each project phase" at bounding box center [687, 406] width 556 height 36
click at [409, 384] on input "d. To establish a detailed financial breakdown for each project phase" at bounding box center [409, 378] width 0 height 11
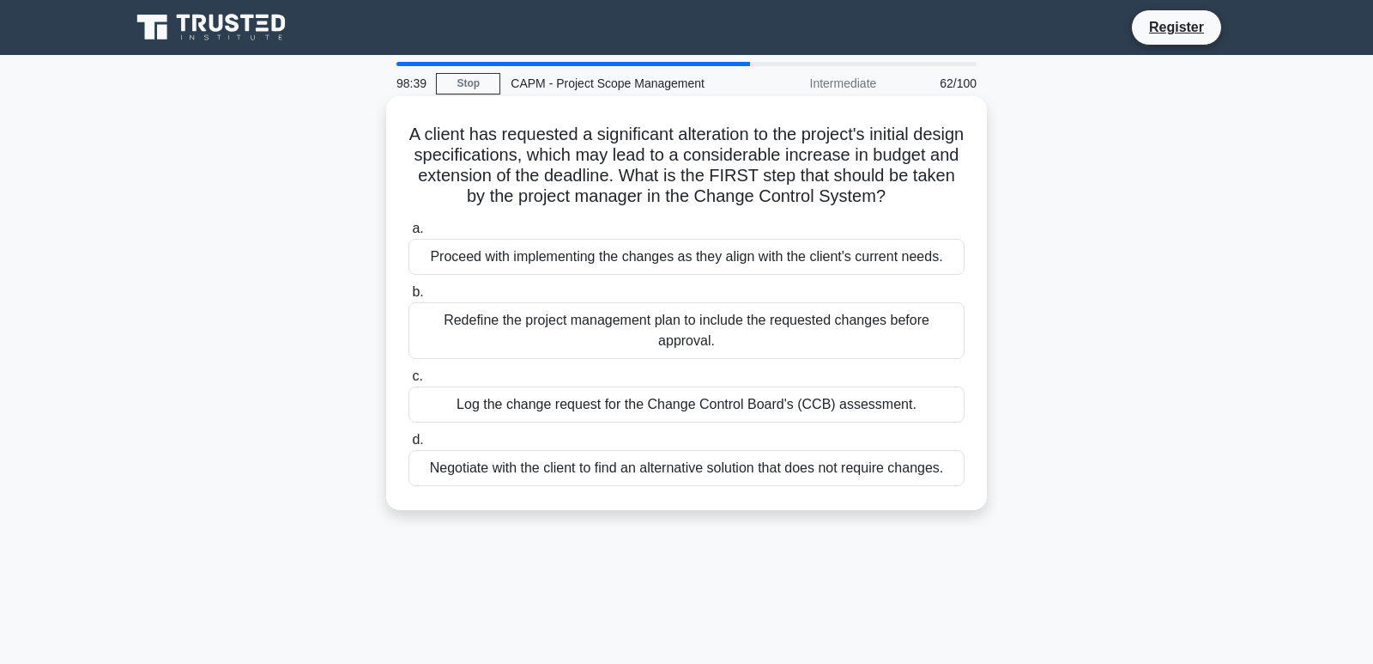
click at [701, 330] on div "Redefine the project management plan to include the requested changes before ap…" at bounding box center [687, 330] width 556 height 57
click at [409, 298] on input "b. Redefine the project management plan to include the requested changes before…" at bounding box center [409, 292] width 0 height 11
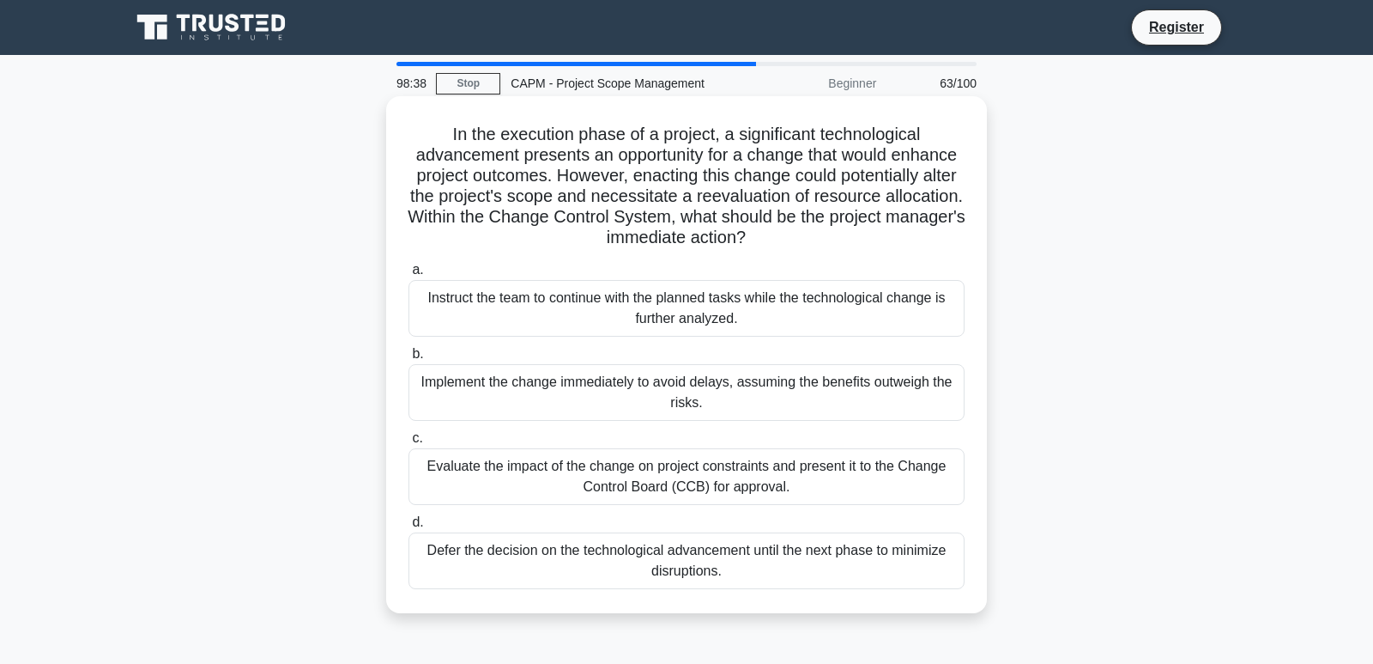
click at [720, 291] on div "Instruct the team to continue with the planned tasks while the technological ch…" at bounding box center [687, 308] width 556 height 57
click at [409, 276] on input "a. Instruct the team to continue with the planned tasks while the technological…" at bounding box center [409, 269] width 0 height 11
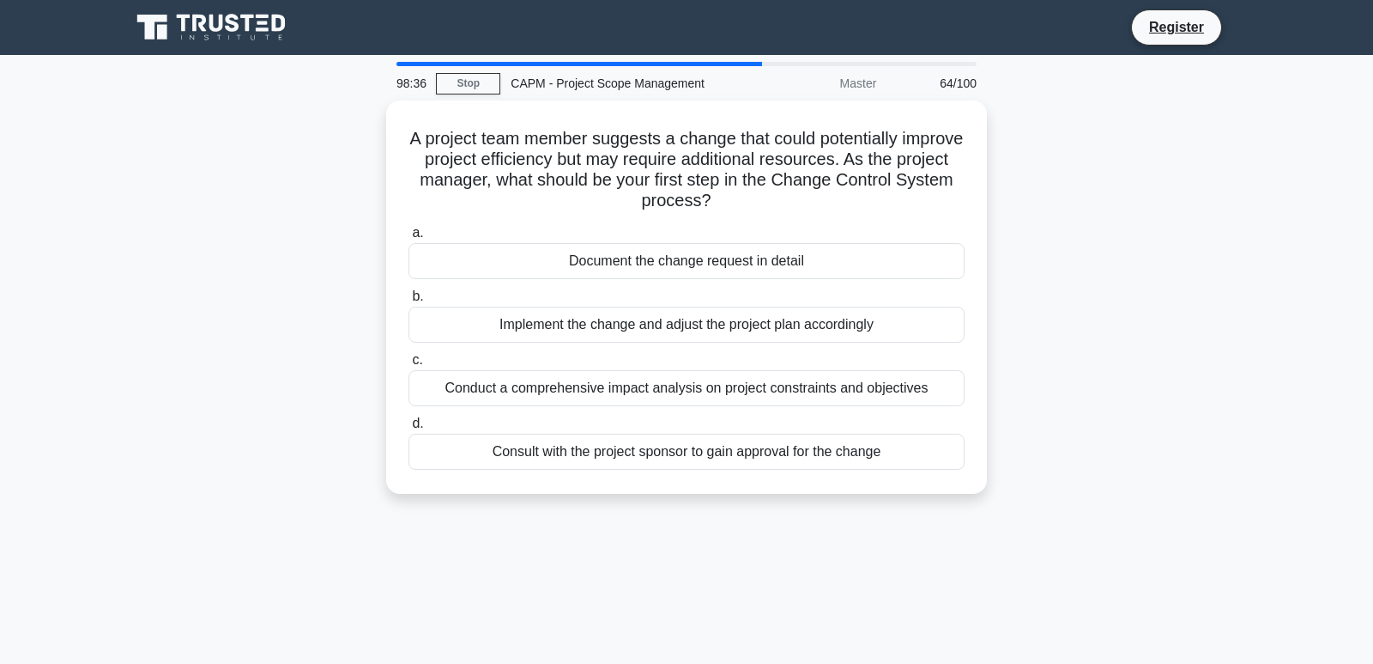
click at [714, 295] on label "b. Implement the change and adjust the project plan accordingly" at bounding box center [687, 314] width 556 height 57
click at [409, 295] on input "b. Implement the change and adjust the project plan accordingly" at bounding box center [409, 296] width 0 height 11
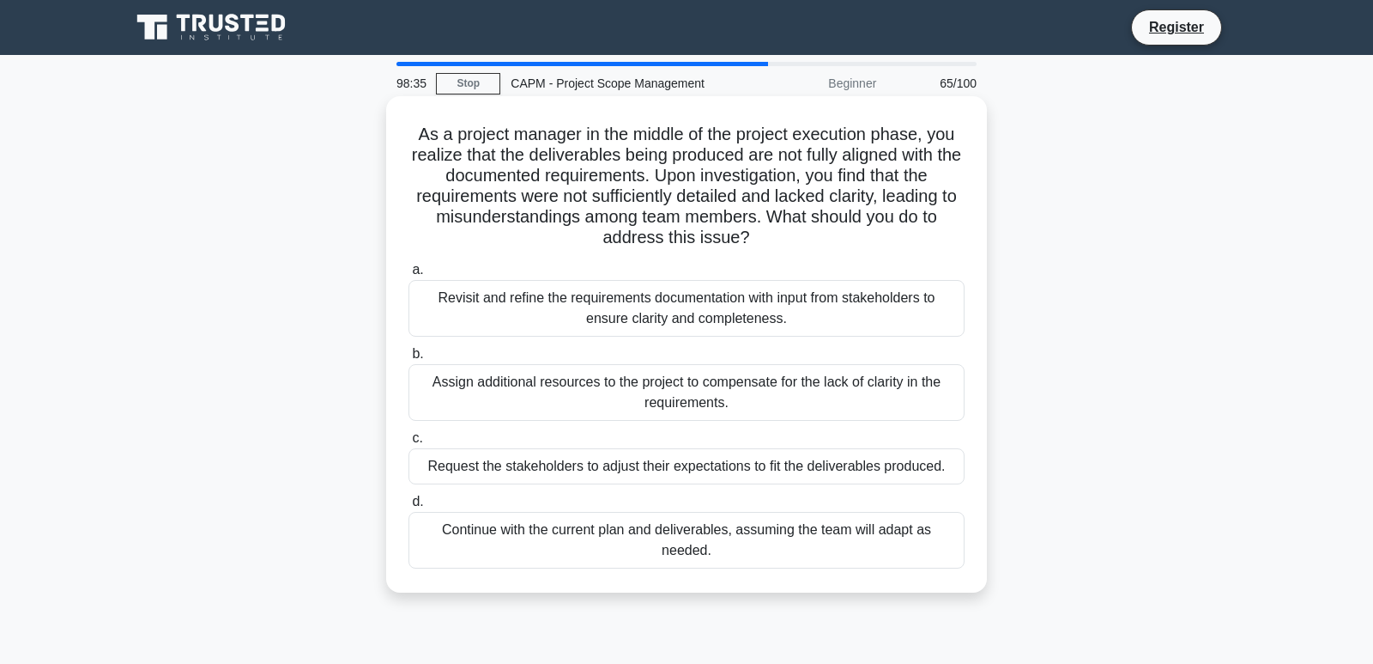
click at [712, 297] on div "Revisit and refine the requirements documentation with input from stakeholders …" at bounding box center [687, 308] width 556 height 57
click at [409, 276] on input "a. Revisit and refine the requirements documentation with input from stakeholde…" at bounding box center [409, 269] width 0 height 11
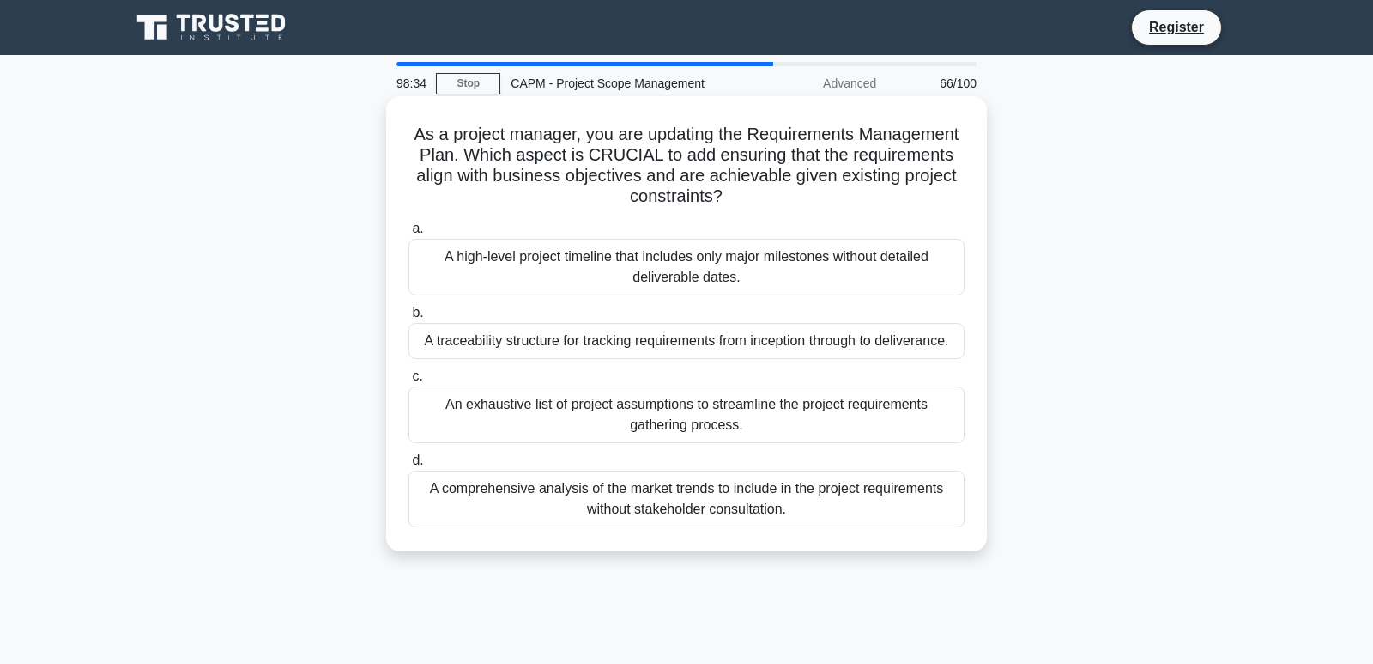
click at [691, 433] on div "An exhaustive list of project assumptions to streamline the project requirement…" at bounding box center [687, 414] width 556 height 57
click at [409, 382] on input "c. An exhaustive list of project assumptions to streamline the project requirem…" at bounding box center [409, 376] width 0 height 11
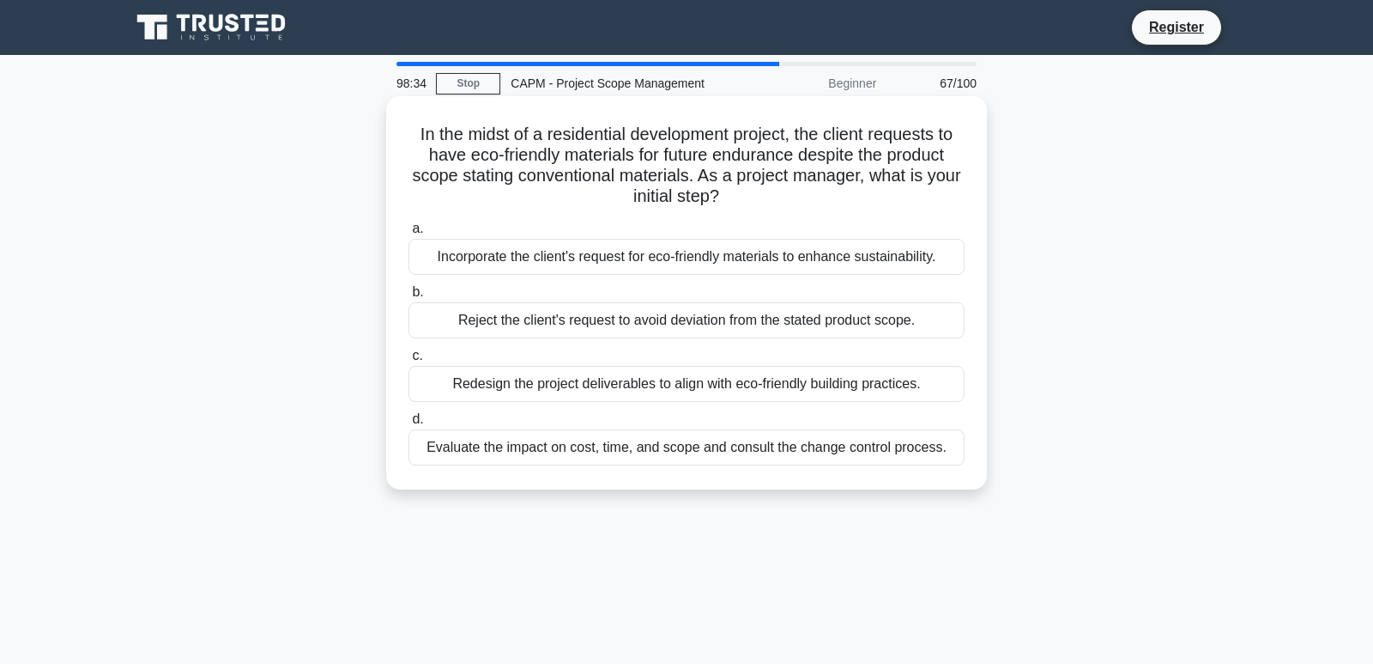
click at [691, 437] on div "Evaluate the impact on cost, time, and scope and consult the change control pro…" at bounding box center [687, 447] width 556 height 36
click at [409, 425] on input "d. Evaluate the impact on cost, time, and scope and consult the change control …" at bounding box center [409, 419] width 0 height 11
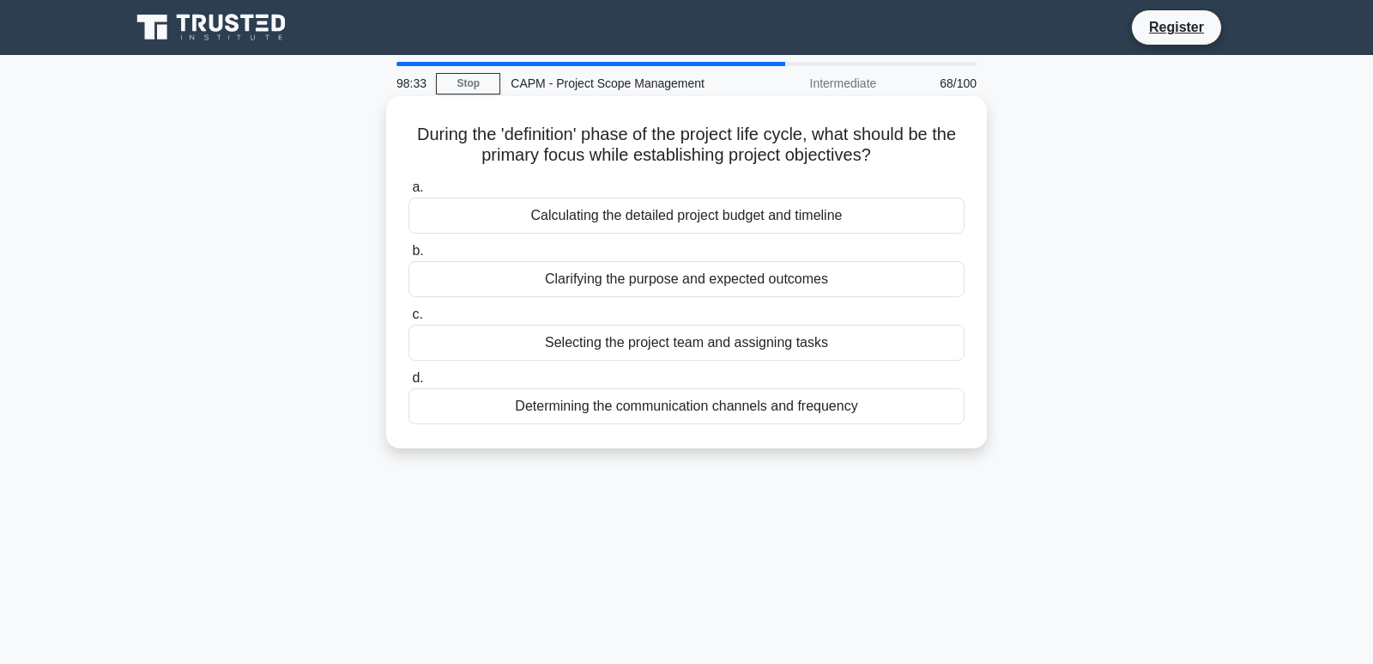
click at [736, 272] on div "Clarifying the purpose and expected outcomes" at bounding box center [687, 279] width 556 height 36
click at [409, 257] on input "b. Clarifying the purpose and expected outcomes" at bounding box center [409, 250] width 0 height 11
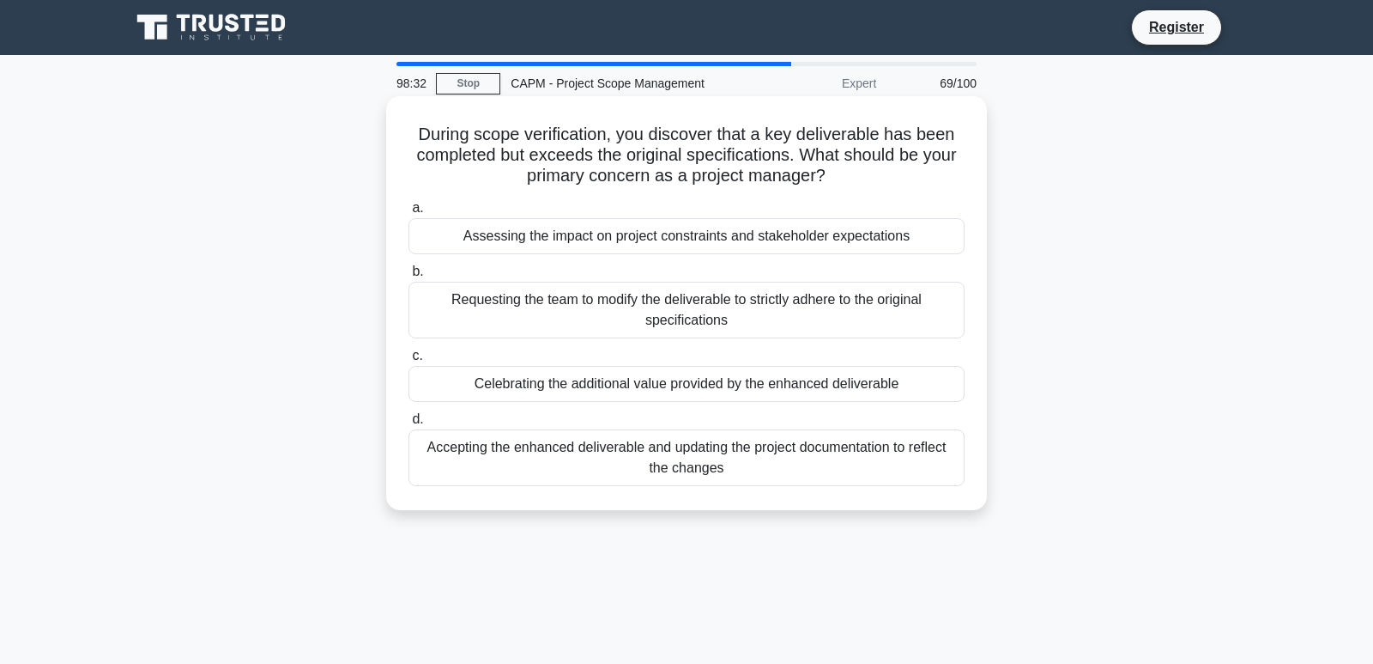
click at [631, 372] on div "Celebrating the additional value provided by the enhanced deliverable" at bounding box center [687, 384] width 556 height 36
click at [409, 361] on input "c. Celebrating the additional value provided by the enhanced deliverable" at bounding box center [409, 355] width 0 height 11
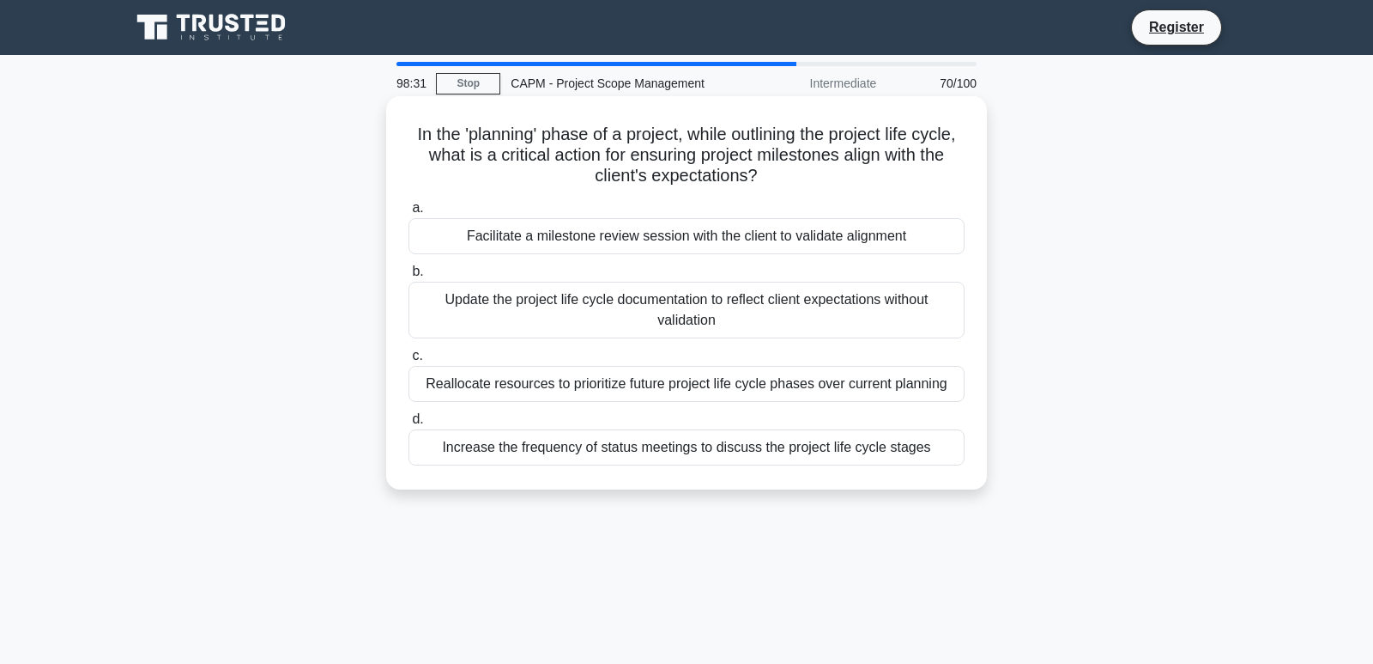
click at [639, 379] on div "Reallocate resources to prioritize future project life cycle phases over curren…" at bounding box center [687, 384] width 556 height 36
click at [409, 361] on input "c. Reallocate resources to prioritize future project life cycle phases over cur…" at bounding box center [409, 355] width 0 height 11
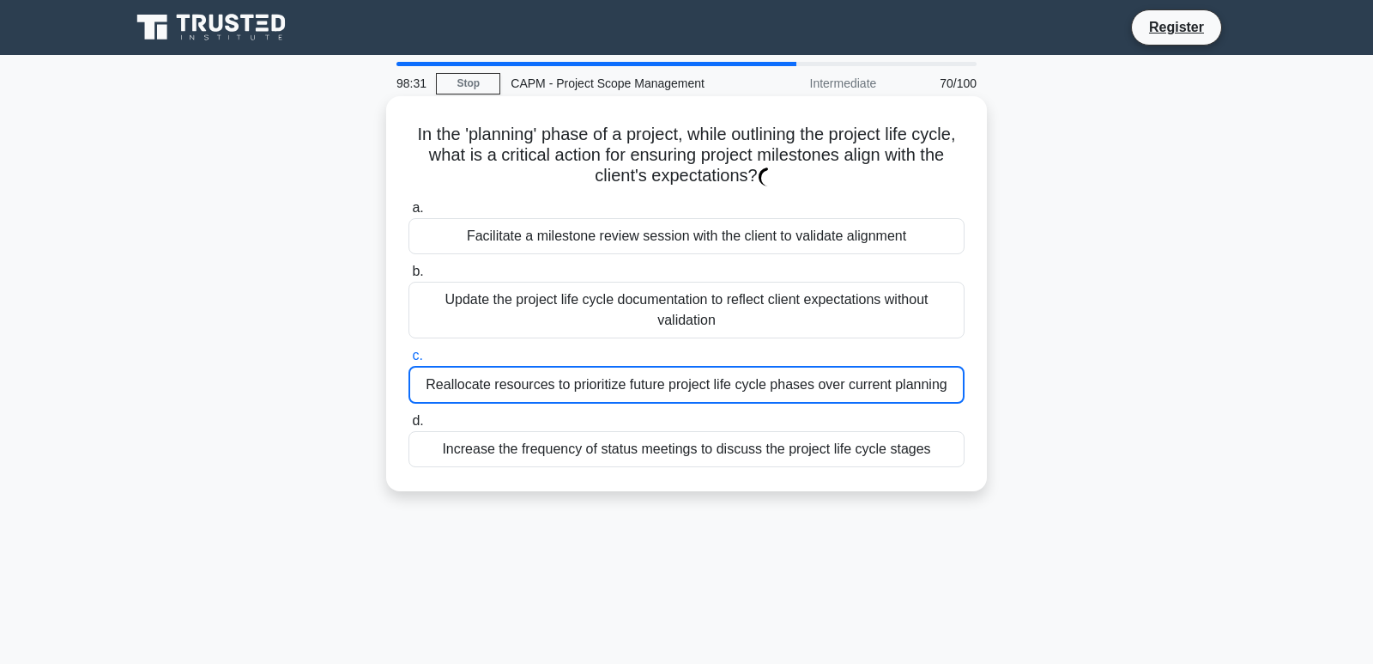
click at [669, 439] on div "Increase the frequency of status meetings to discuss the project life cycle sta…" at bounding box center [687, 449] width 556 height 36
click at [409, 427] on input "d. Increase the frequency of status meetings to discuss the project life cycle …" at bounding box center [409, 420] width 0 height 11
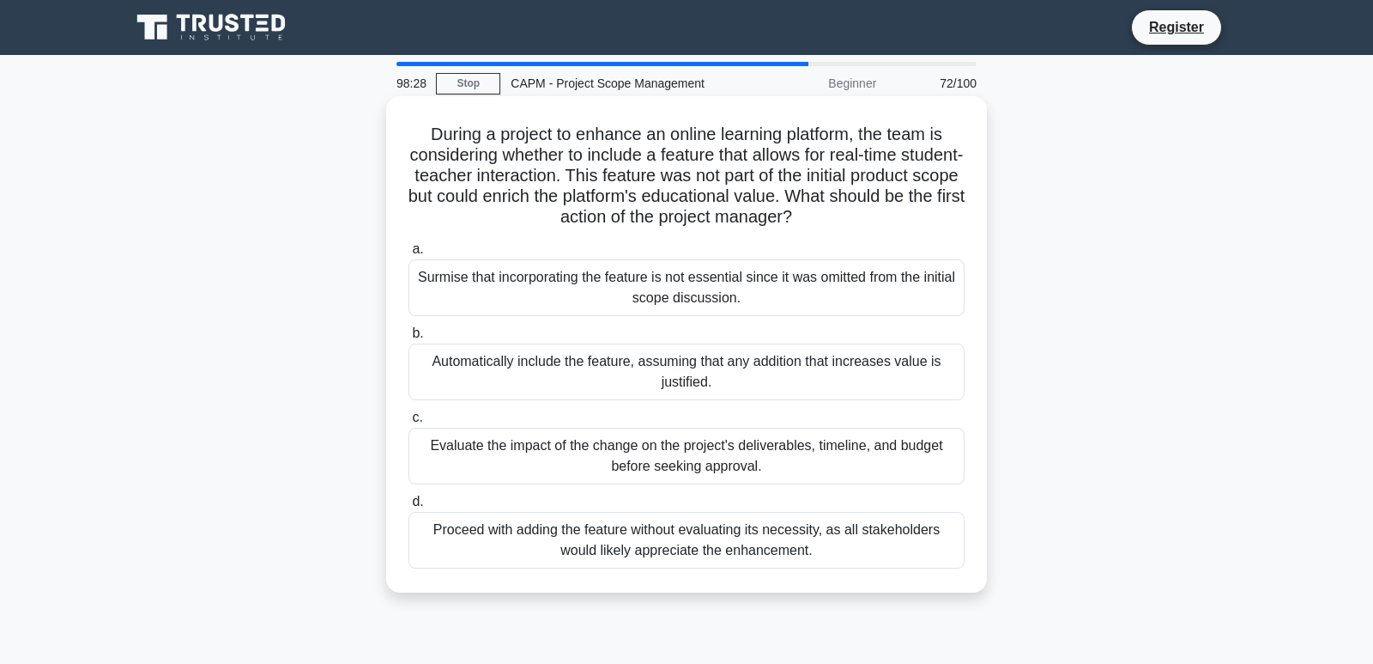
click at [706, 346] on div "Automatically include the feature, assuming that any addition that increases va…" at bounding box center [687, 371] width 556 height 57
click at [409, 339] on input "b. Automatically include the feature, assuming that any addition that increases…" at bounding box center [409, 333] width 0 height 11
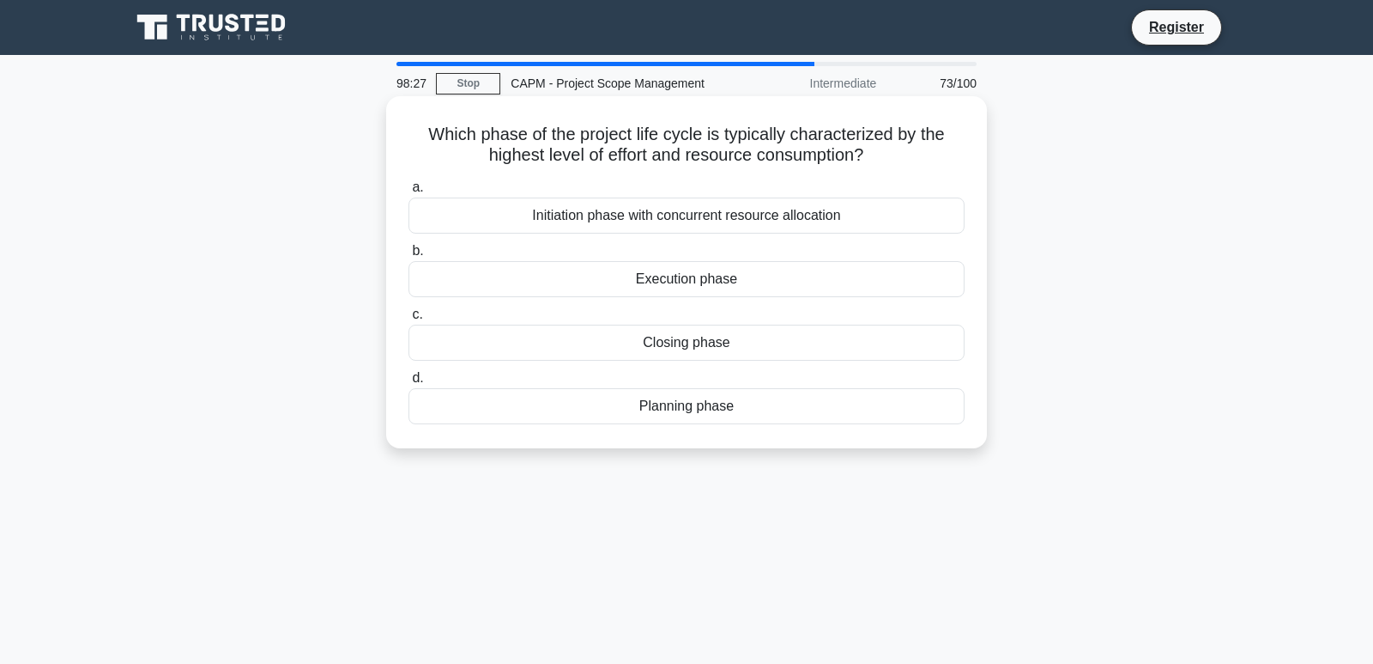
click at [736, 269] on div "Execution phase" at bounding box center [687, 279] width 556 height 36
click at [409, 257] on input "b. Execution phase" at bounding box center [409, 250] width 0 height 11
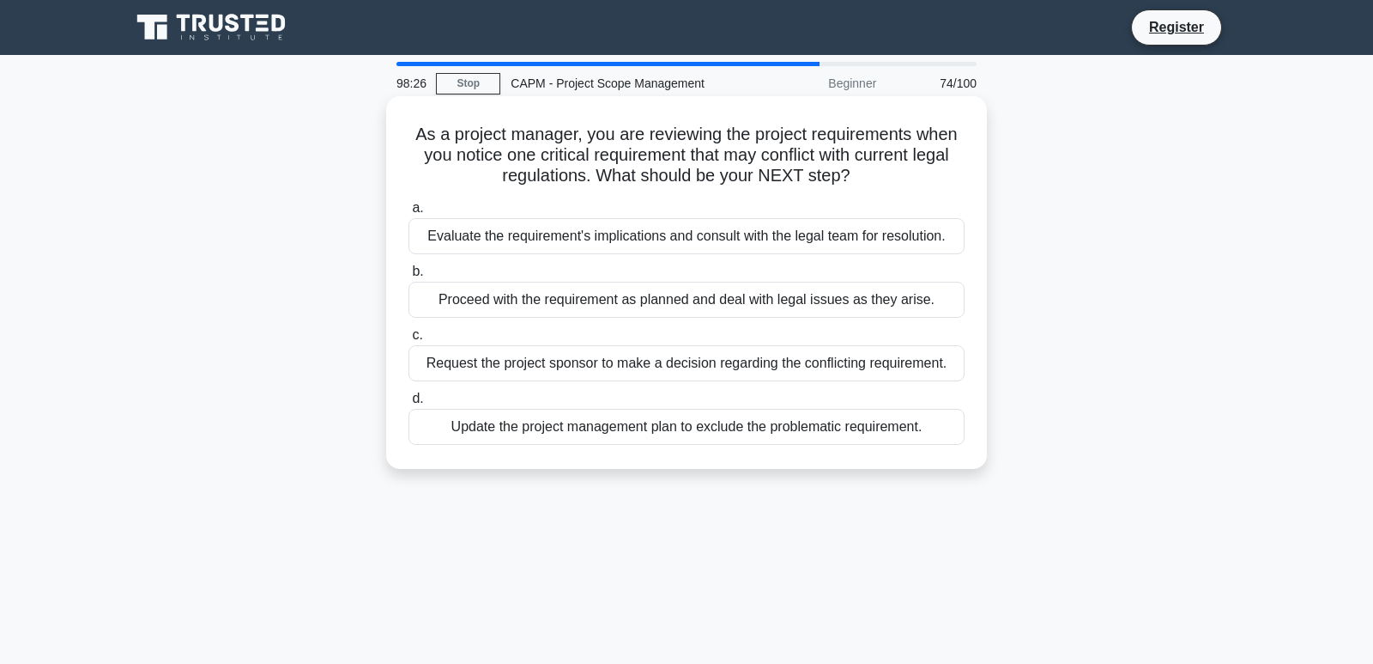
click at [705, 299] on div "Proceed with the requirement as planned and deal with legal issues as they aris…" at bounding box center [687, 300] width 556 height 36
click at [409, 277] on input "b. Proceed with the requirement as planned and deal with legal issues as they a…" at bounding box center [409, 271] width 0 height 11
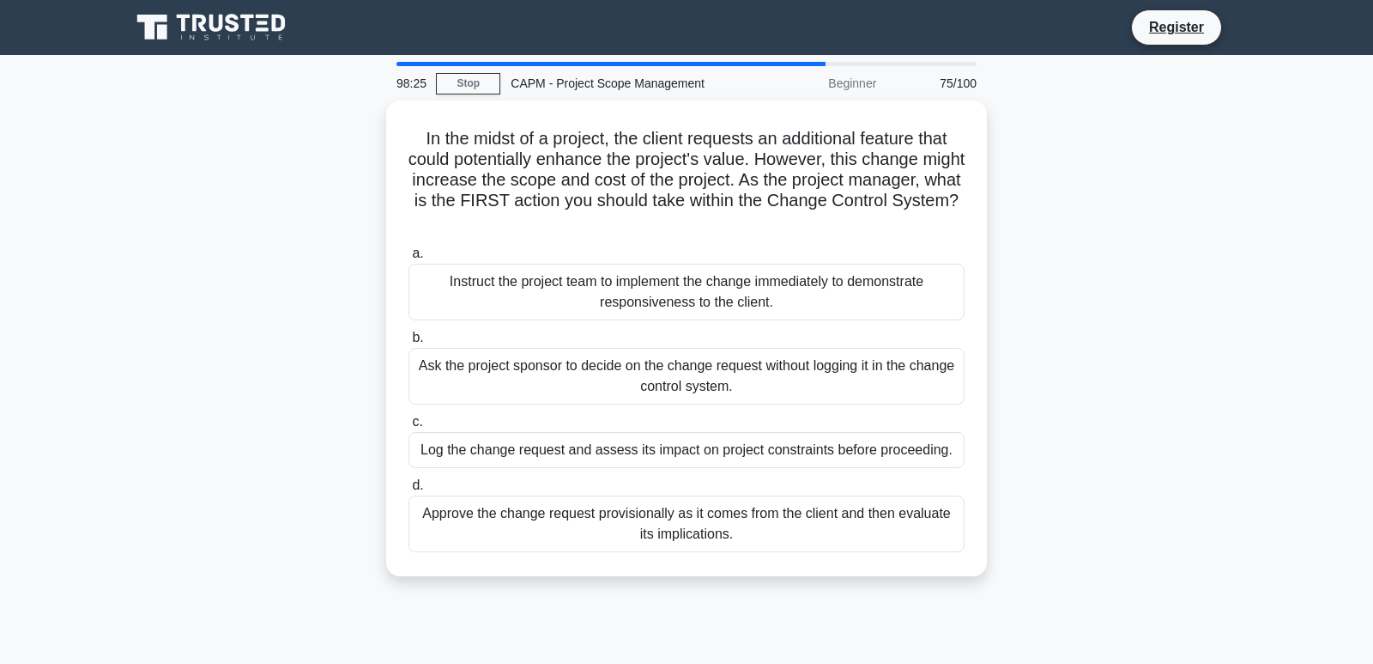
click at [706, 297] on div "Instruct the project team to implement the change immediately to demonstrate re…" at bounding box center [687, 292] width 556 height 57
click at [409, 259] on input "a. Instruct the project team to implement the change immediately to demonstrate…" at bounding box center [409, 253] width 0 height 11
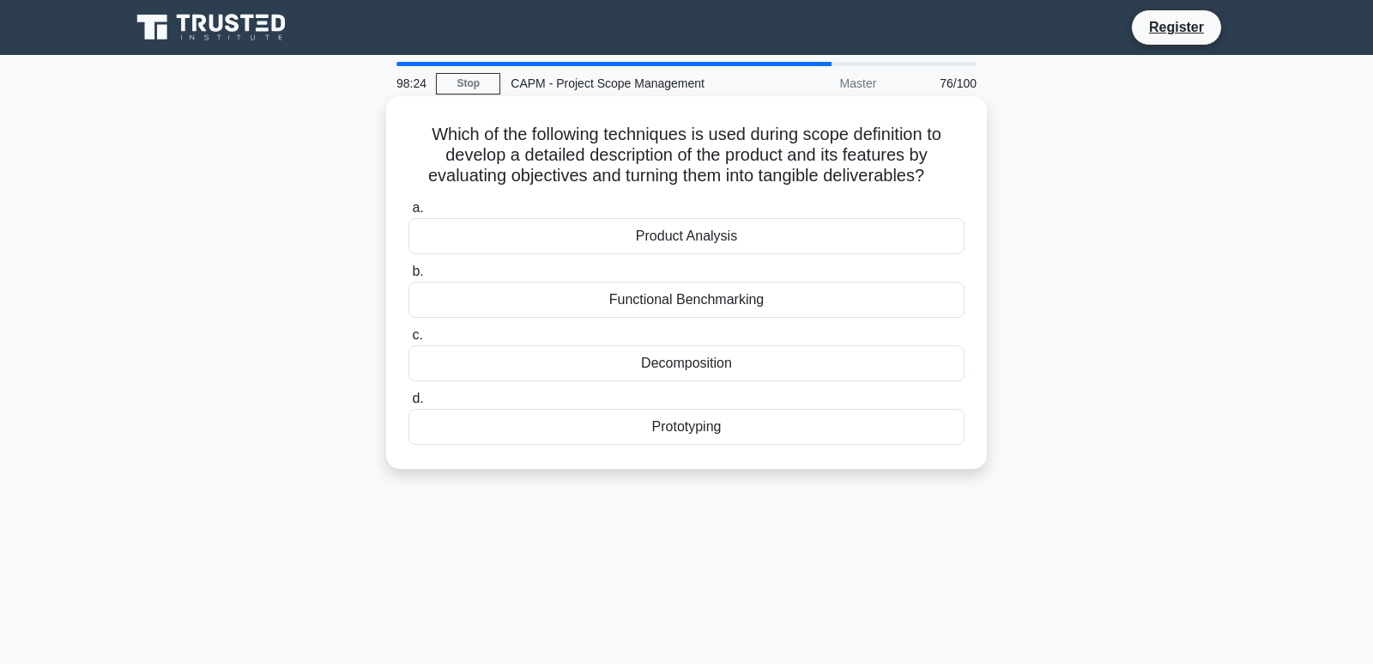
click at [706, 298] on div "Functional Benchmarking" at bounding box center [687, 300] width 556 height 36
click at [409, 277] on input "b. Functional Benchmarking" at bounding box center [409, 271] width 0 height 11
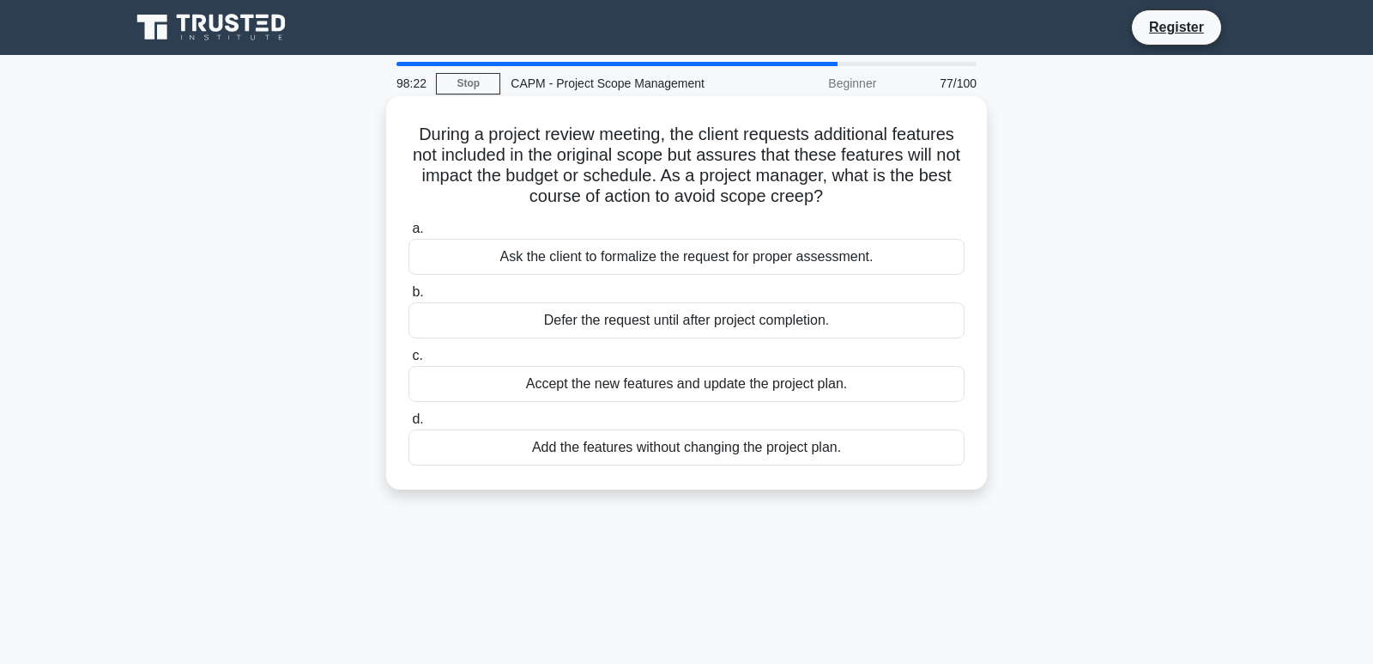
click at [694, 391] on div "Accept the new features and update the project plan." at bounding box center [687, 384] width 556 height 36
click at [409, 361] on input "c. Accept the new features and update the project plan." at bounding box center [409, 355] width 0 height 11
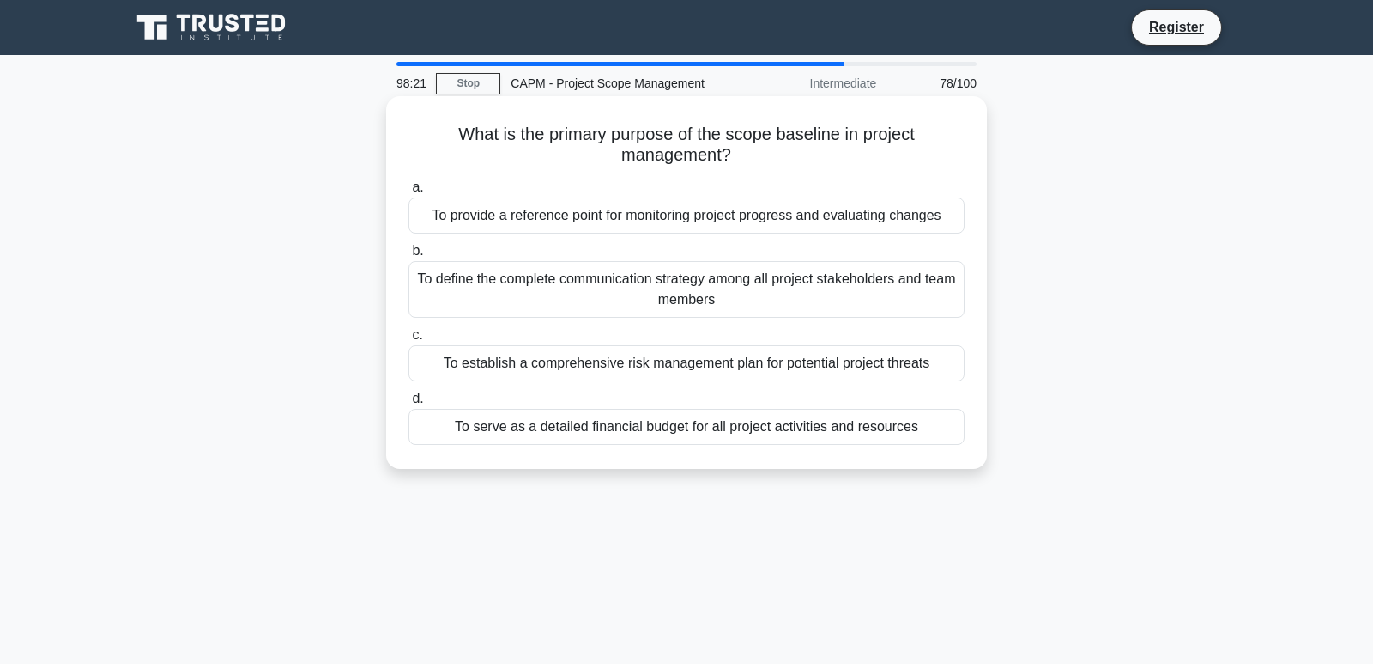
click at [696, 418] on div "To serve as a detailed financial budget for all project activities and resources" at bounding box center [687, 427] width 556 height 36
click at [409, 404] on input "d. To serve as a detailed financial budget for all project activities and resou…" at bounding box center [409, 398] width 0 height 11
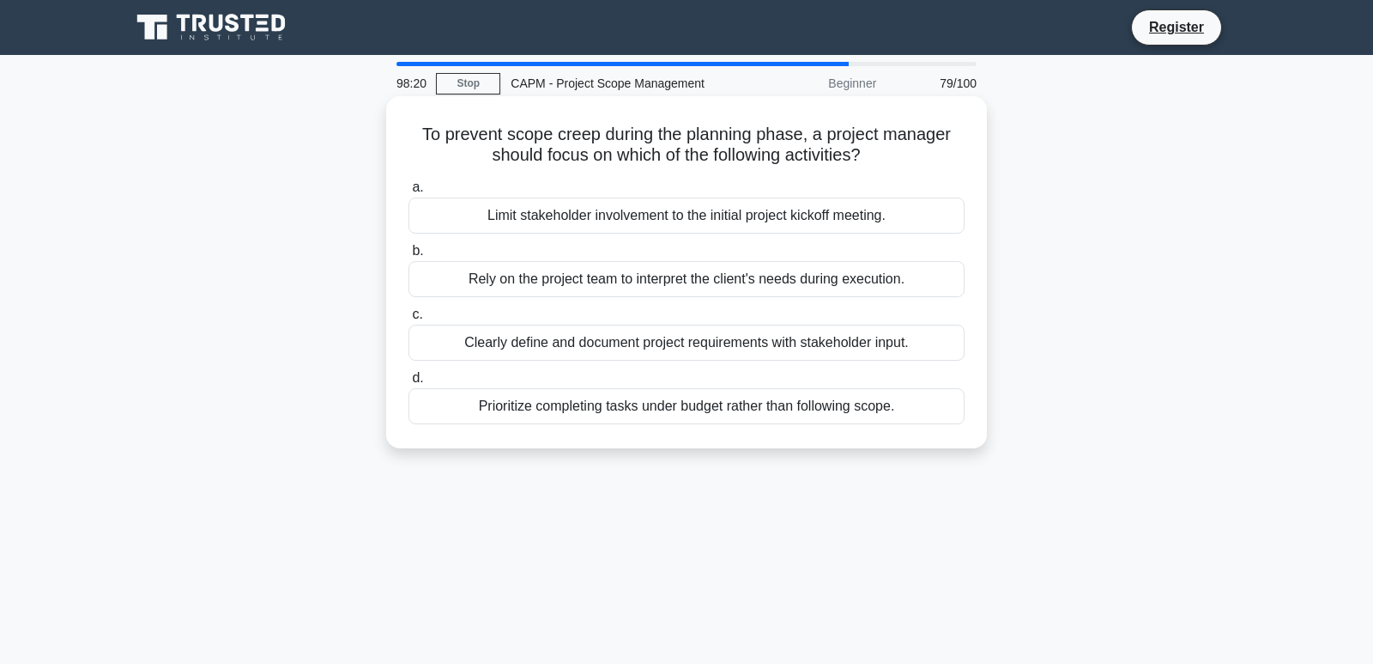
click at [714, 279] on div "Rely on the project team to interpret the client's needs during execution." at bounding box center [687, 279] width 556 height 36
click at [409, 257] on input "b. Rely on the project team to interpret the client's needs during execution." at bounding box center [409, 250] width 0 height 11
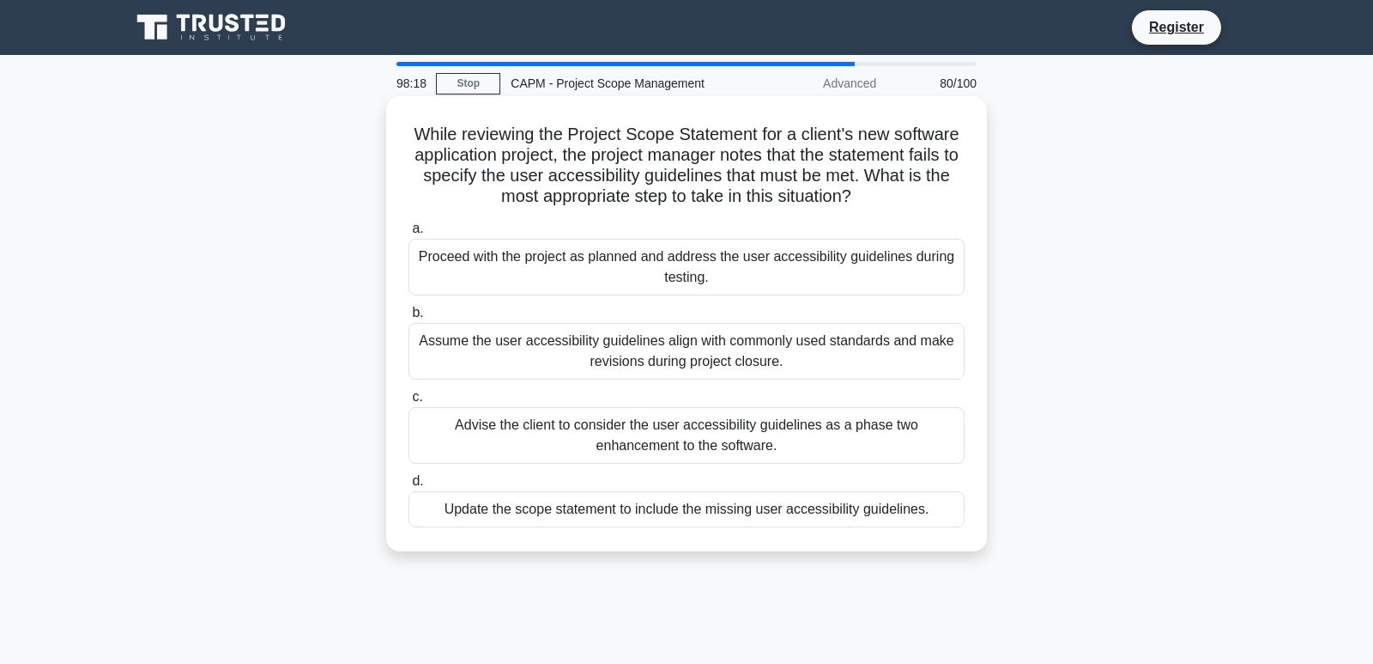
click at [725, 257] on div "Proceed with the project as planned and address the user accessibility guidelin…" at bounding box center [687, 267] width 556 height 57
click at [409, 234] on input "a. Proceed with the project as planned and address the user accessibility guide…" at bounding box center [409, 228] width 0 height 11
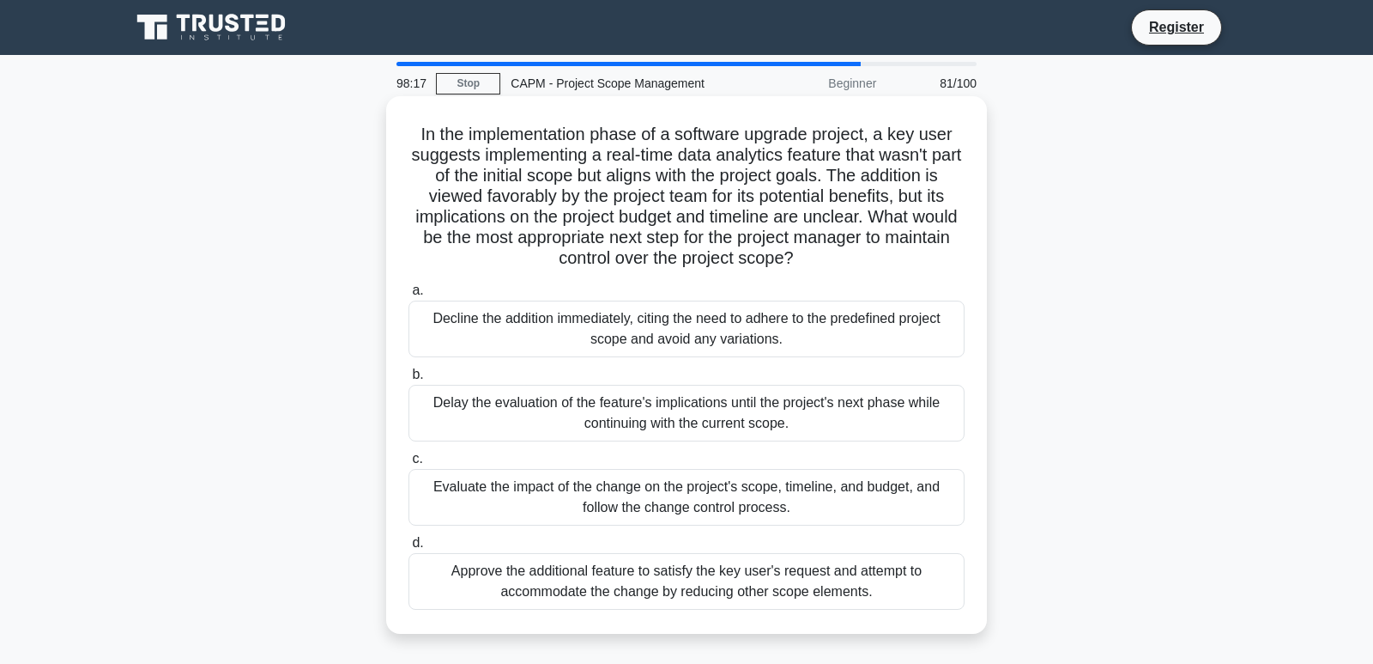
click at [714, 400] on div "Delay the evaluation of the feature's implications until the project's next pha…" at bounding box center [687, 413] width 556 height 57
click at [409, 380] on input "b. Delay the evaluation of the feature's implications until the project's next …" at bounding box center [409, 374] width 0 height 11
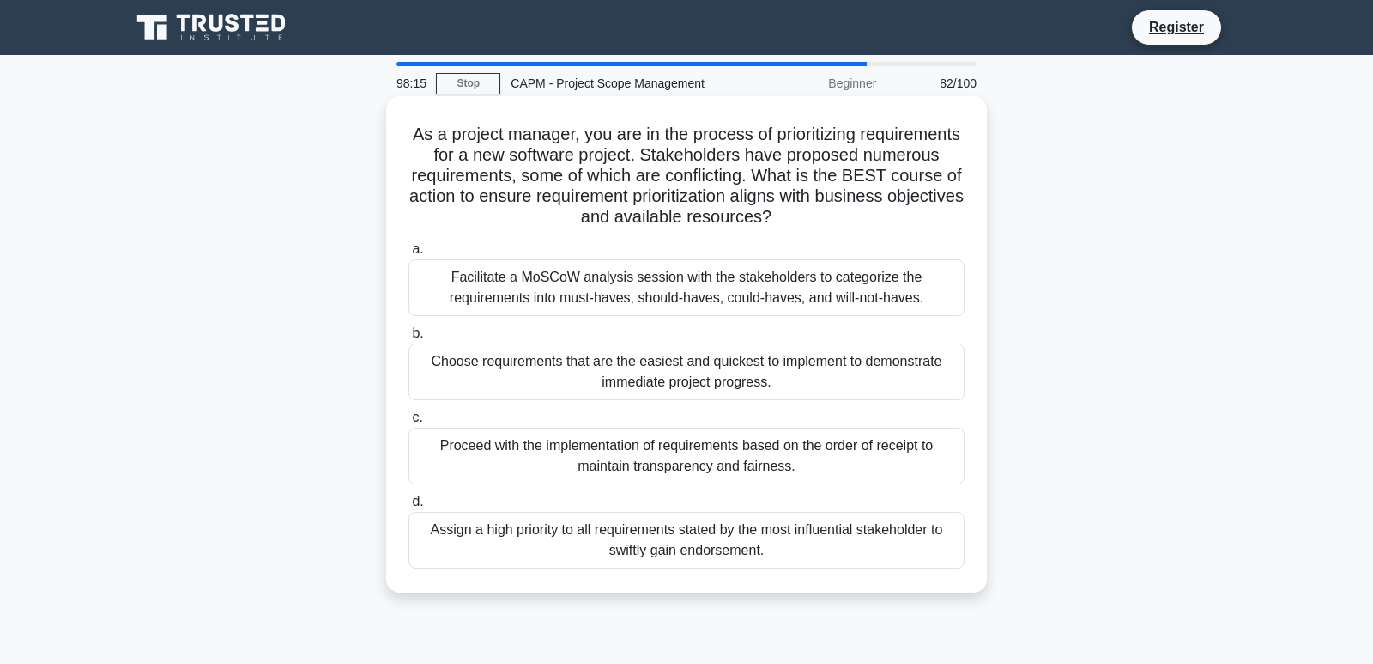
click at [720, 445] on div "Proceed with the implementation of requirements based on the order of receipt t…" at bounding box center [687, 455] width 556 height 57
click at [409, 423] on input "c. Proceed with the implementation of requirements based on the order of receip…" at bounding box center [409, 417] width 0 height 11
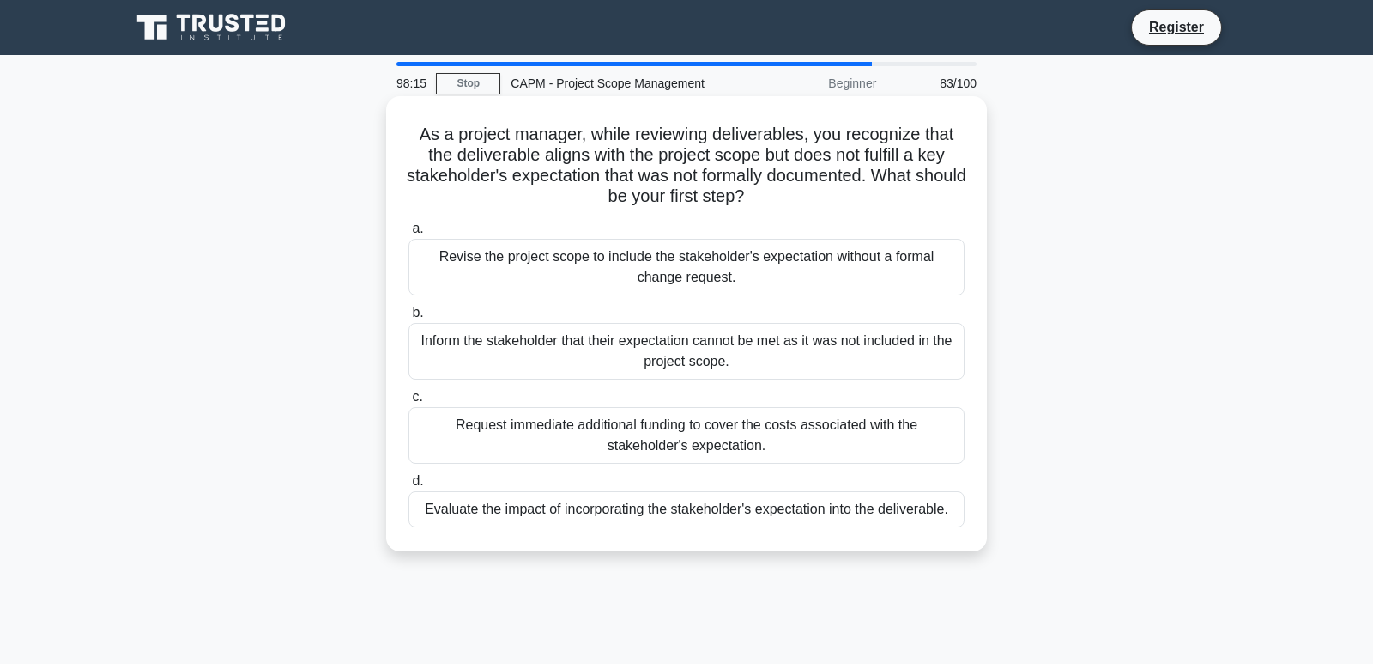
click at [727, 491] on div "Evaluate the impact of incorporating the stakeholder's expectation into the del…" at bounding box center [687, 509] width 556 height 36
click at [409, 487] on input "d. Evaluate the impact of incorporating the stakeholder's expectation into the …" at bounding box center [409, 481] width 0 height 11
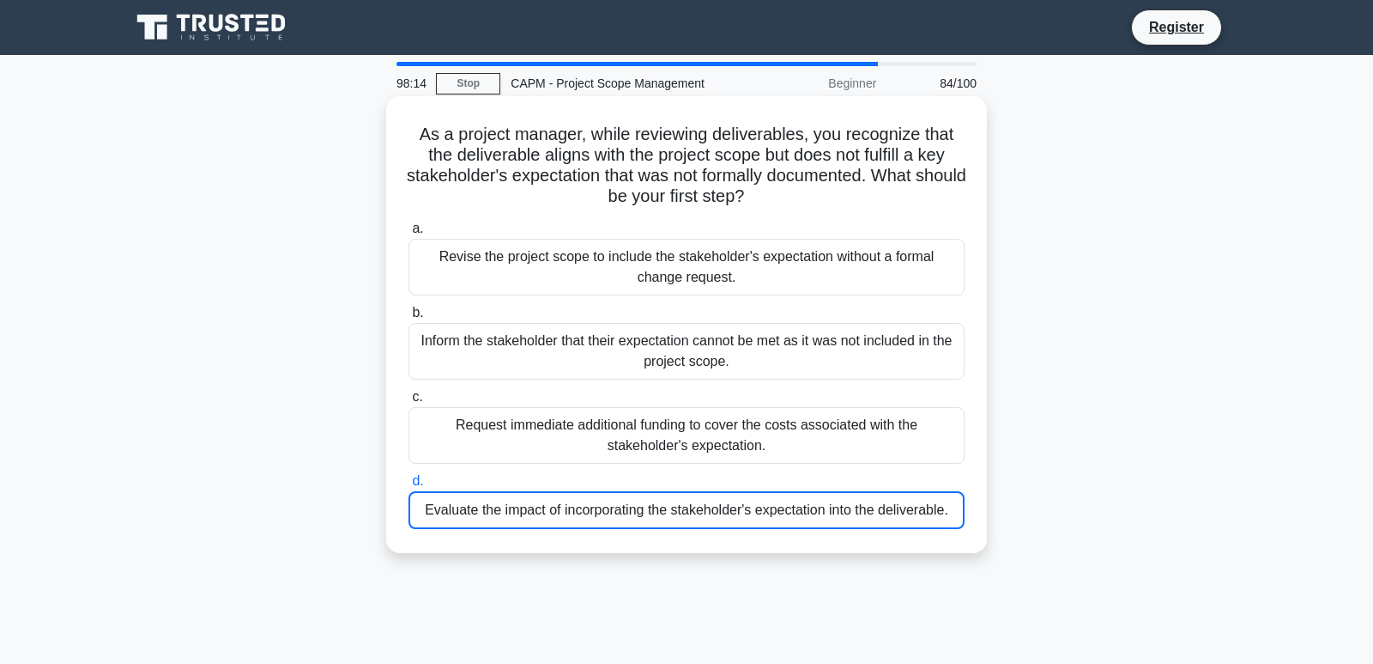
click at [727, 508] on div "Evaluate the impact of incorporating the stakeholder's expectation into the del…" at bounding box center [687, 510] width 556 height 38
click at [409, 487] on input "d. Evaluate the impact of incorporating the stakeholder's expectation into the …" at bounding box center [409, 481] width 0 height 11
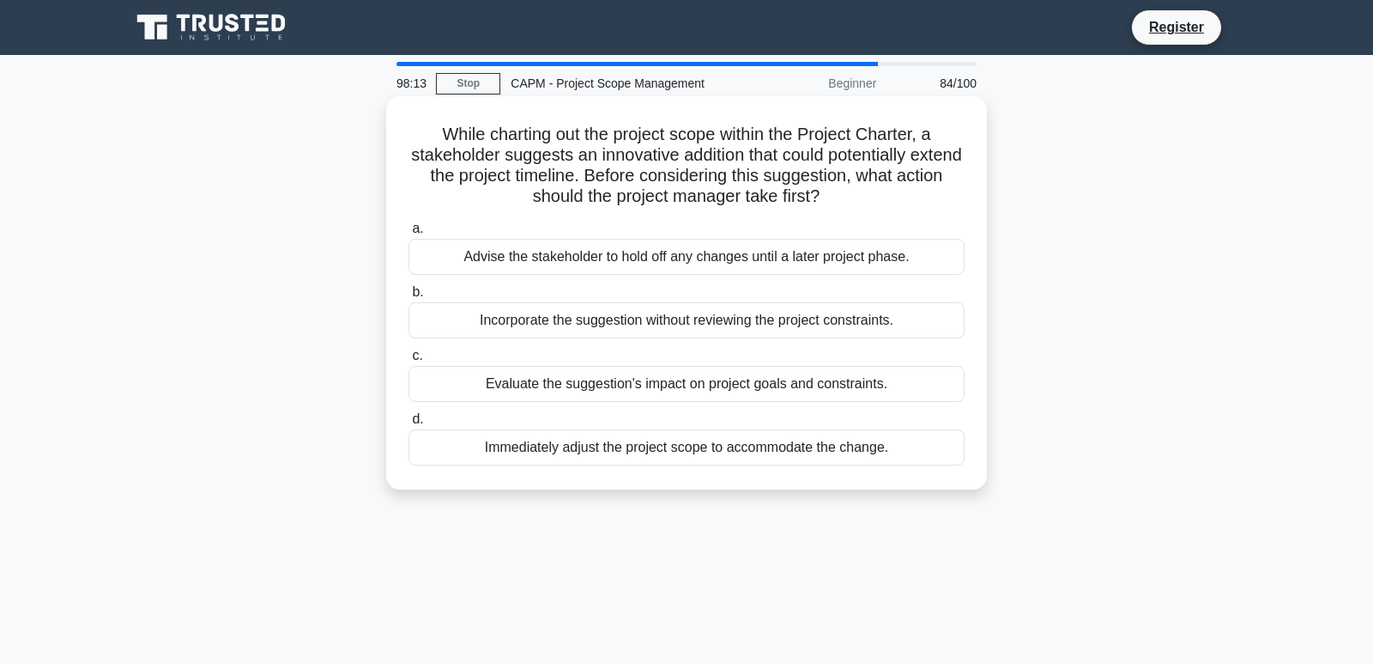
click at [678, 249] on div "Advise the stakeholder to hold off any changes until a later project phase." at bounding box center [687, 257] width 556 height 36
click at [409, 234] on input "a. Advise the stakeholder to hold off any changes until a later project phase." at bounding box center [409, 228] width 0 height 11
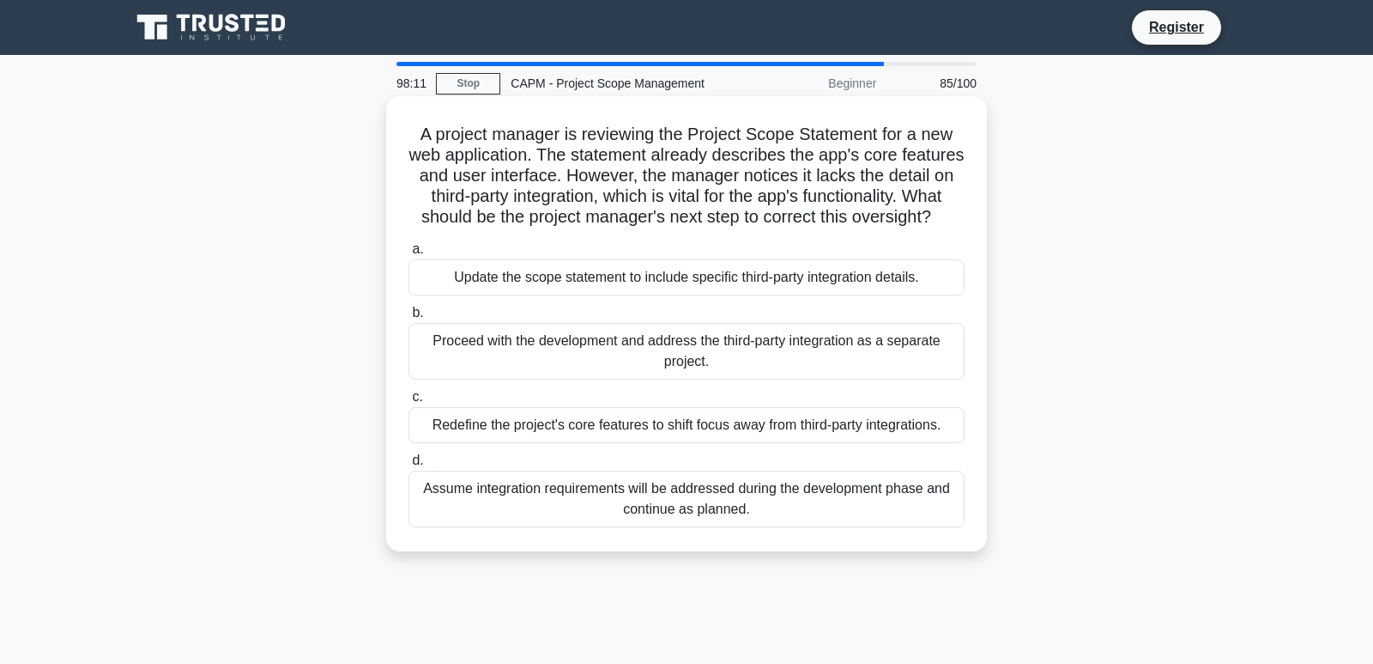
click at [650, 437] on div "Redefine the project's core features to shift focus away from third-party integ…" at bounding box center [687, 425] width 556 height 36
click at [409, 403] on input "c. Redefine the project's core features to shift focus away from third-party in…" at bounding box center [409, 396] width 0 height 11
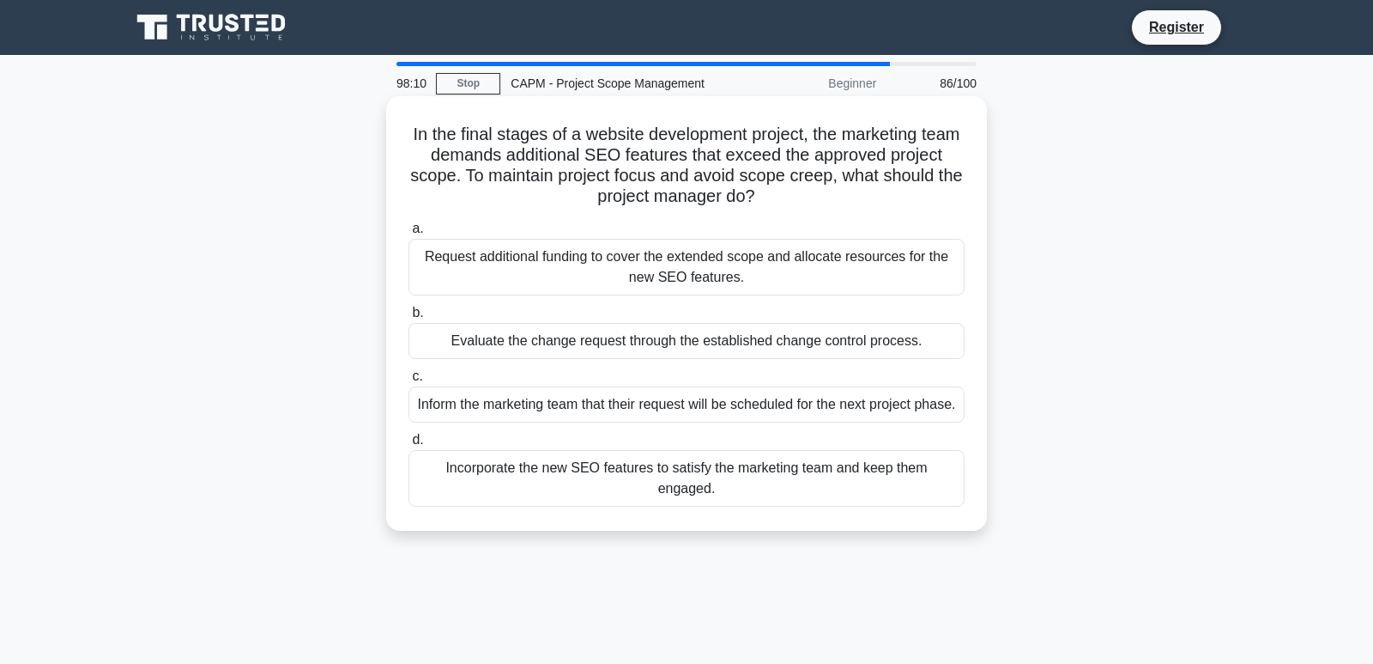
click at [653, 386] on div "Inform the marketing team that their request will be scheduled for the next pro…" at bounding box center [687, 404] width 556 height 36
click at [409, 382] on input "c. Inform the marketing team that their request will be scheduled for the next …" at bounding box center [409, 376] width 0 height 11
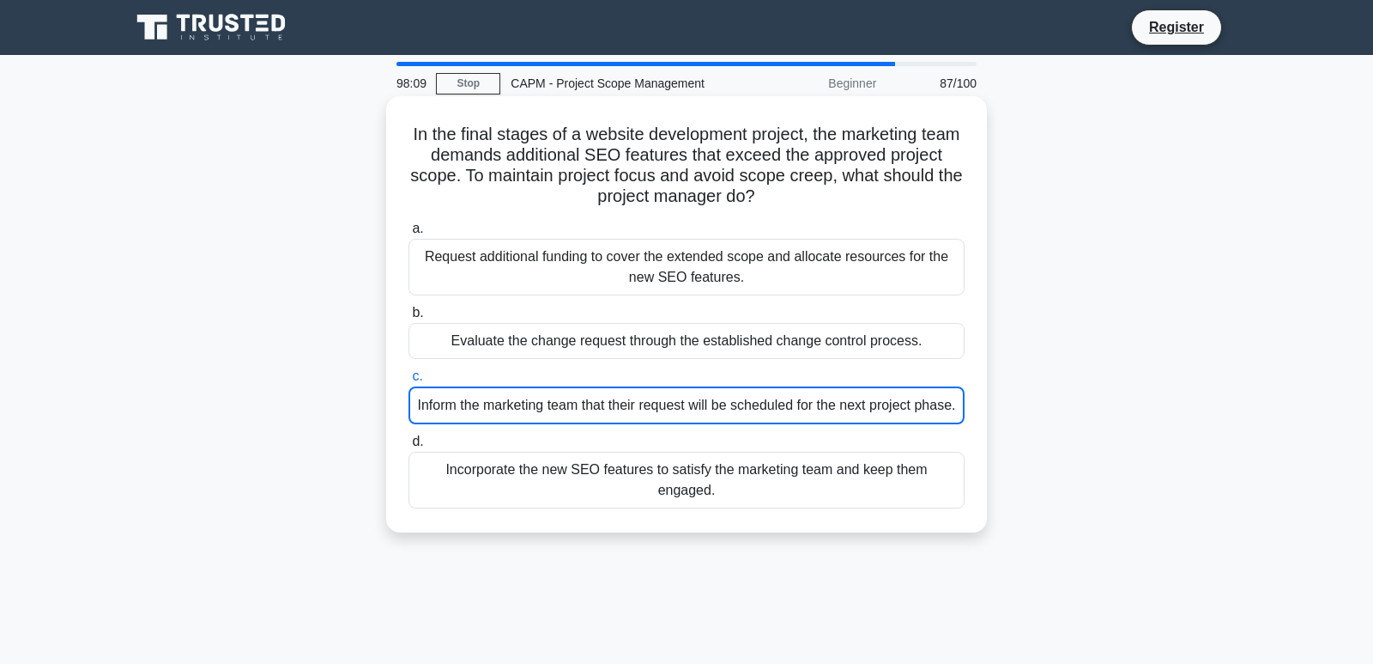
click at [665, 323] on div "Evaluate the change request through the established change control process." at bounding box center [687, 341] width 556 height 36
click at [409, 318] on input "b. Evaluate the change request through the established change control process." at bounding box center [409, 312] width 0 height 11
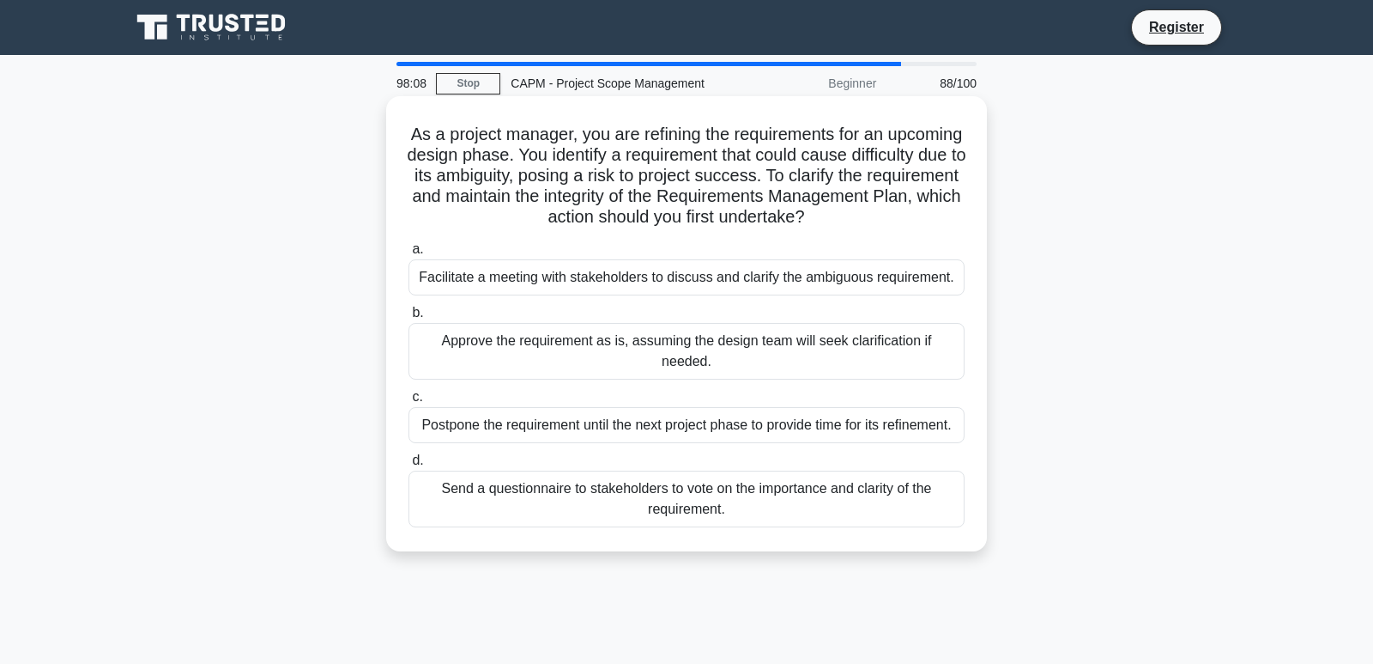
click at [686, 418] on div "Postpone the requirement until the next project phase to provide time for its r…" at bounding box center [687, 425] width 556 height 36
click at [409, 403] on input "c. Postpone the requirement until the next project phase to provide time for it…" at bounding box center [409, 396] width 0 height 11
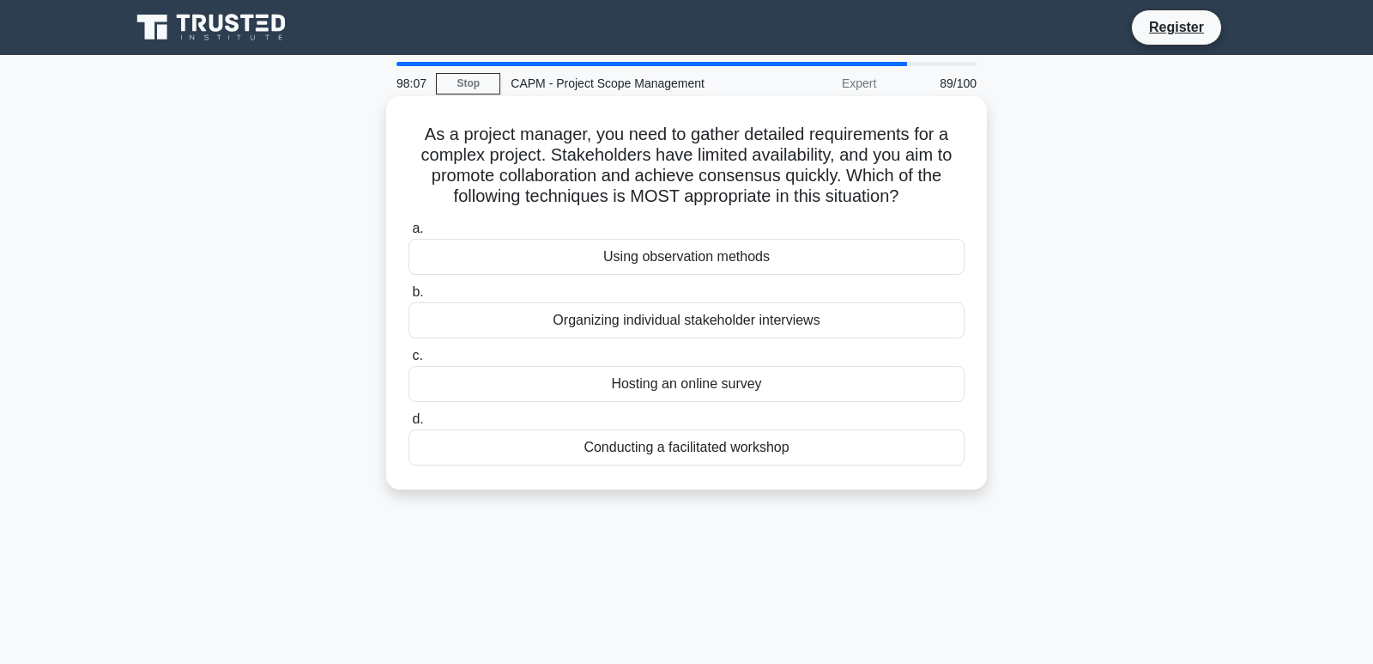
click at [693, 316] on div "Organizing individual stakeholder interviews" at bounding box center [687, 320] width 556 height 36
click at [409, 298] on input "b. Organizing individual stakeholder interviews" at bounding box center [409, 292] width 0 height 11
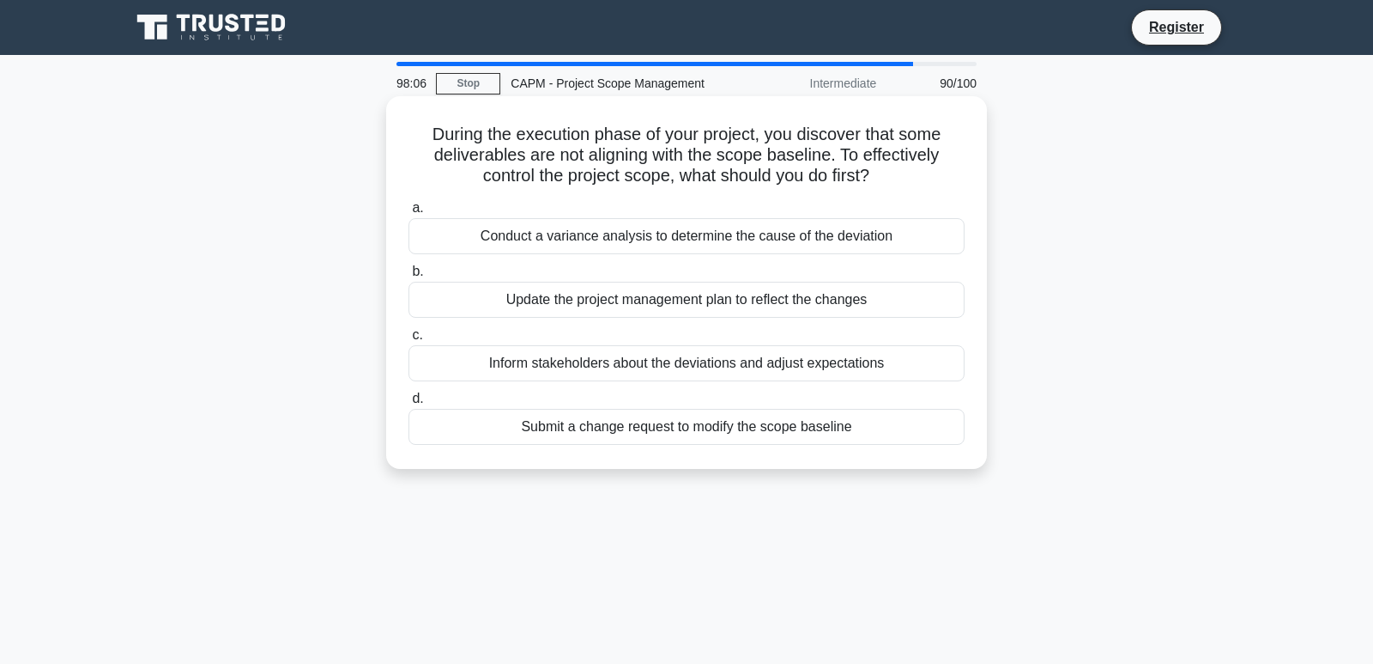
click at [694, 360] on div "Inform stakeholders about the deviations and adjust expectations" at bounding box center [687, 363] width 556 height 36
click at [409, 341] on input "c. Inform stakeholders about the deviations and adjust expectations" at bounding box center [409, 335] width 0 height 11
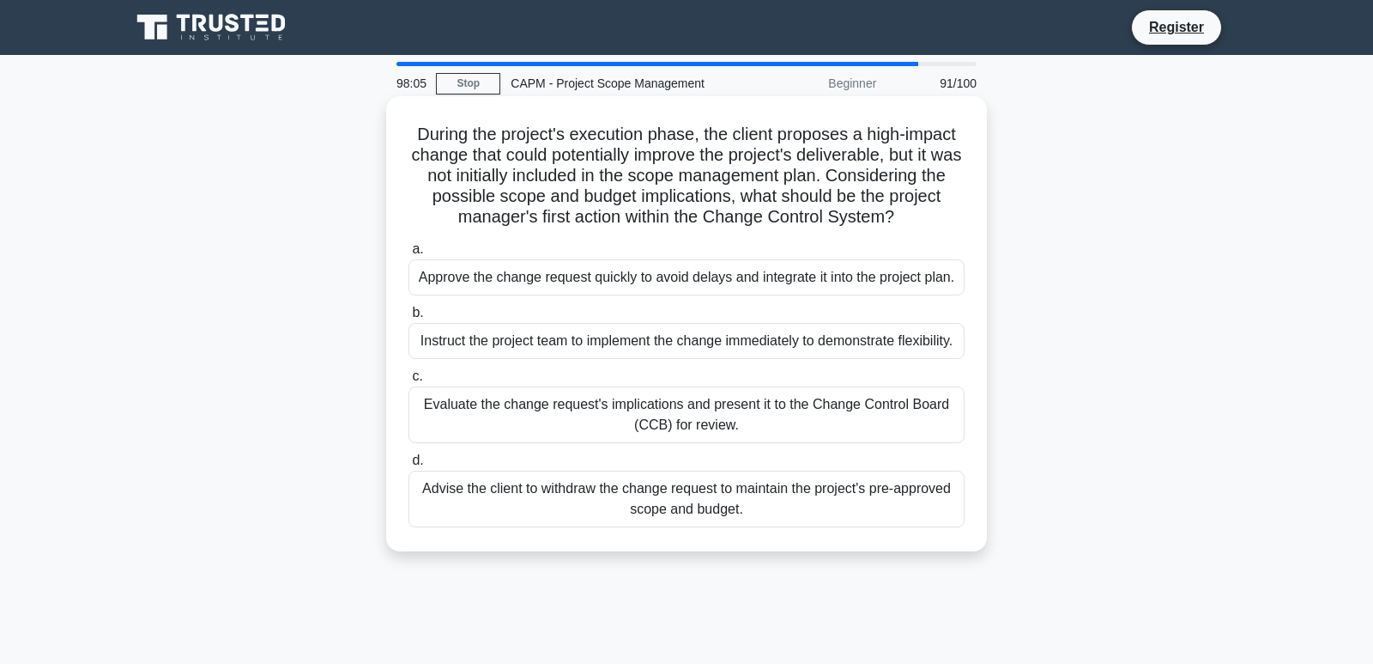
click at [708, 280] on div "Approve the change request quickly to avoid delays and integrate it into the pr…" at bounding box center [687, 277] width 556 height 36
click at [409, 255] on input "a. Approve the change request quickly to avoid delays and integrate it into the…" at bounding box center [409, 249] width 0 height 11
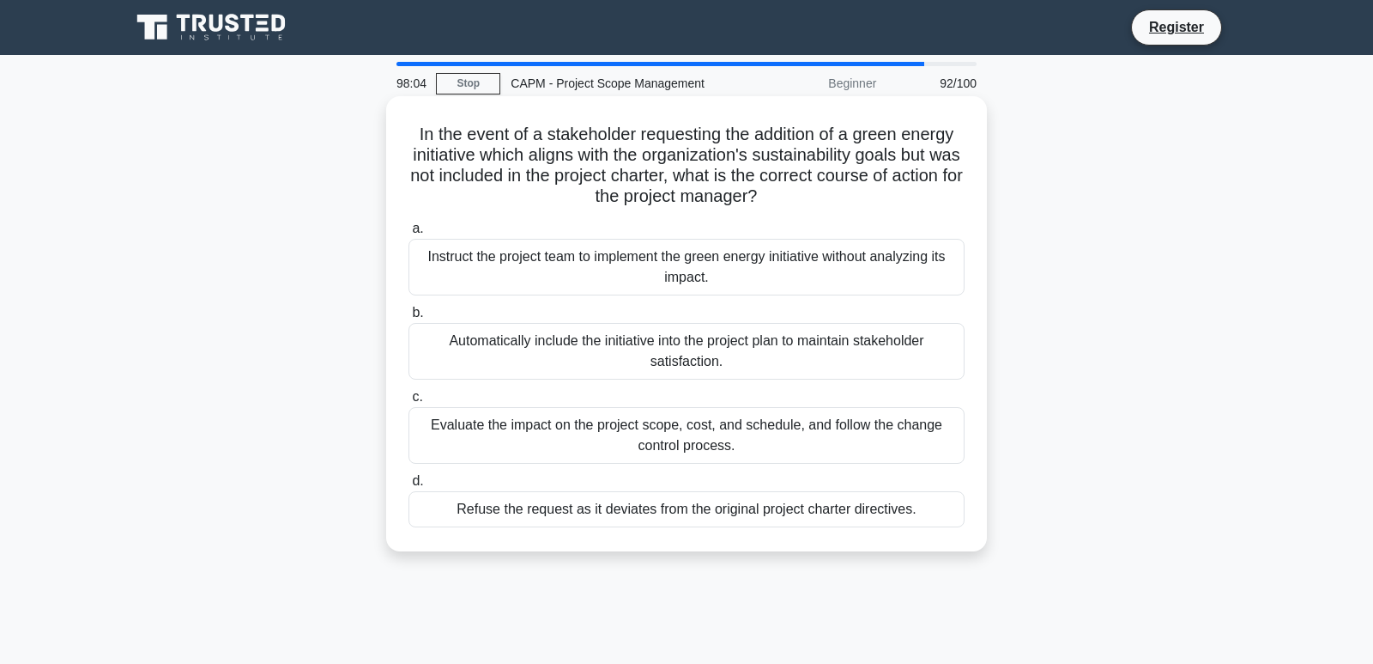
click at [707, 359] on div "Automatically include the initiative into the project plan to maintain stakehol…" at bounding box center [687, 351] width 556 height 57
click at [409, 318] on input "b. Automatically include the initiative into the project plan to maintain stake…" at bounding box center [409, 312] width 0 height 11
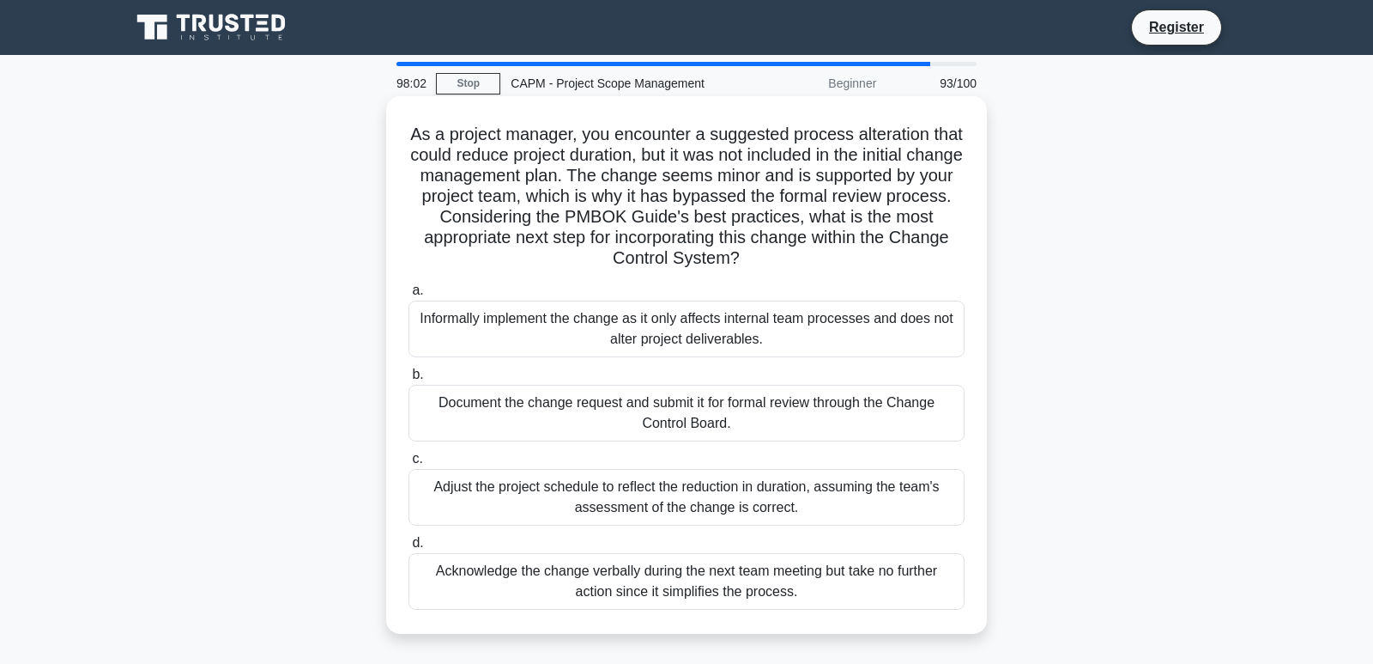
click at [724, 470] on div "Adjust the project schedule to reflect the reduction in duration, assuming the …" at bounding box center [687, 497] width 556 height 57
click at [409, 464] on input "c. Adjust the project schedule to reflect the reduction in duration, assuming t…" at bounding box center [409, 458] width 0 height 11
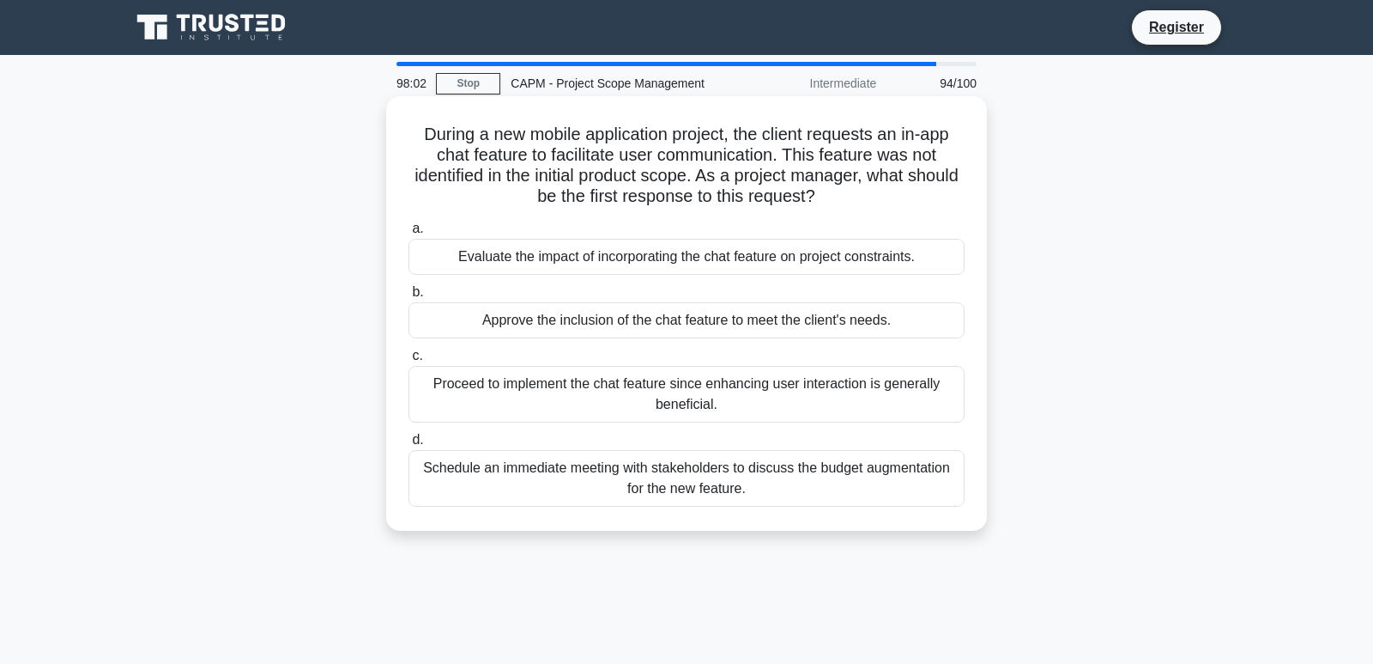
click at [727, 478] on div "Schedule an immediate meeting with stakeholders to discuss the budget augmentat…" at bounding box center [687, 478] width 556 height 57
click at [409, 445] on input "d. Schedule an immediate meeting with stakeholders to discuss the budget augmen…" at bounding box center [409, 439] width 0 height 11
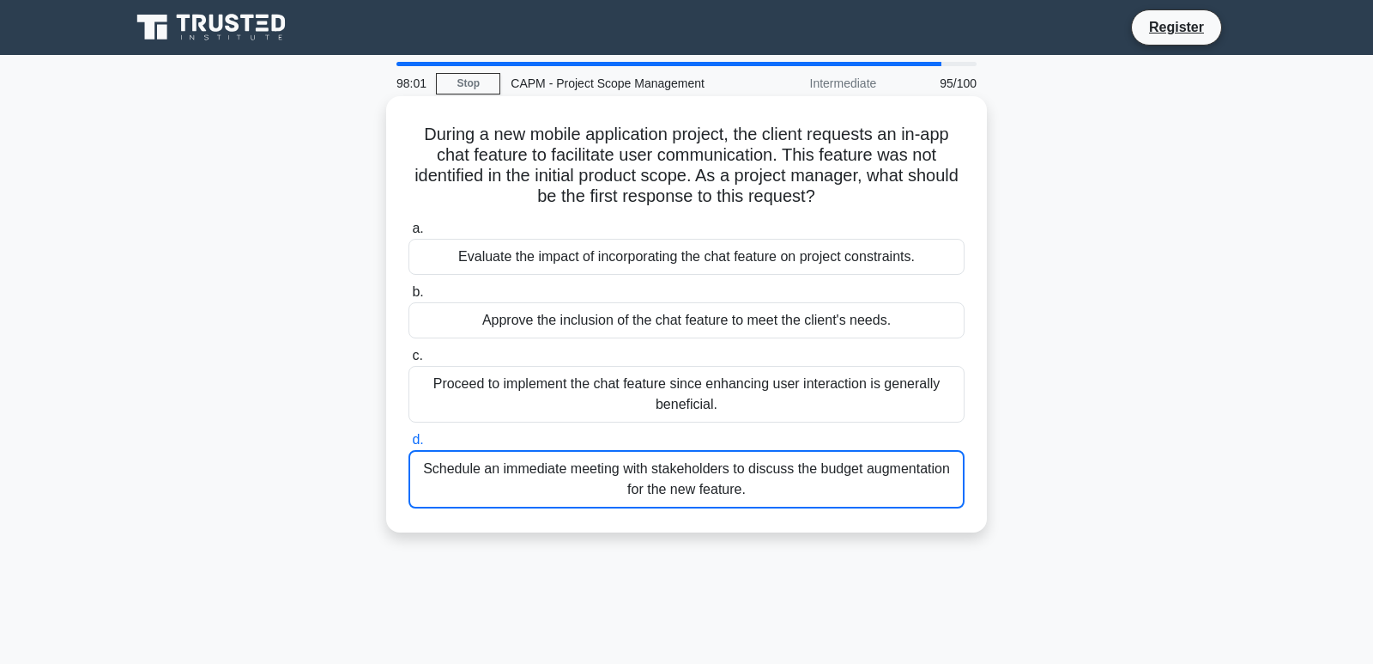
click at [727, 483] on div "Schedule an immediate meeting with stakeholders to discuss the budget augmentat…" at bounding box center [687, 479] width 556 height 58
click at [409, 445] on input "d. Schedule an immediate meeting with stakeholders to discuss the budget augmen…" at bounding box center [409, 439] width 0 height 11
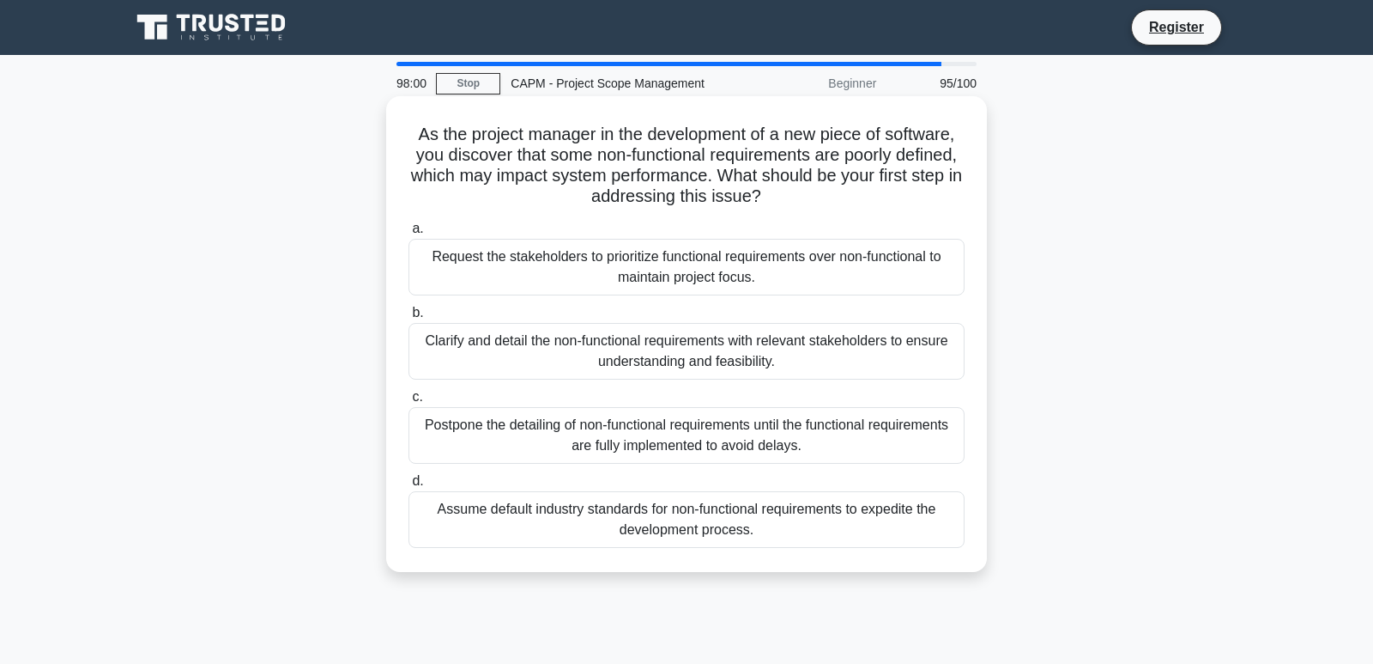
click at [707, 417] on div "Postpone the detailing of non-functional requirements until the functional requ…" at bounding box center [687, 435] width 556 height 57
click at [409, 403] on input "c. Postpone the detailing of non-functional requirements until the functional r…" at bounding box center [409, 396] width 0 height 11
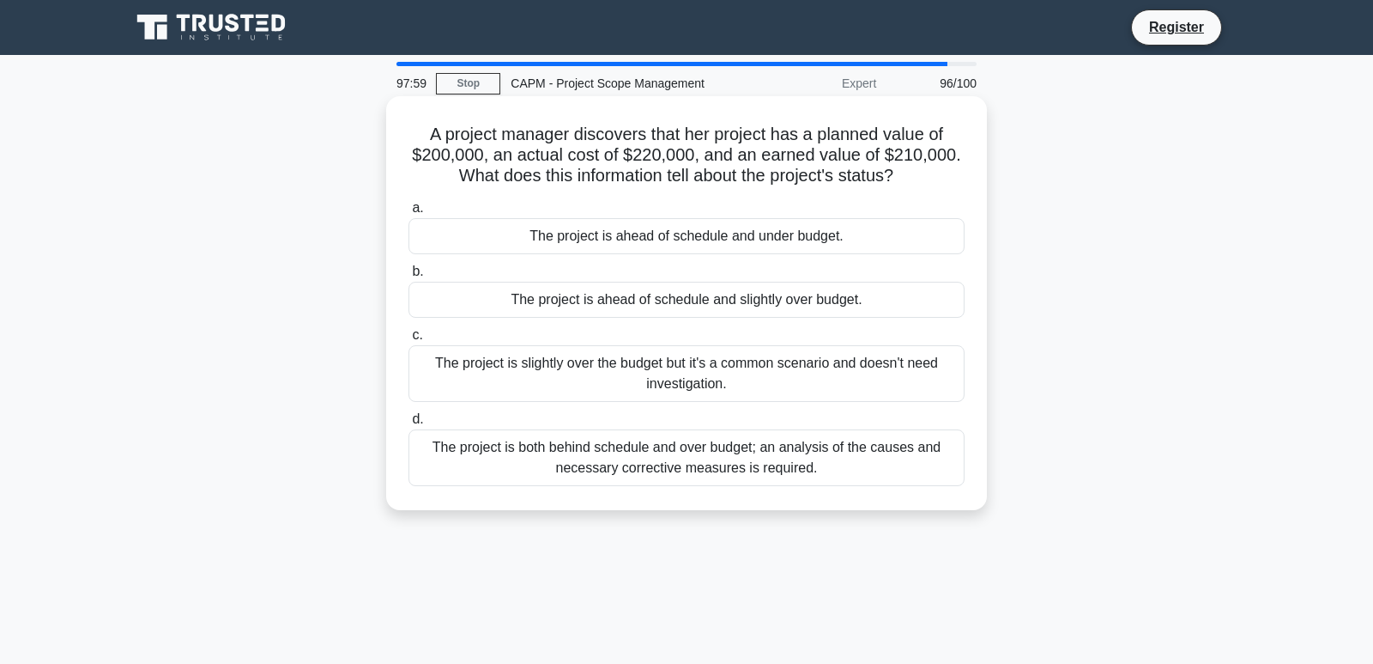
click at [676, 315] on div "a. The project is ahead of schedule and under budget. b. The project is ahead o…" at bounding box center [686, 341] width 577 height 295
click at [677, 286] on div "The project is ahead of schedule and slightly over budget." at bounding box center [687, 300] width 556 height 36
click at [409, 277] on input "b. The project is ahead of schedule and slightly over budget." at bounding box center [409, 271] width 0 height 11
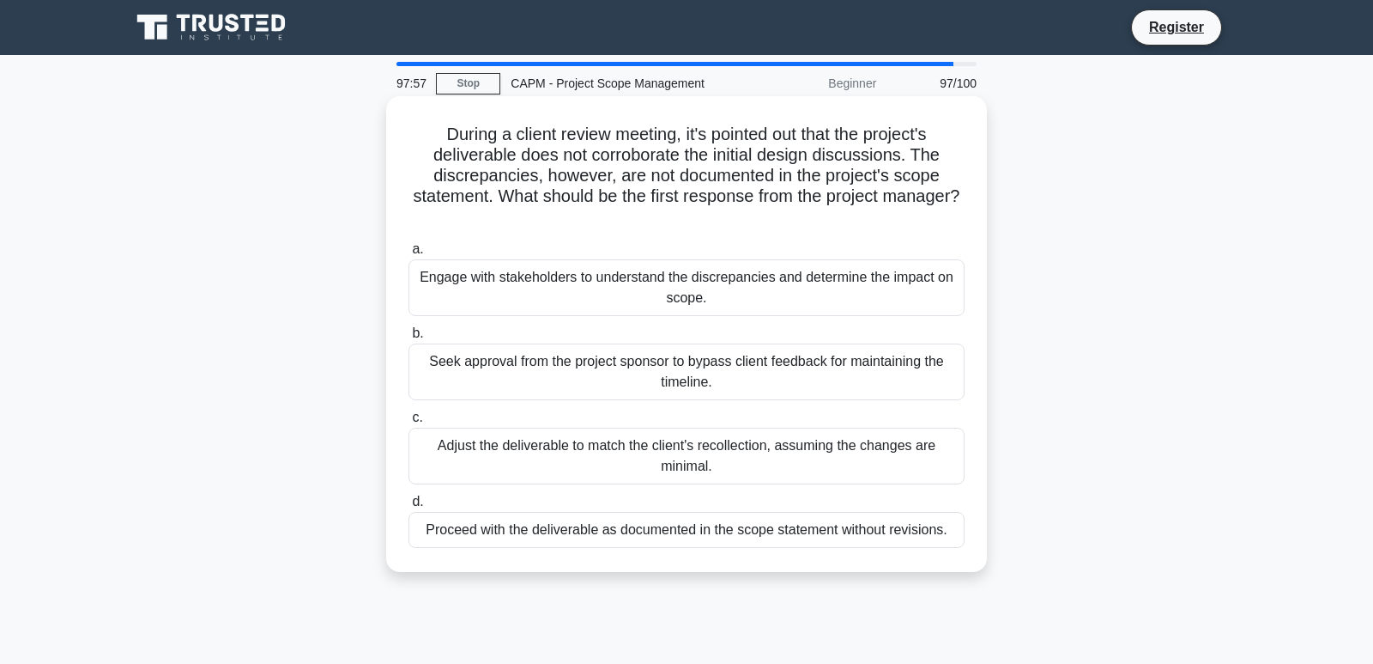
click at [682, 351] on div "Seek approval from the project sponsor to bypass client feedback for maintainin…" at bounding box center [687, 371] width 556 height 57
click at [409, 339] on input "b. Seek approval from the project sponsor to bypass client feedback for maintai…" at bounding box center [409, 333] width 0 height 11
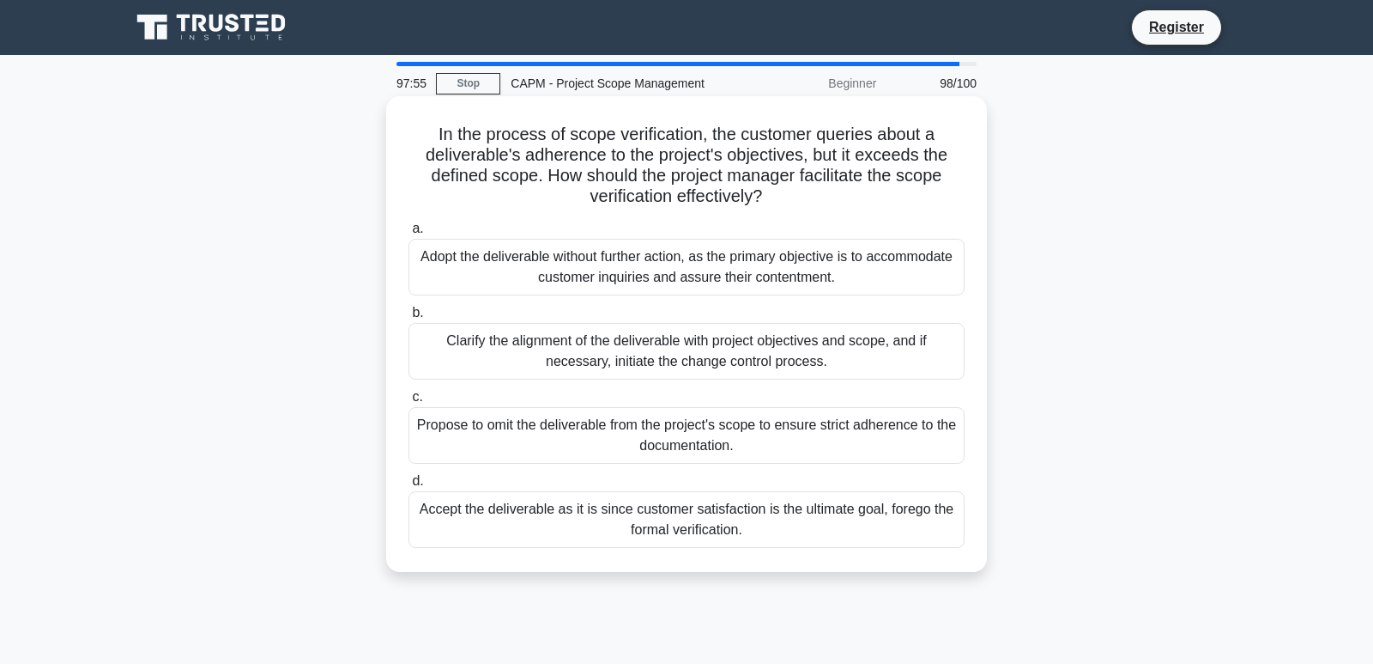
click at [680, 433] on div "Propose to omit the deliverable from the project's scope to ensure strict adher…" at bounding box center [687, 435] width 556 height 57
click at [409, 403] on input "c. Propose to omit the deliverable from the project's scope to ensure strict ad…" at bounding box center [409, 396] width 0 height 11
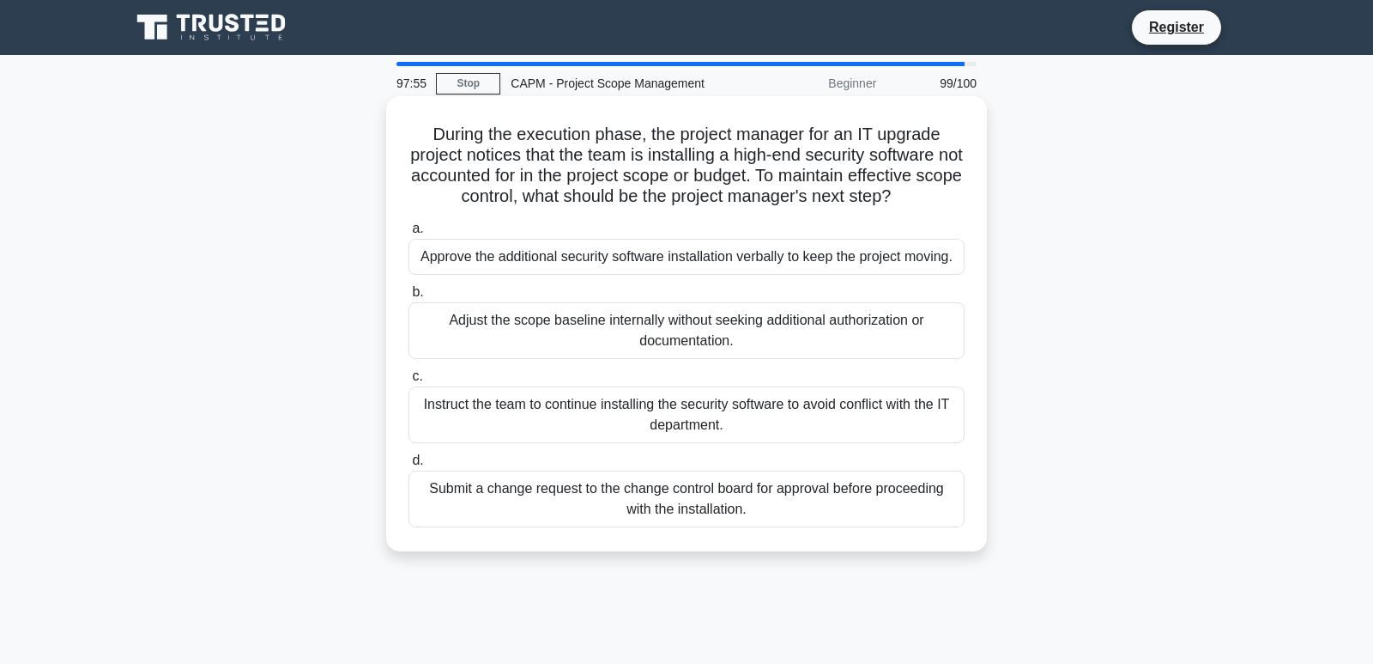
click at [688, 483] on div "Submit a change request to the change control board for approval before proceed…" at bounding box center [687, 498] width 556 height 57
click at [409, 466] on input "d. Submit a change request to the change control board for approval before proc…" at bounding box center [409, 460] width 0 height 11
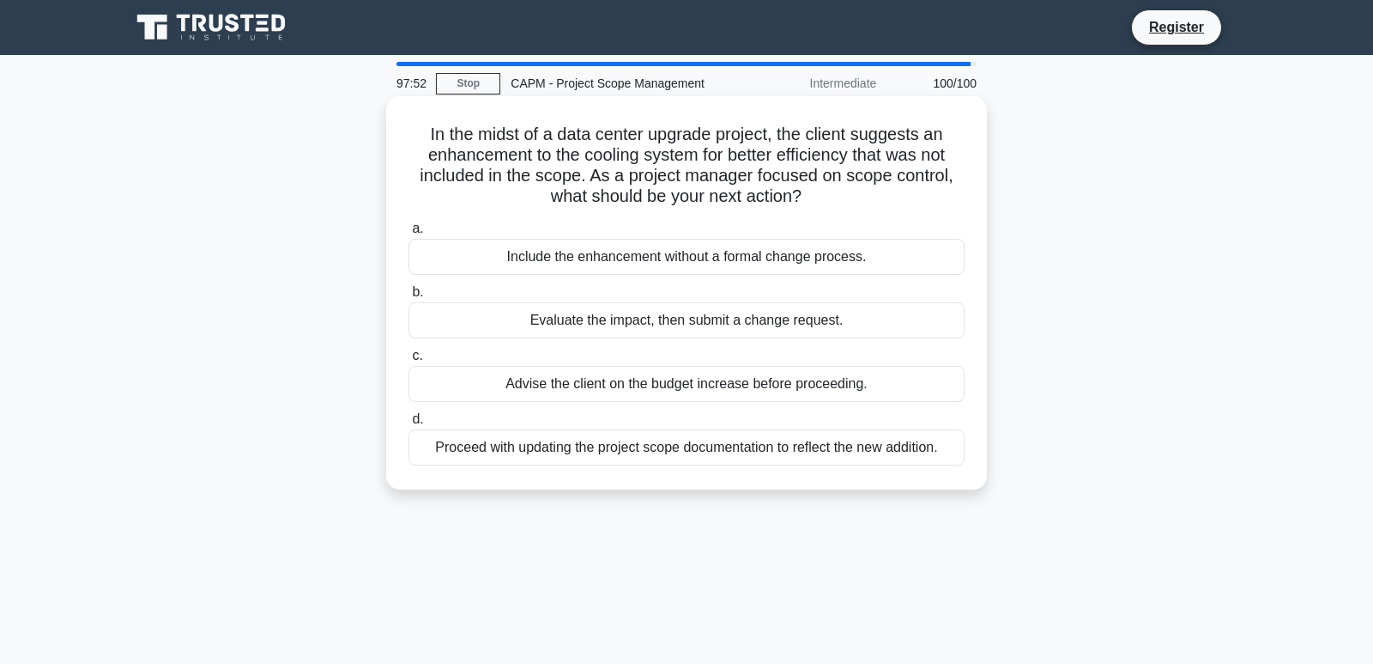
click at [669, 315] on div "Evaluate the impact, then submit a change request." at bounding box center [687, 320] width 556 height 36
click at [409, 298] on input "b. Evaluate the impact, then submit a change request." at bounding box center [409, 292] width 0 height 11
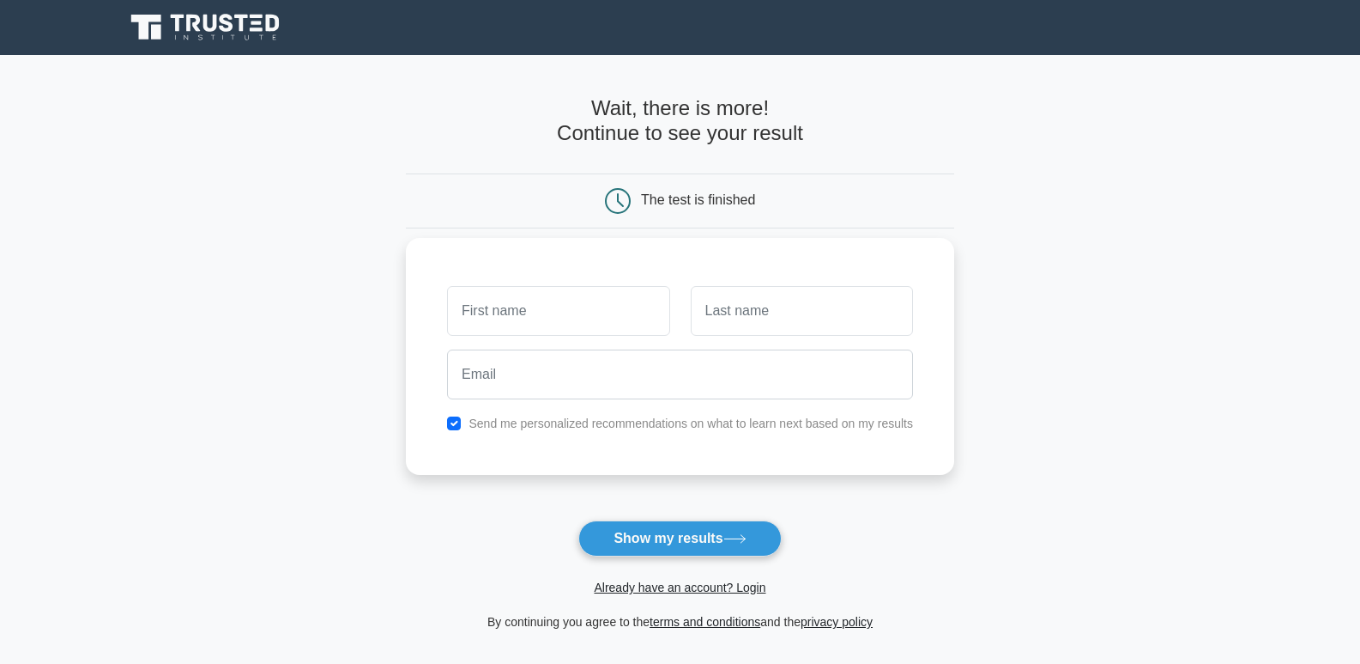
click at [665, 308] on input "text" at bounding box center [558, 311] width 222 height 50
type input "muhammed"
type input "faroqui"
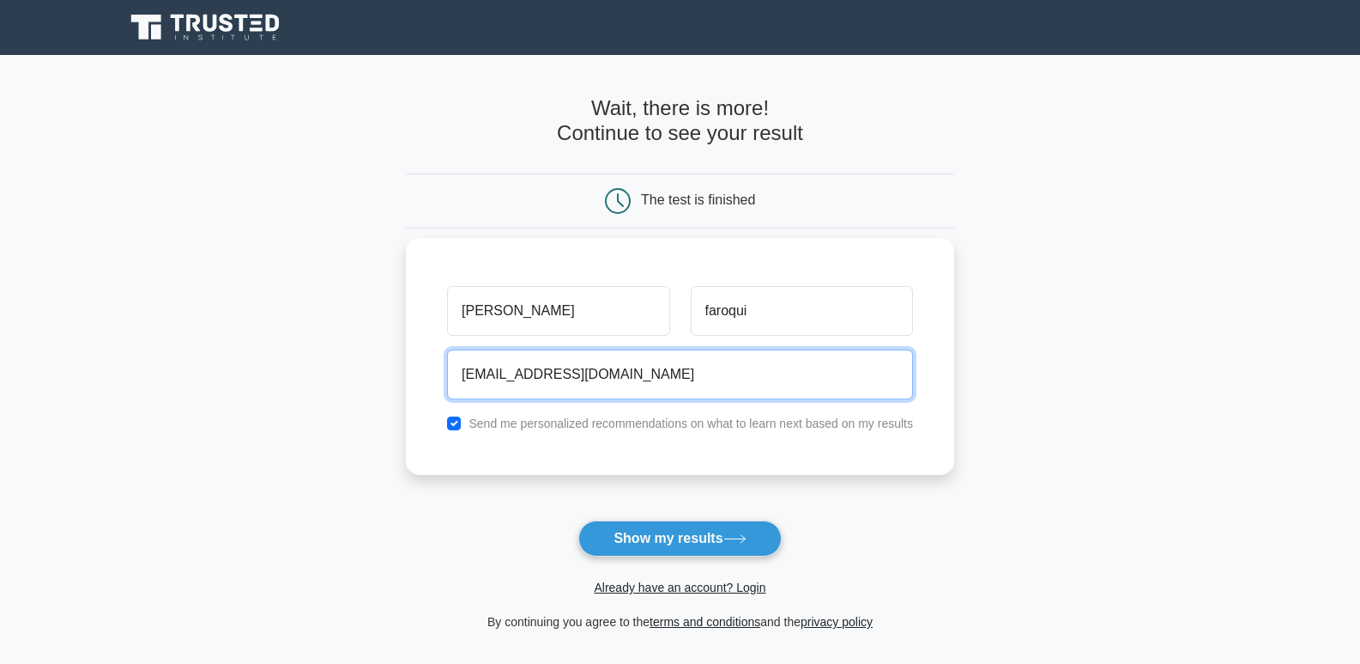
type input "athyabbfaroqui@gmail.com"
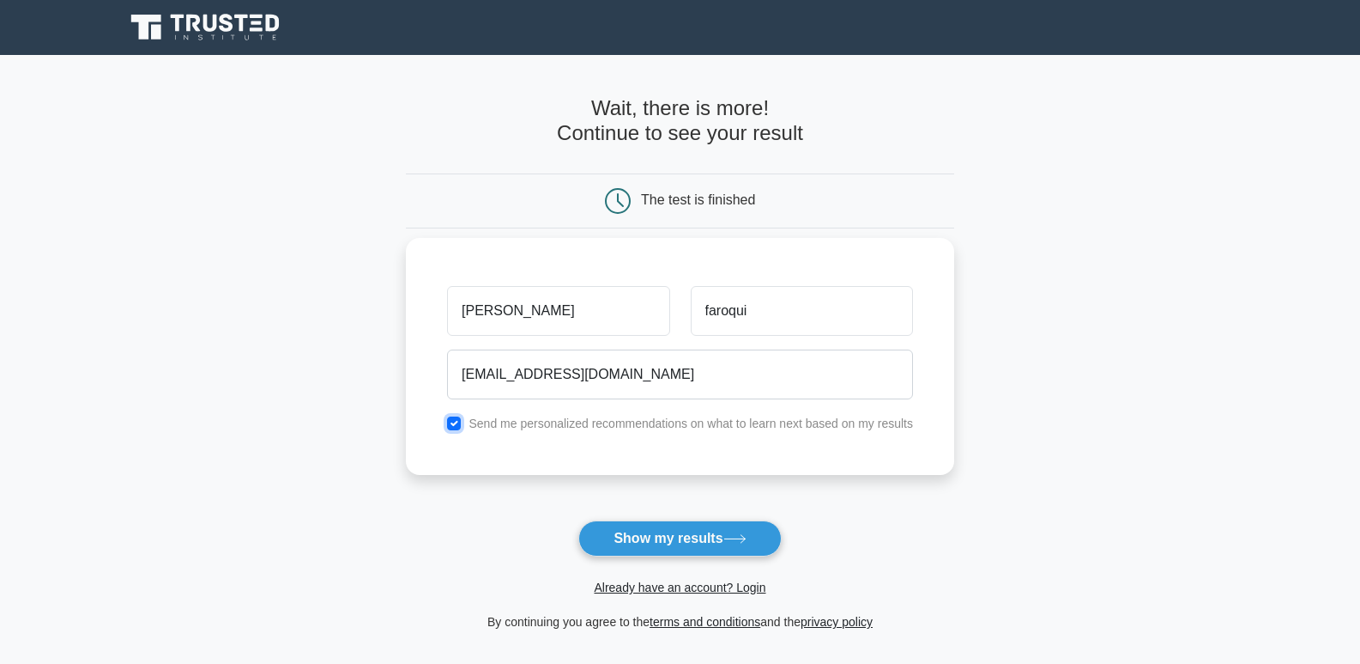
click at [454, 417] on input "checkbox" at bounding box center [454, 423] width 14 height 14
checkbox input "false"
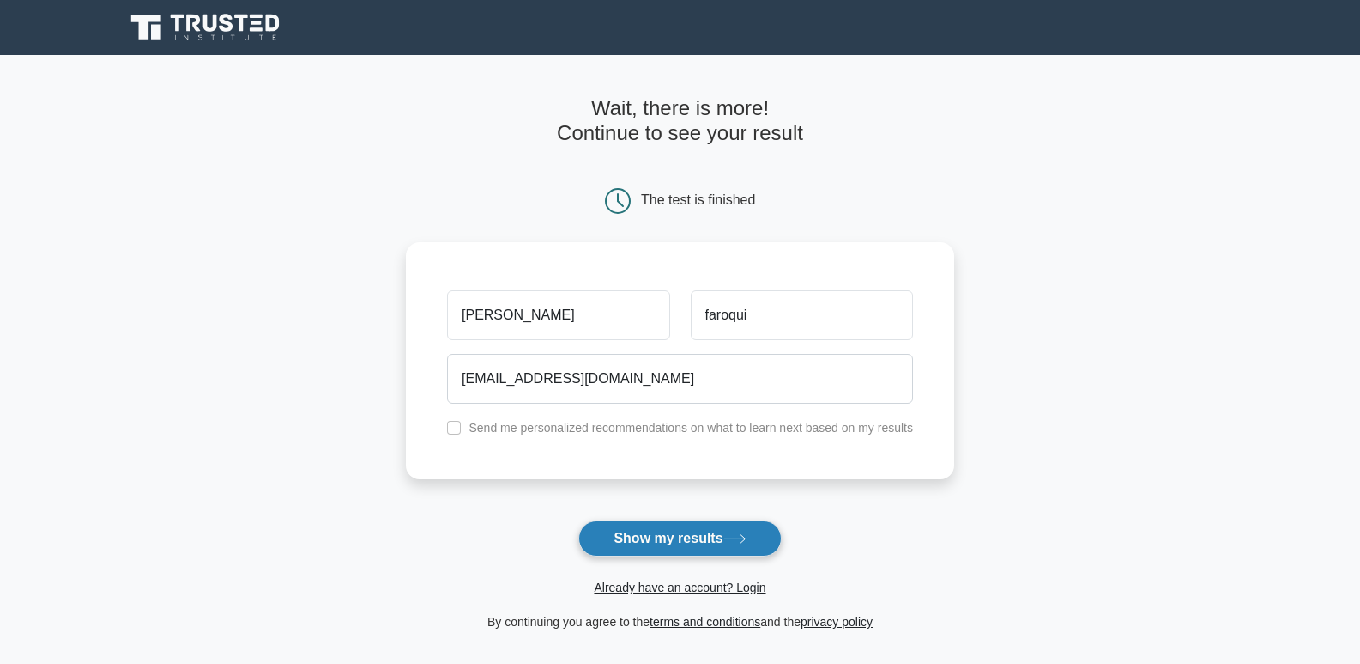
click at [669, 520] on button "Show my results" at bounding box center [680, 538] width 203 height 36
